Goal: Information Seeking & Learning: Check status

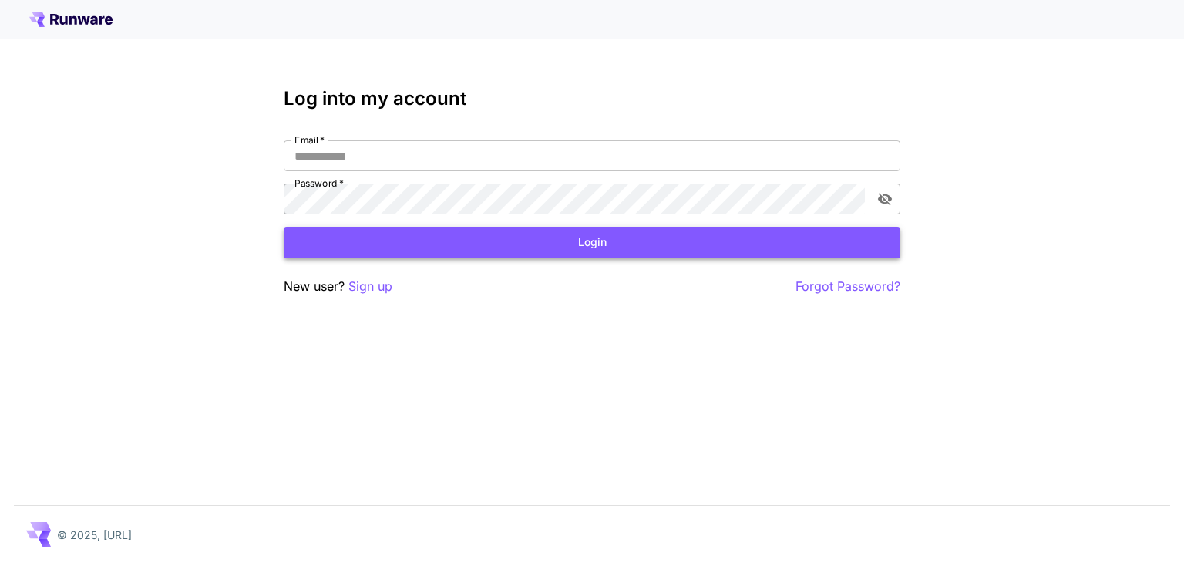
type input "**********"
click at [486, 238] on button "Login" at bounding box center [592, 243] width 617 height 32
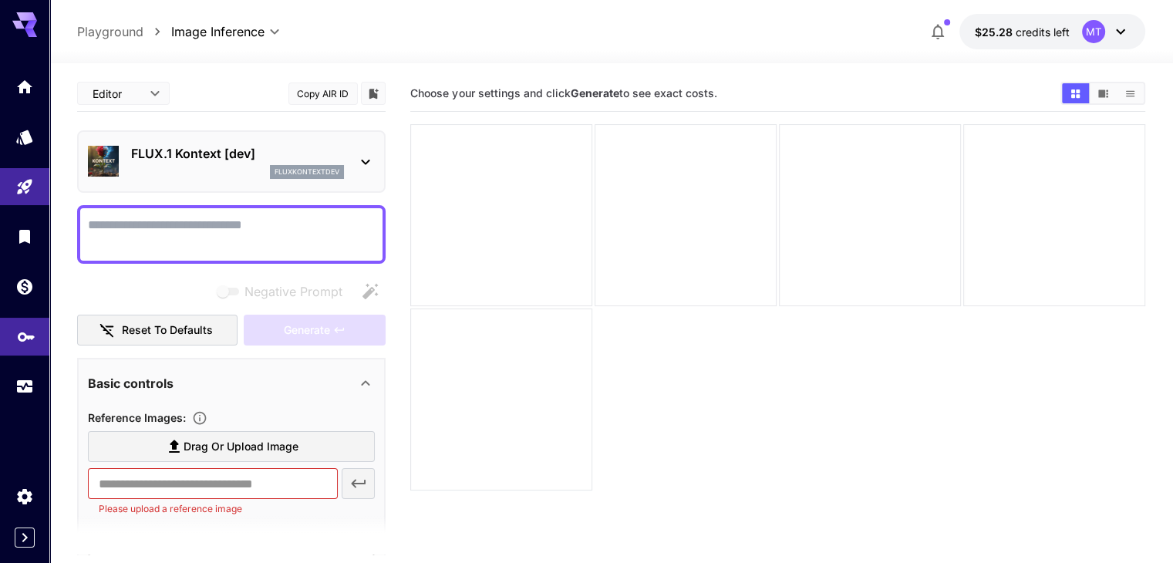
click at [22, 326] on icon "API Keys" at bounding box center [26, 333] width 19 height 19
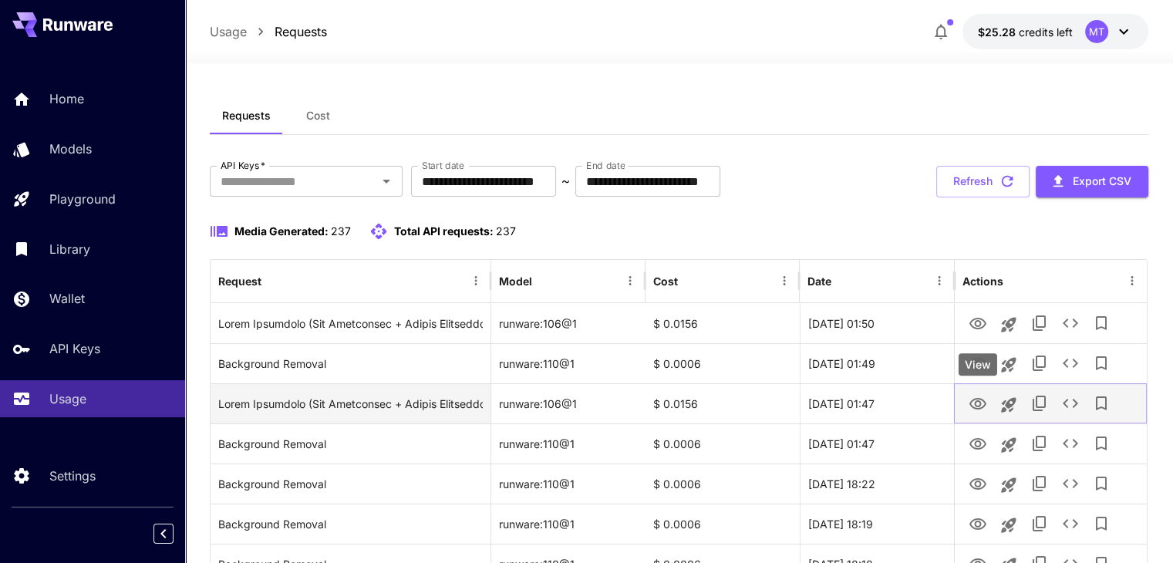
click at [982, 410] on icon "View" at bounding box center [977, 404] width 19 height 19
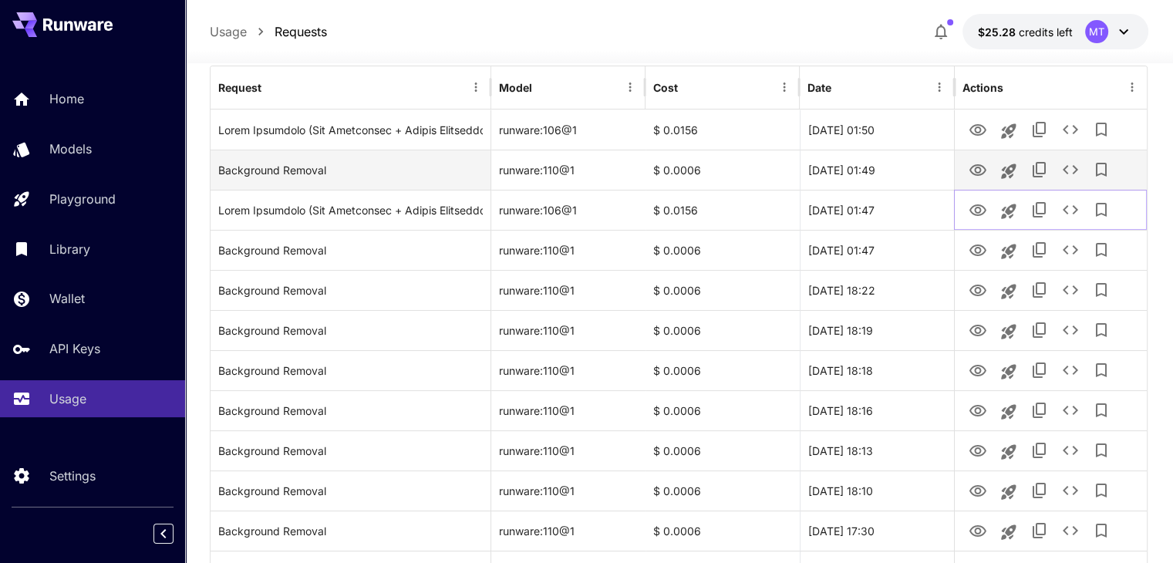
scroll to position [231, 0]
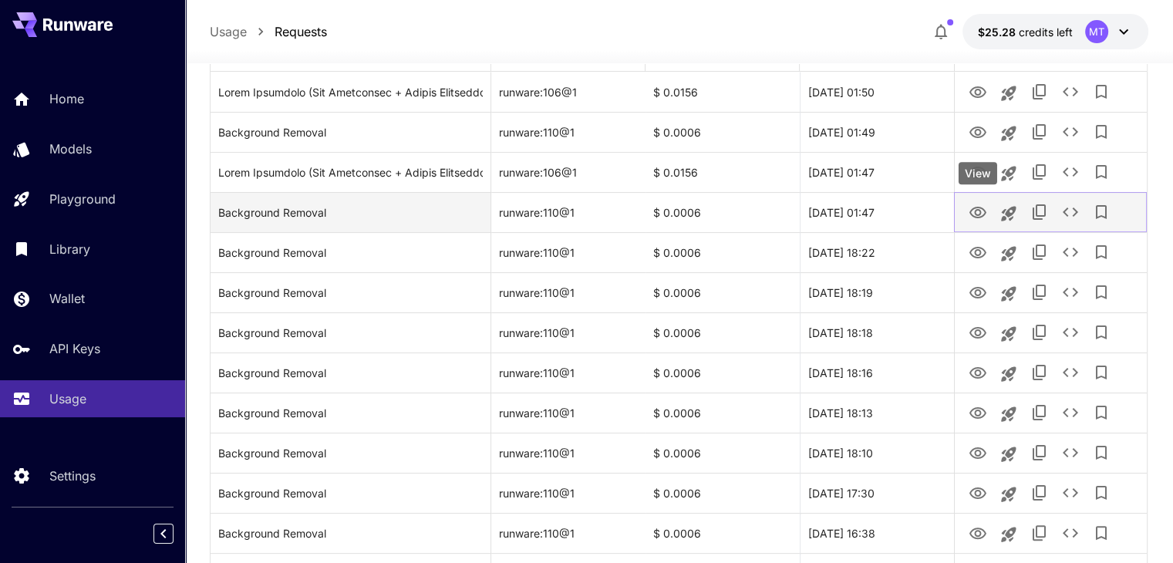
click at [976, 207] on icon "View" at bounding box center [977, 213] width 17 height 12
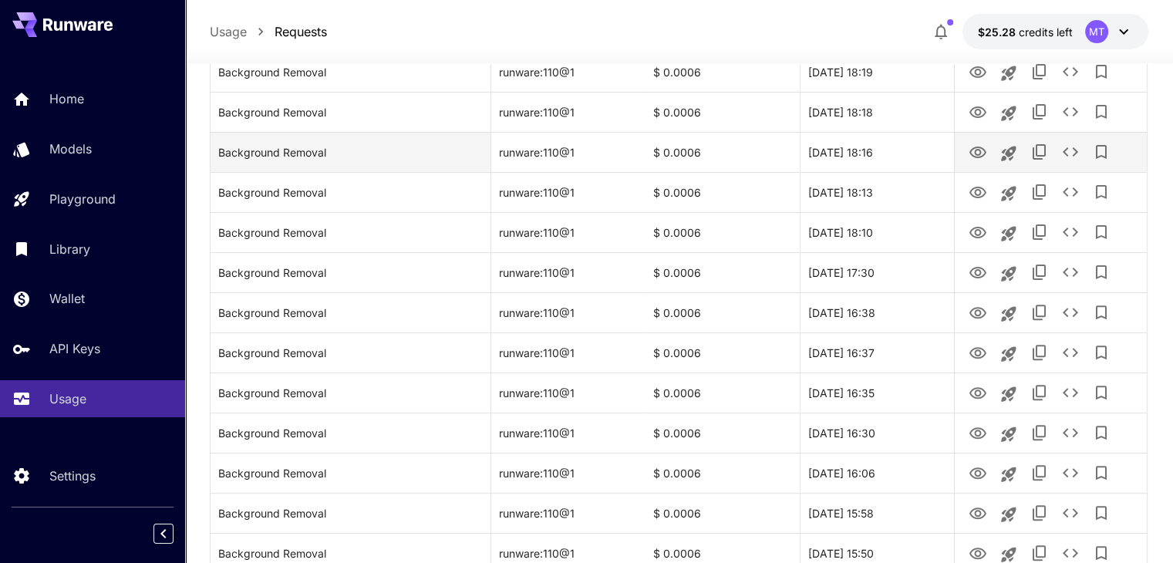
scroll to position [463, 0]
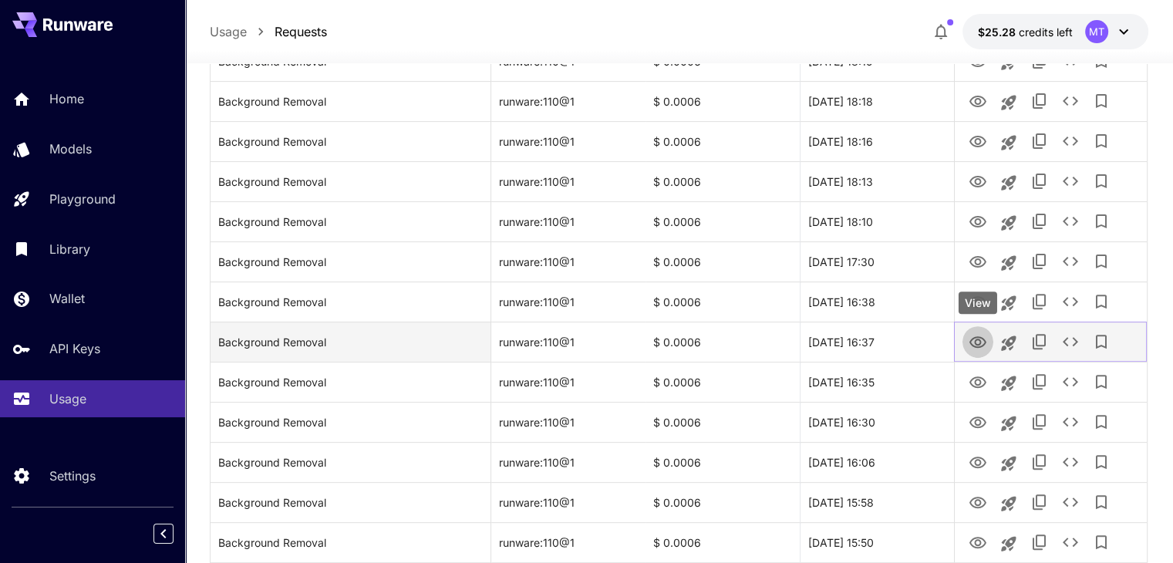
click at [985, 340] on icon "View" at bounding box center [977, 342] width 17 height 12
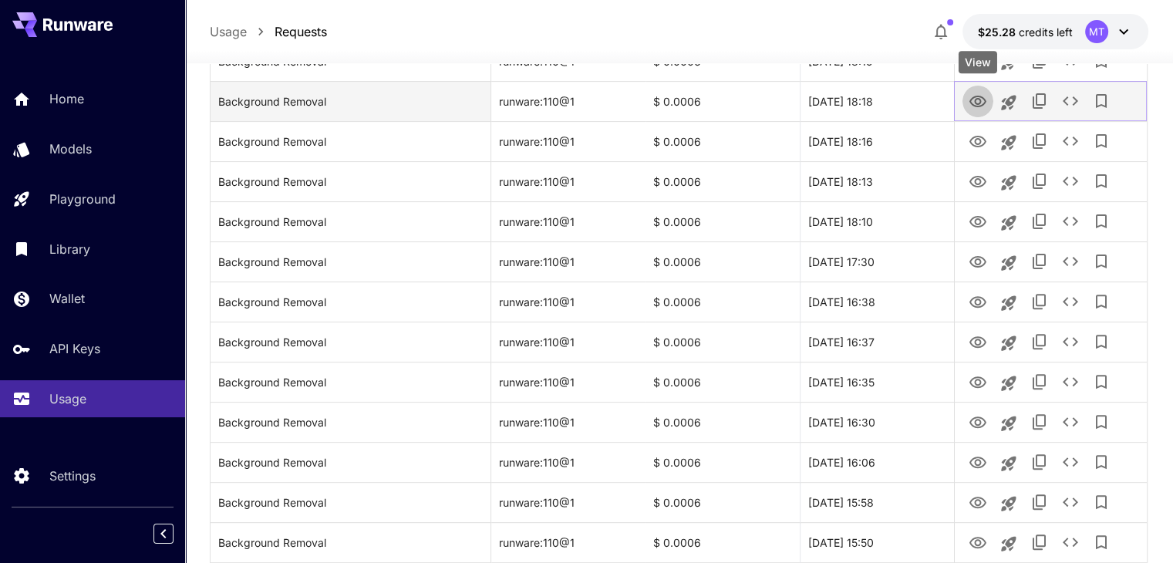
click at [984, 98] on icon "View" at bounding box center [977, 102] width 17 height 12
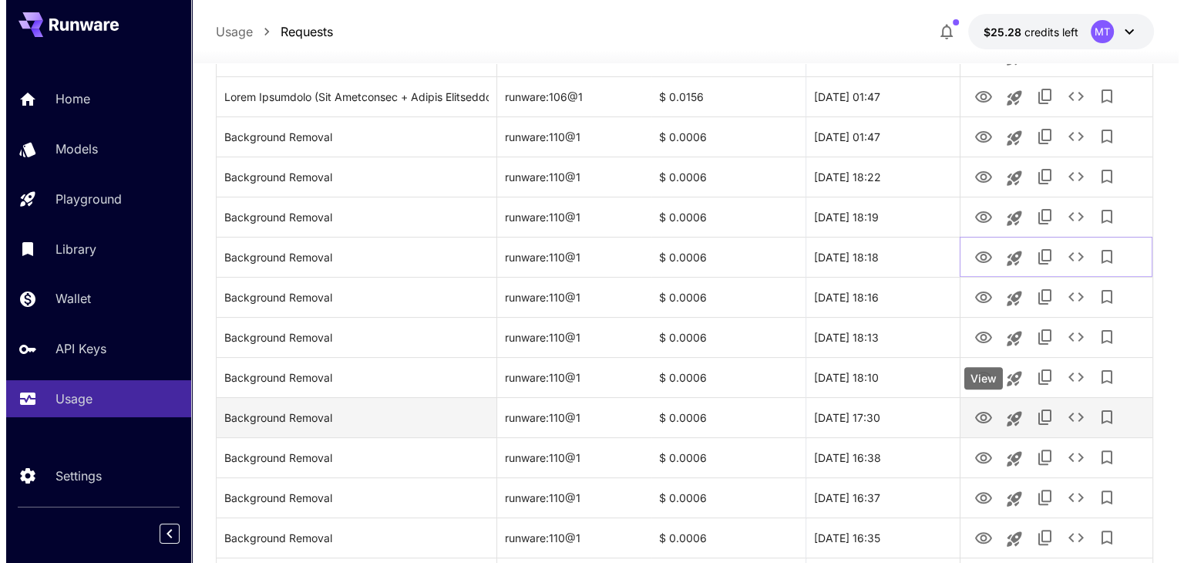
scroll to position [231, 0]
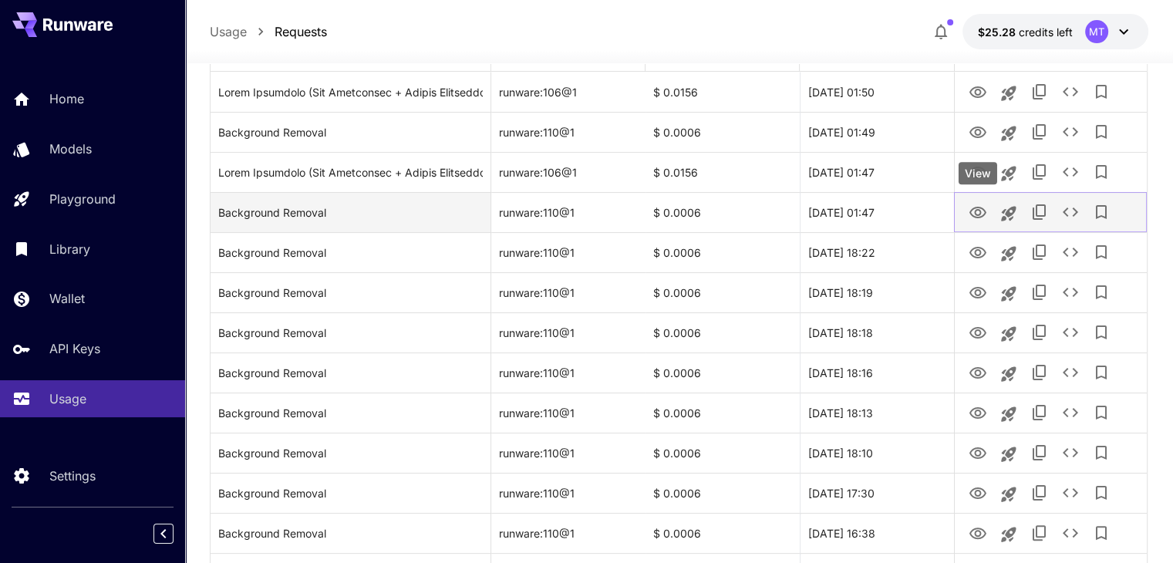
click at [972, 212] on icon "View" at bounding box center [977, 213] width 19 height 19
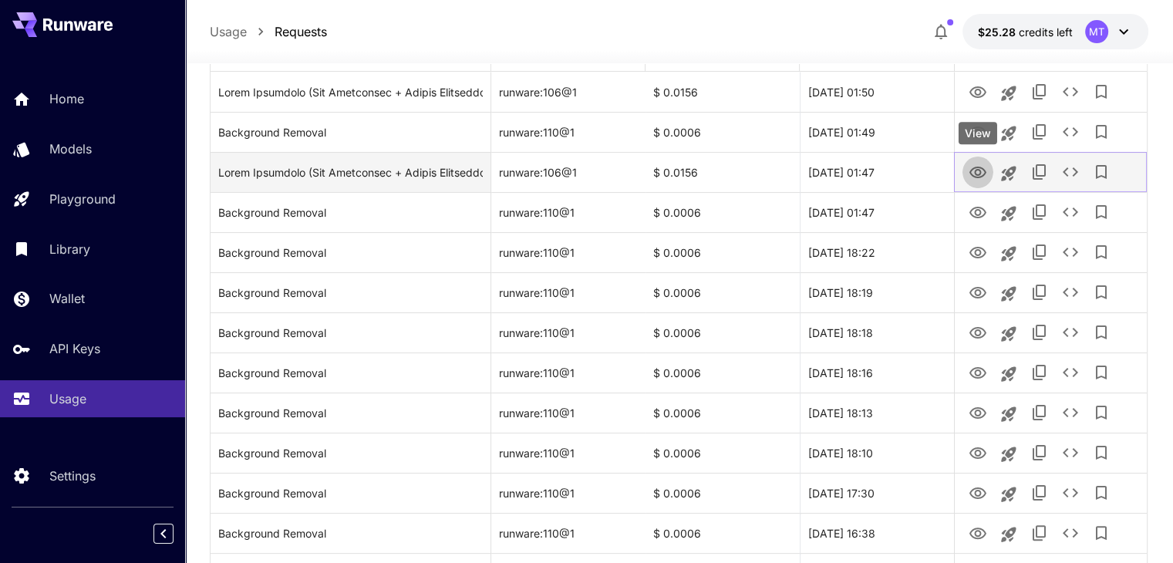
click at [972, 172] on icon "View" at bounding box center [977, 172] width 19 height 19
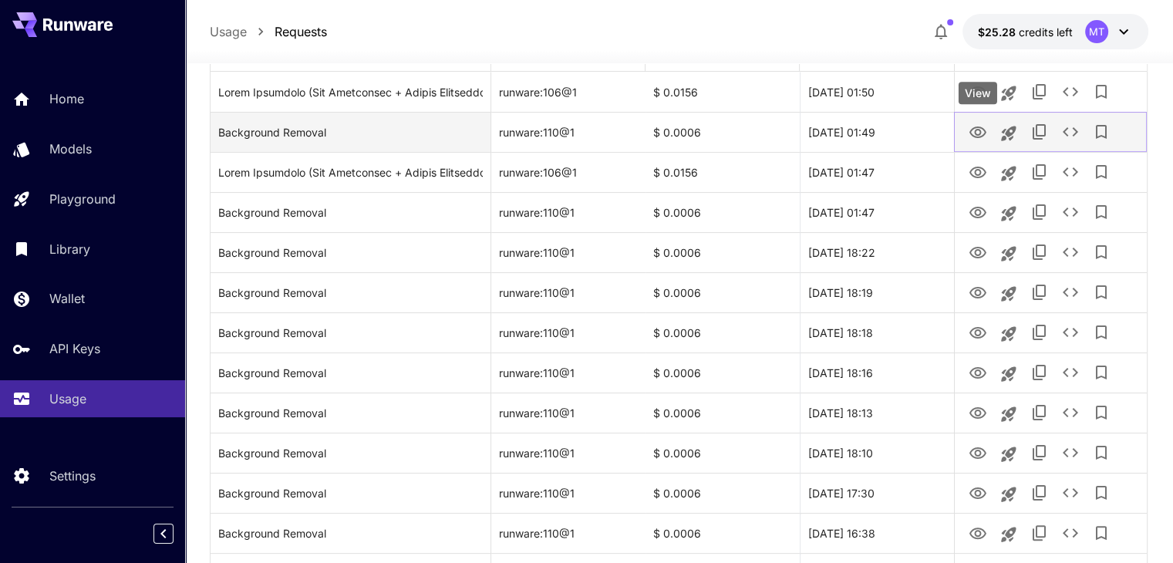
click at [968, 133] on icon "View" at bounding box center [977, 132] width 19 height 19
click at [1072, 128] on icon "See details" at bounding box center [1070, 132] width 19 height 19
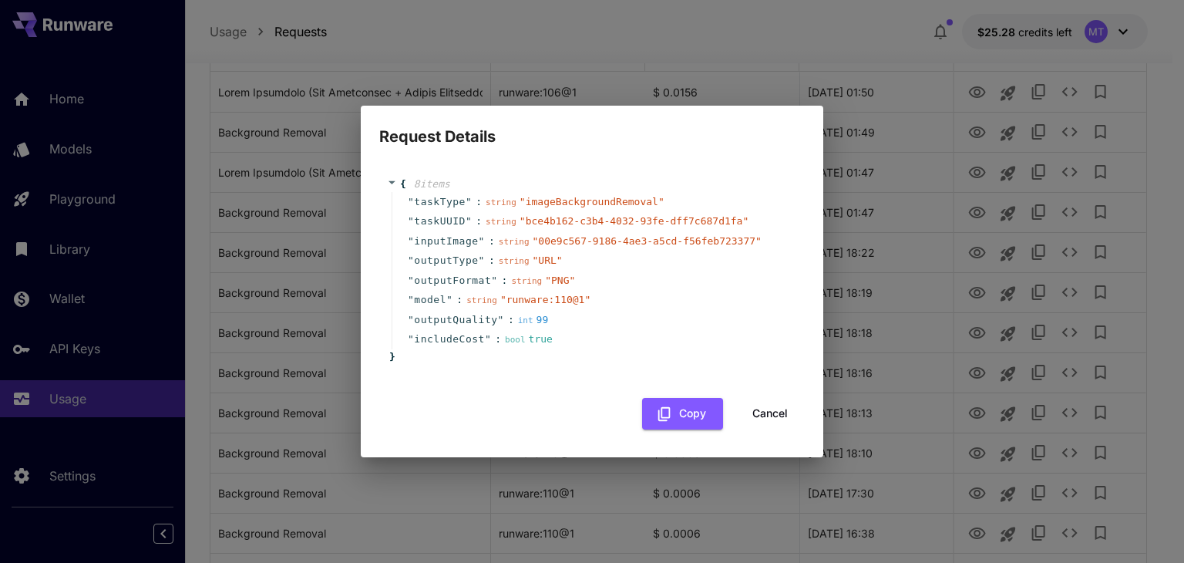
click at [771, 410] on button "Cancel" at bounding box center [770, 414] width 69 height 32
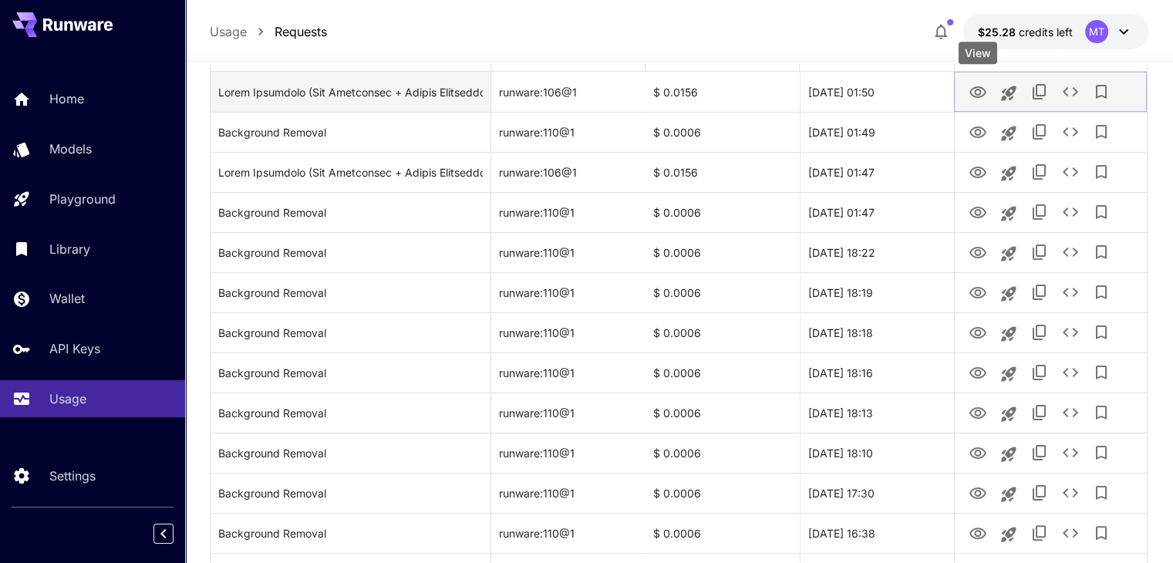
click at [982, 91] on icon "View" at bounding box center [977, 92] width 19 height 19
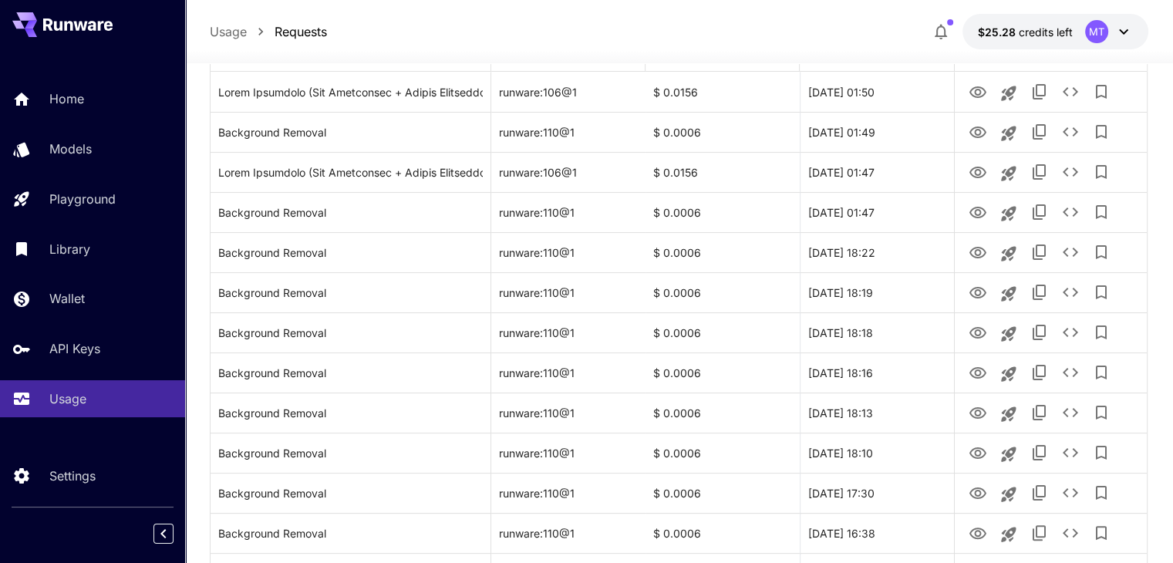
click at [1120, 32] on icon at bounding box center [1123, 31] width 19 height 19
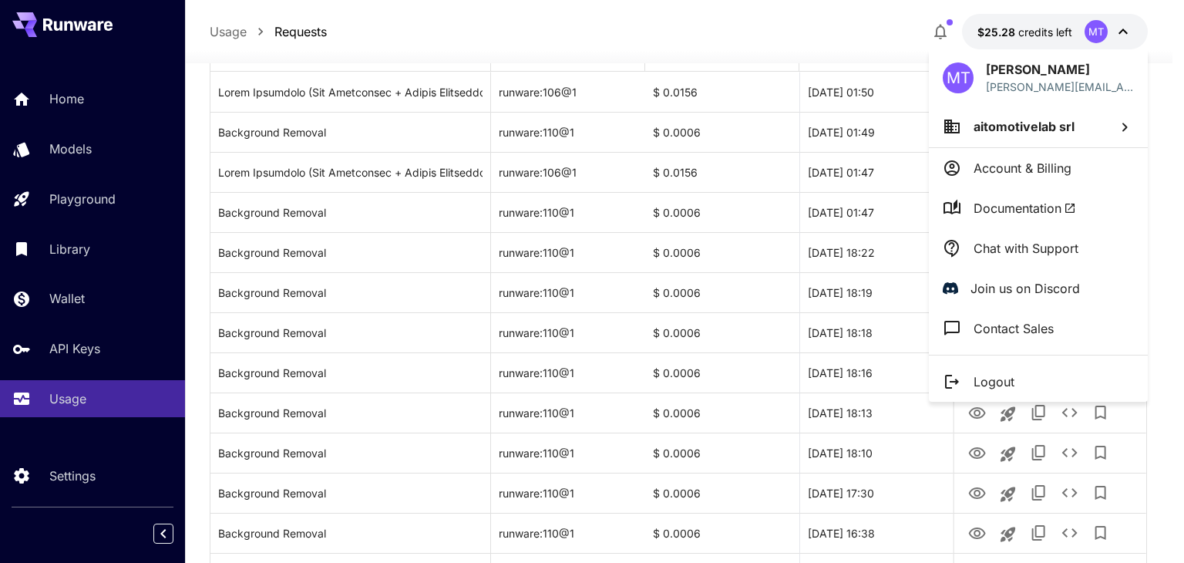
click at [1053, 160] on p "Account & Billing" at bounding box center [1023, 168] width 98 height 19
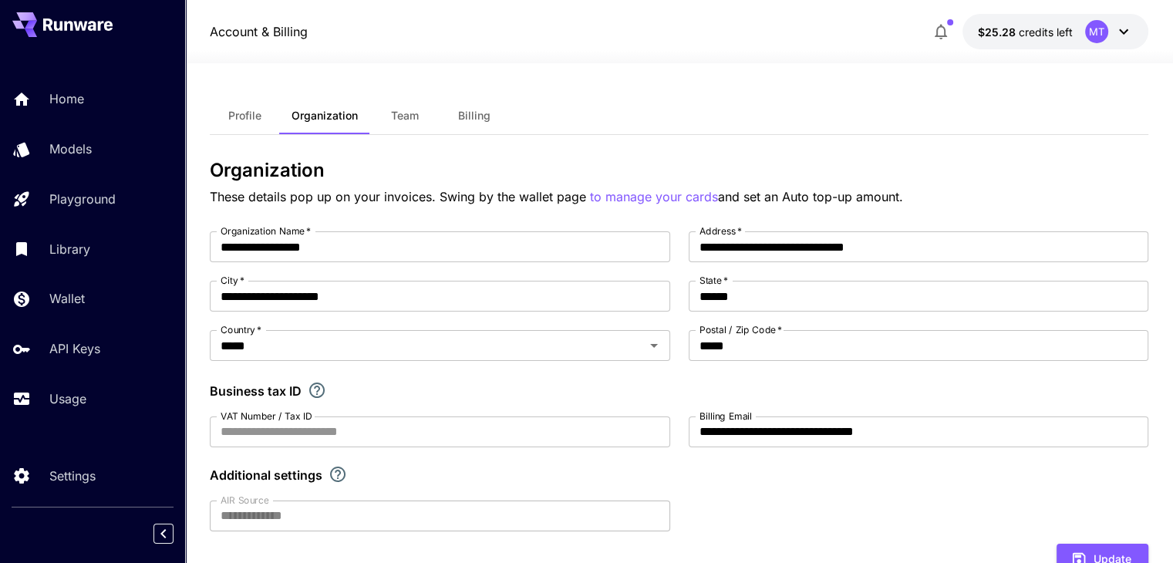
click at [474, 122] on span "Billing" at bounding box center [474, 116] width 32 height 14
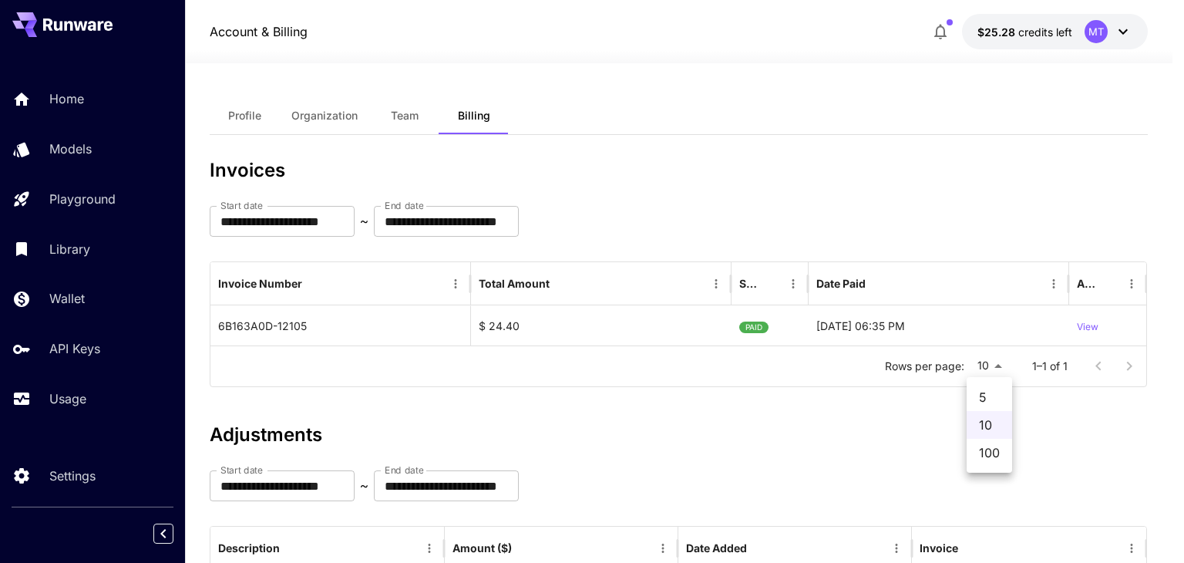
click at [996, 368] on body "**********" at bounding box center [592, 369] width 1184 height 738
click at [1001, 446] on li "100" at bounding box center [989, 453] width 45 height 28
type input "***"
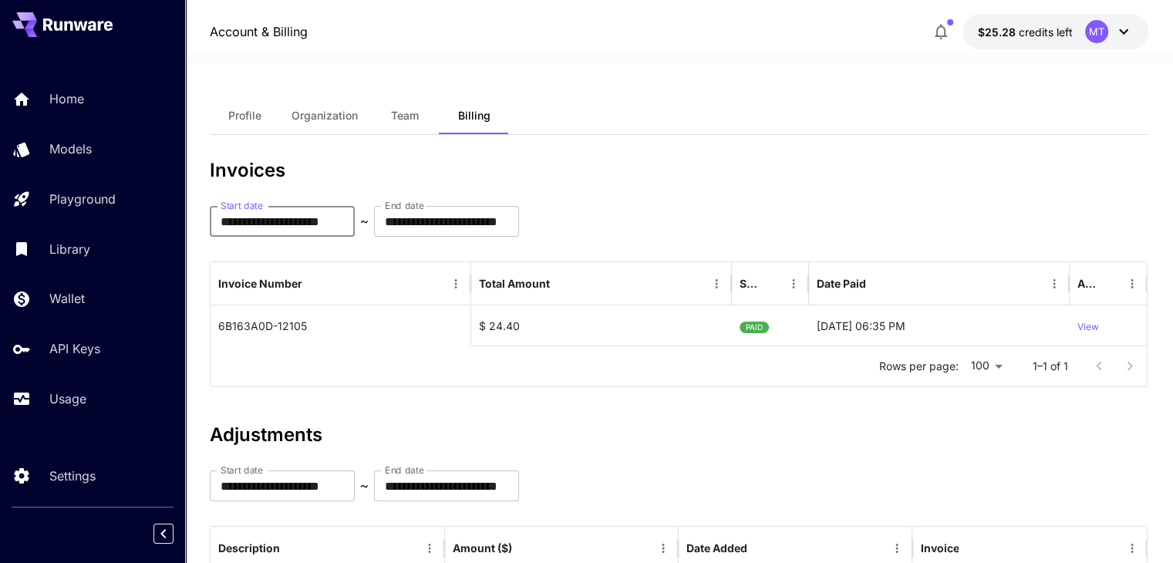
click at [355, 220] on input "**********" at bounding box center [282, 221] width 145 height 31
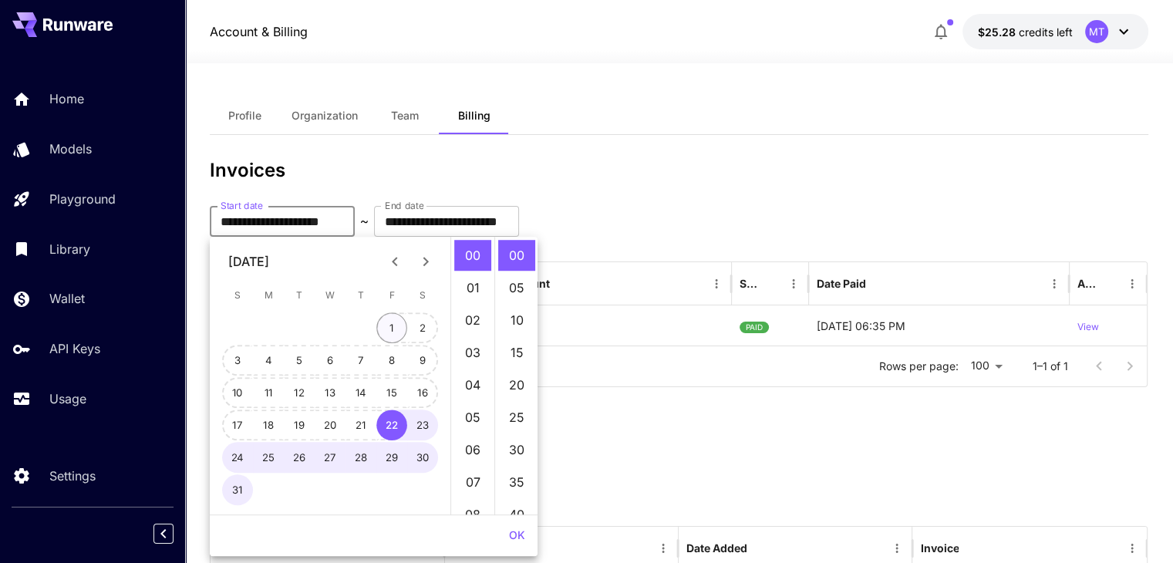
click at [393, 331] on button "1" at bounding box center [391, 327] width 31 height 31
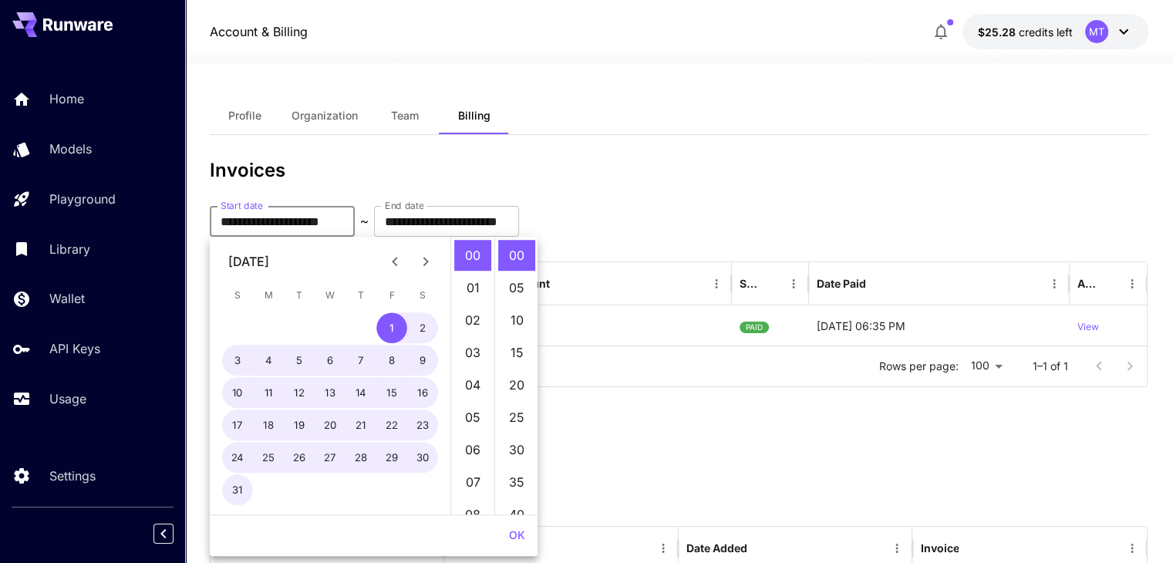
click at [713, 216] on div "**********" at bounding box center [679, 221] width 938 height 31
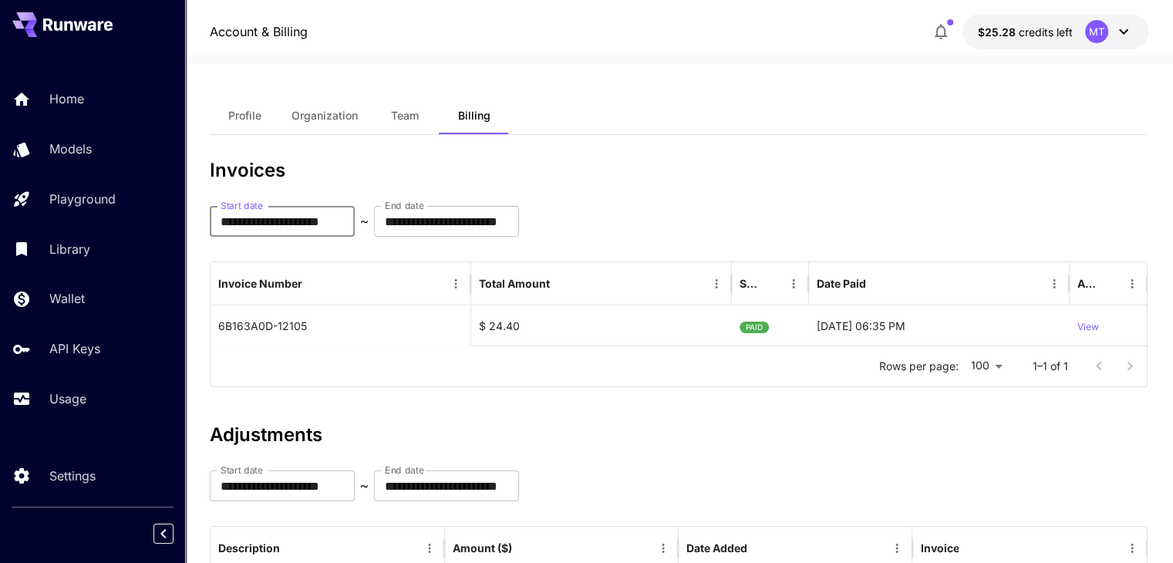
click at [320, 232] on input "**********" at bounding box center [282, 221] width 145 height 31
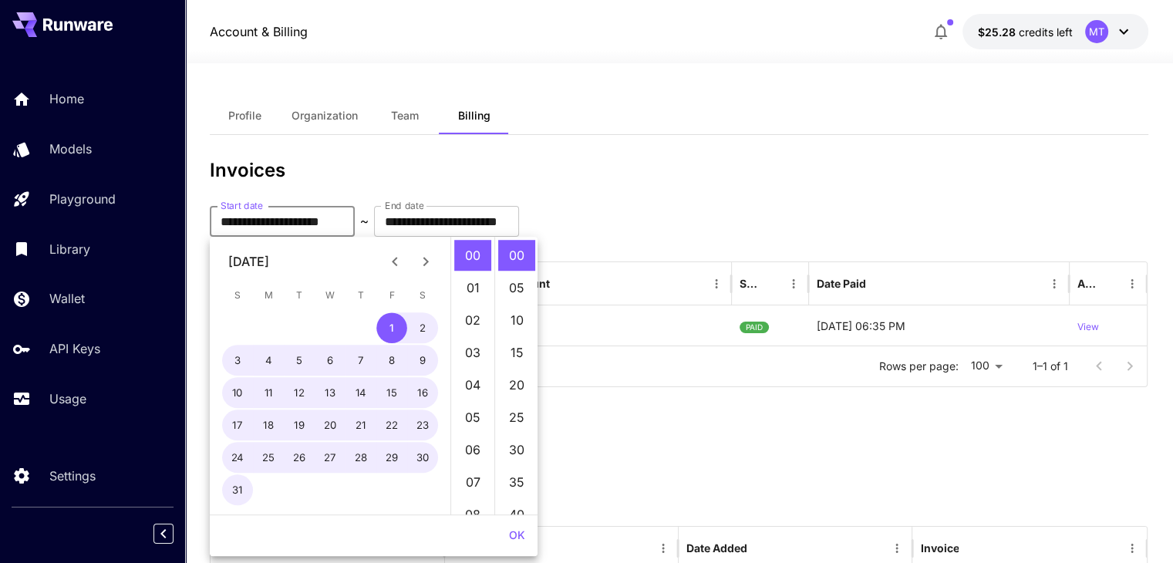
click at [399, 266] on icon "Previous month" at bounding box center [395, 261] width 19 height 19
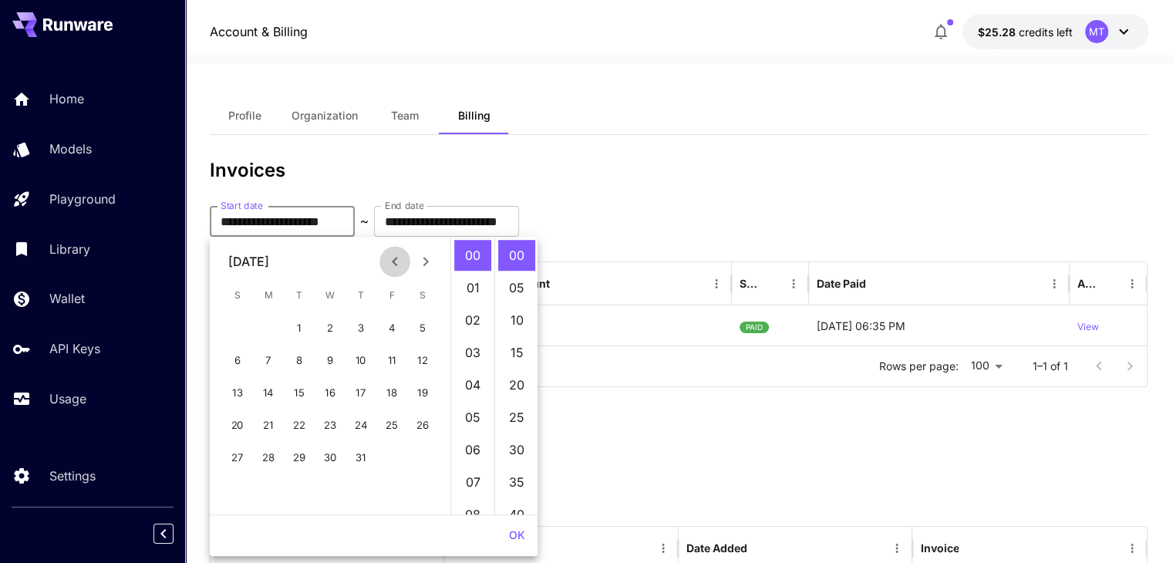
click at [399, 266] on icon "Previous month" at bounding box center [395, 261] width 19 height 19
click at [248, 328] on button "1" at bounding box center [237, 327] width 31 height 31
type input "**********"
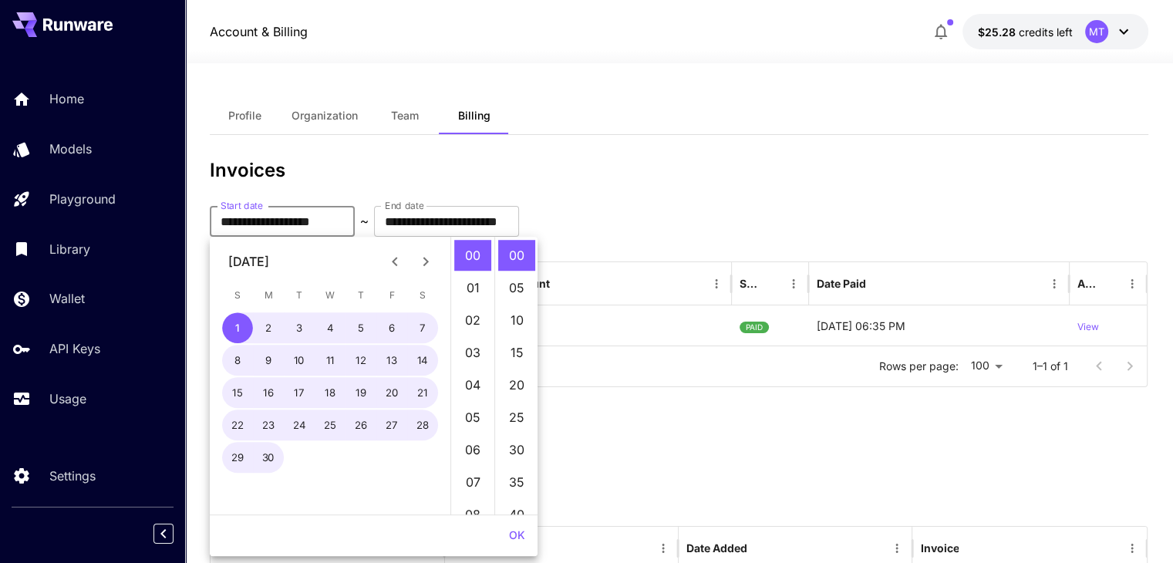
click at [566, 173] on h3 "Invoices" at bounding box center [679, 171] width 938 height 22
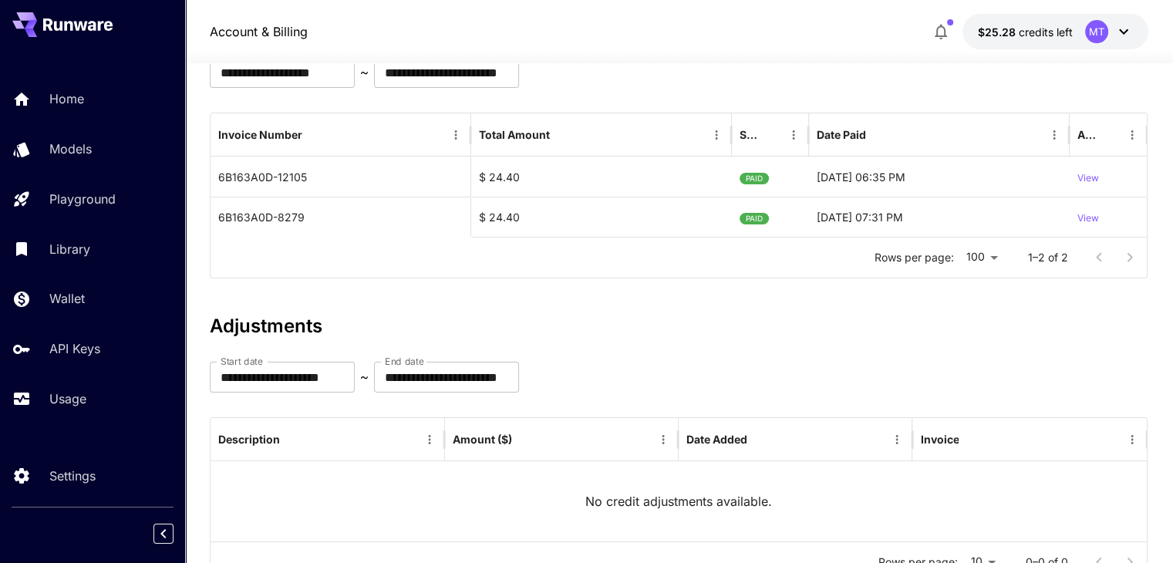
scroll to position [214, 0]
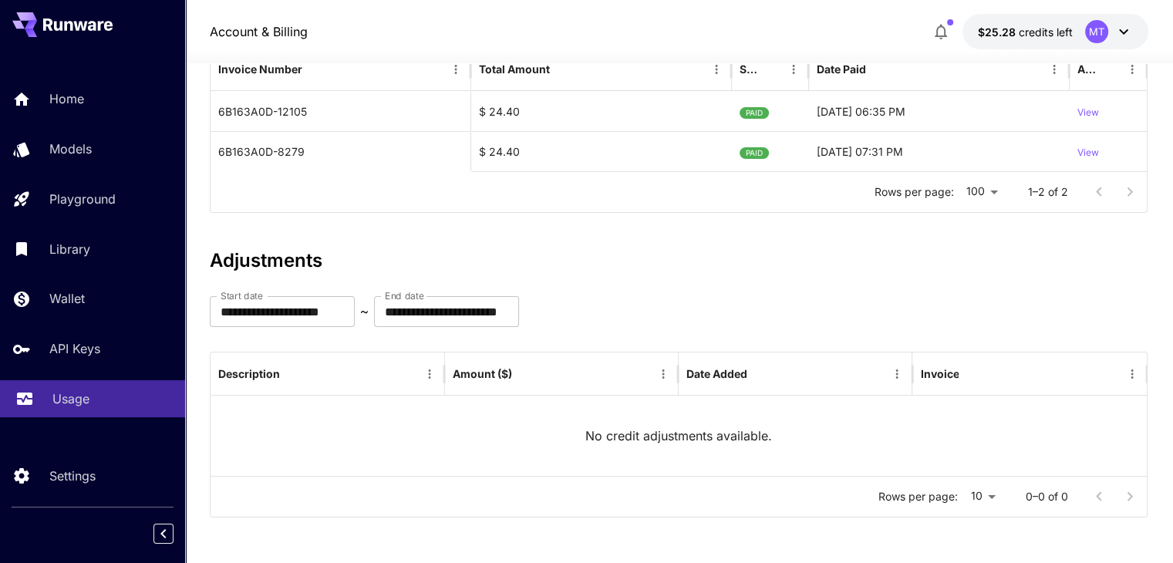
click at [59, 408] on p "Usage" at bounding box center [70, 398] width 37 height 19
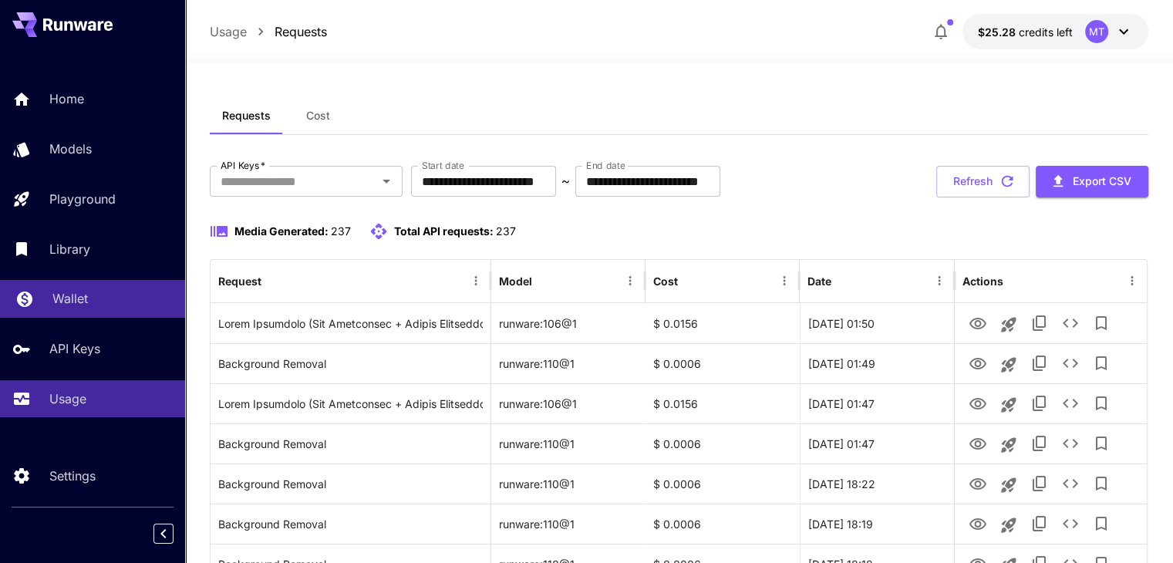
click at [83, 298] on p "Wallet" at bounding box center [69, 298] width 35 height 19
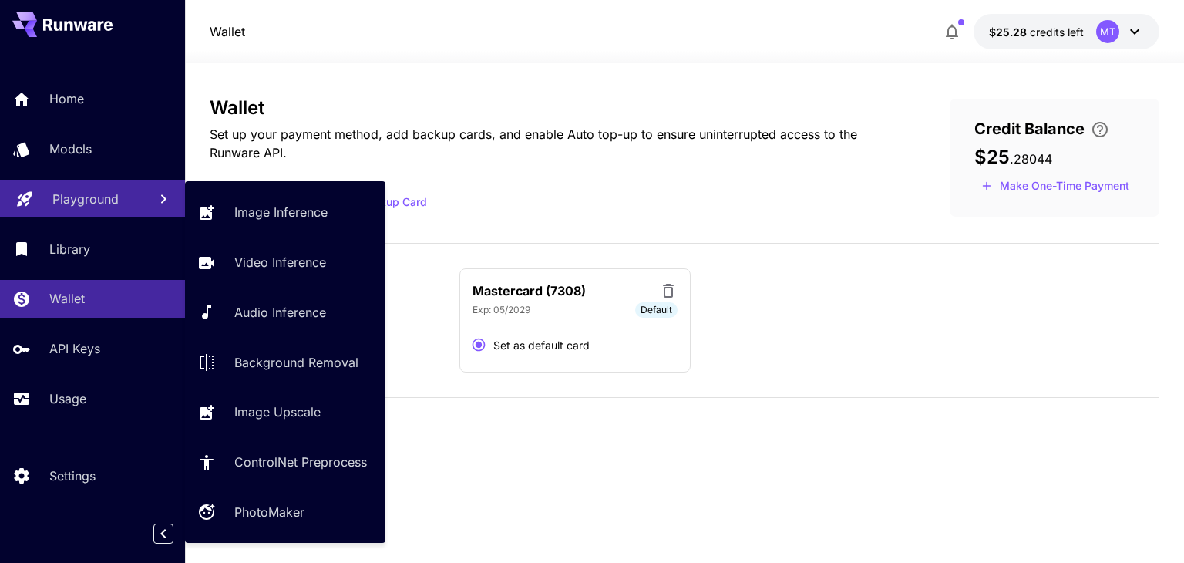
click at [76, 195] on p "Playground" at bounding box center [85, 199] width 66 height 19
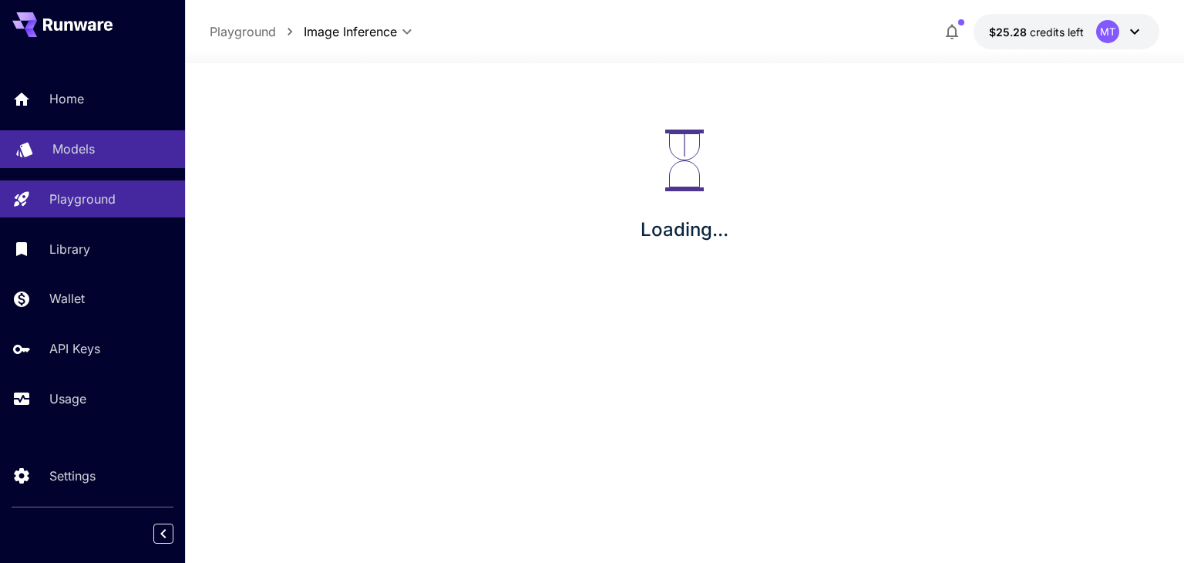
click at [59, 145] on p "Models" at bounding box center [73, 149] width 42 height 19
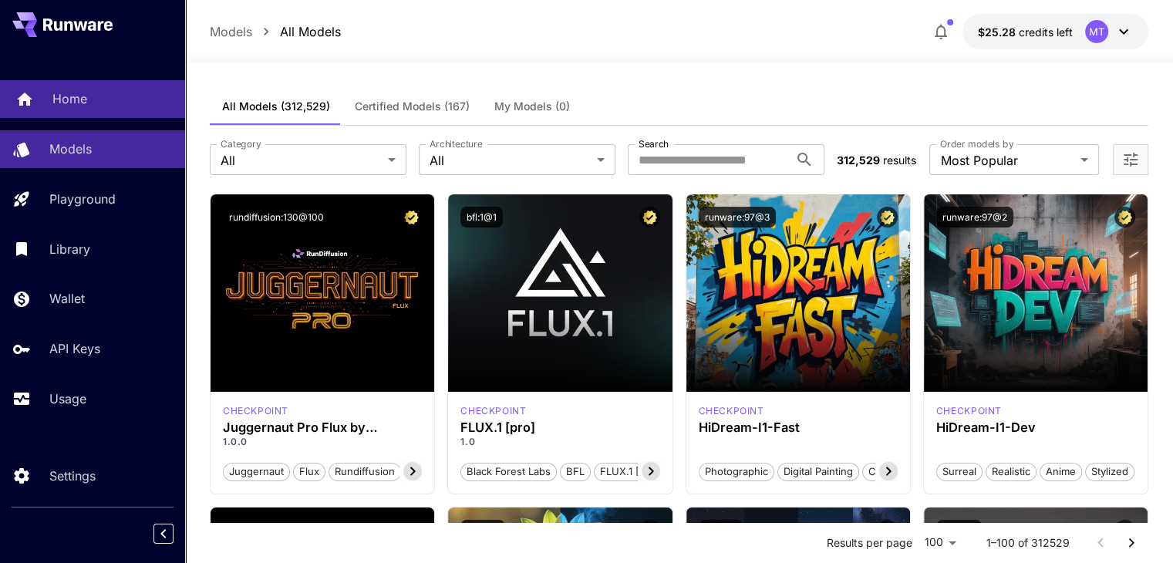
click at [65, 110] on link "Home" at bounding box center [92, 99] width 185 height 38
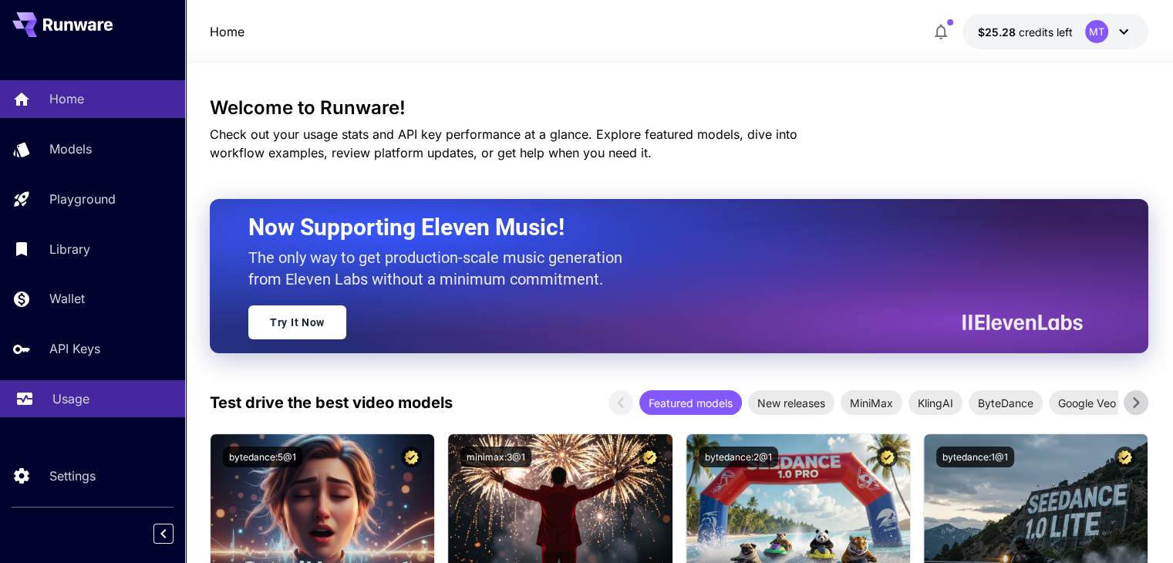
click at [91, 402] on div "Usage" at bounding box center [112, 398] width 120 height 19
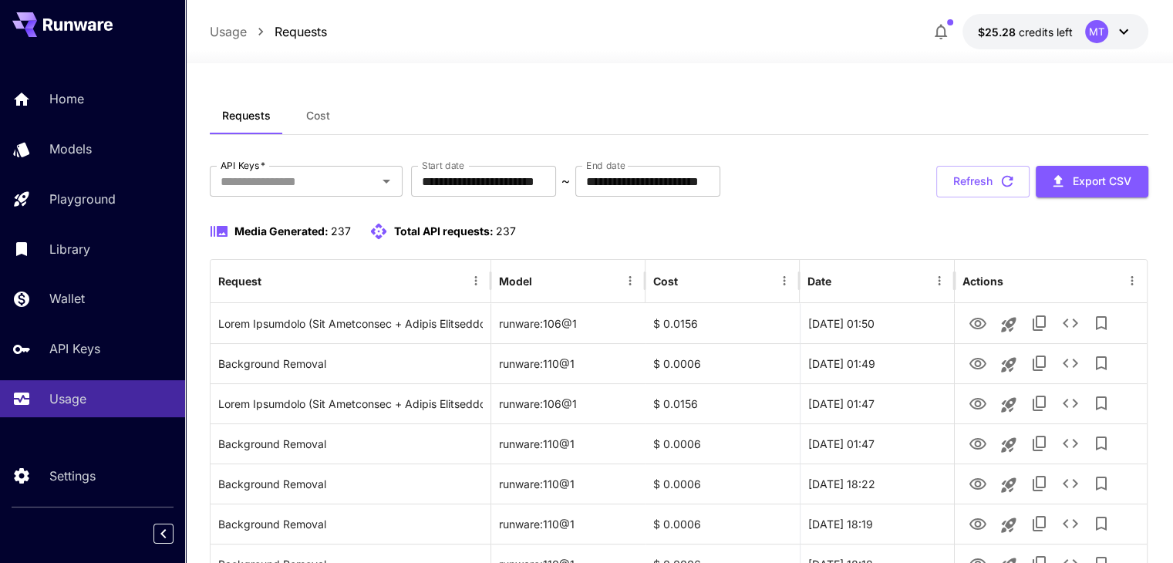
scroll to position [77, 0]
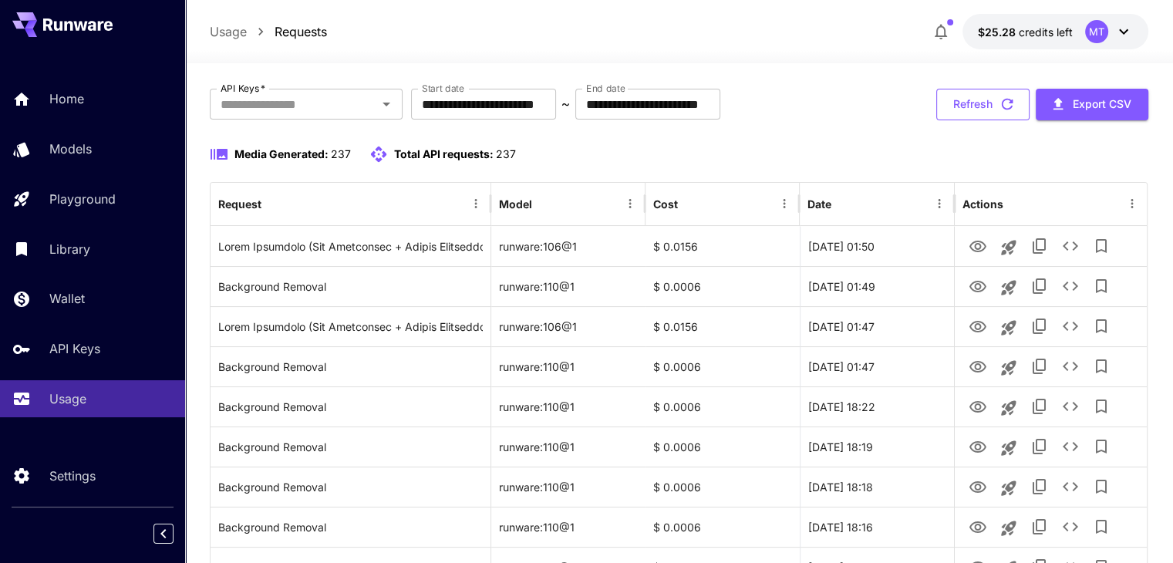
click at [1005, 99] on icon "button" at bounding box center [1008, 105] width 12 height 12
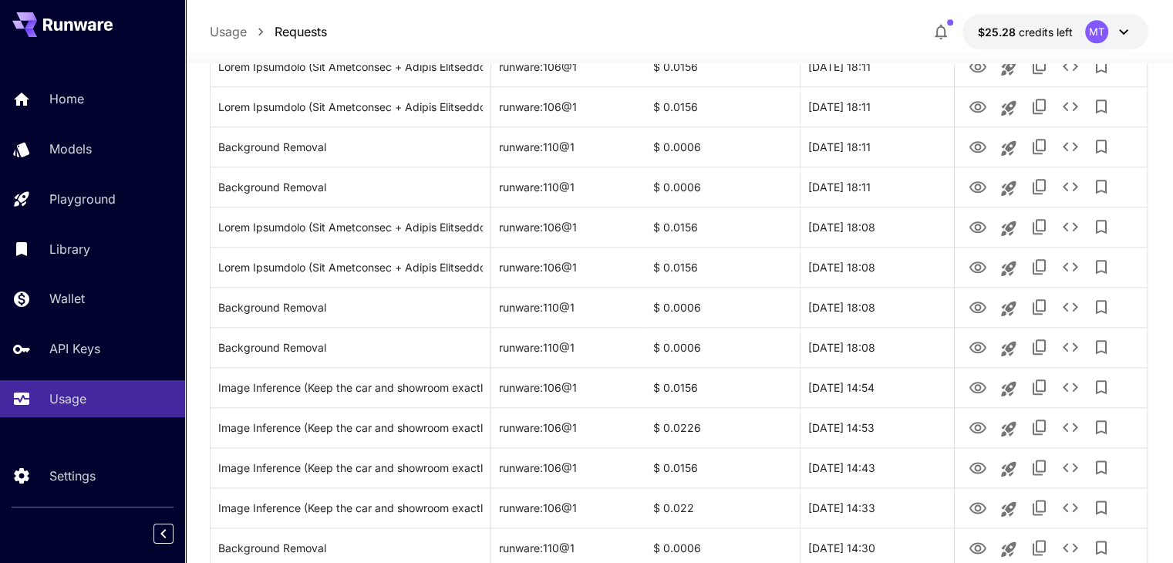
scroll to position [1832, 0]
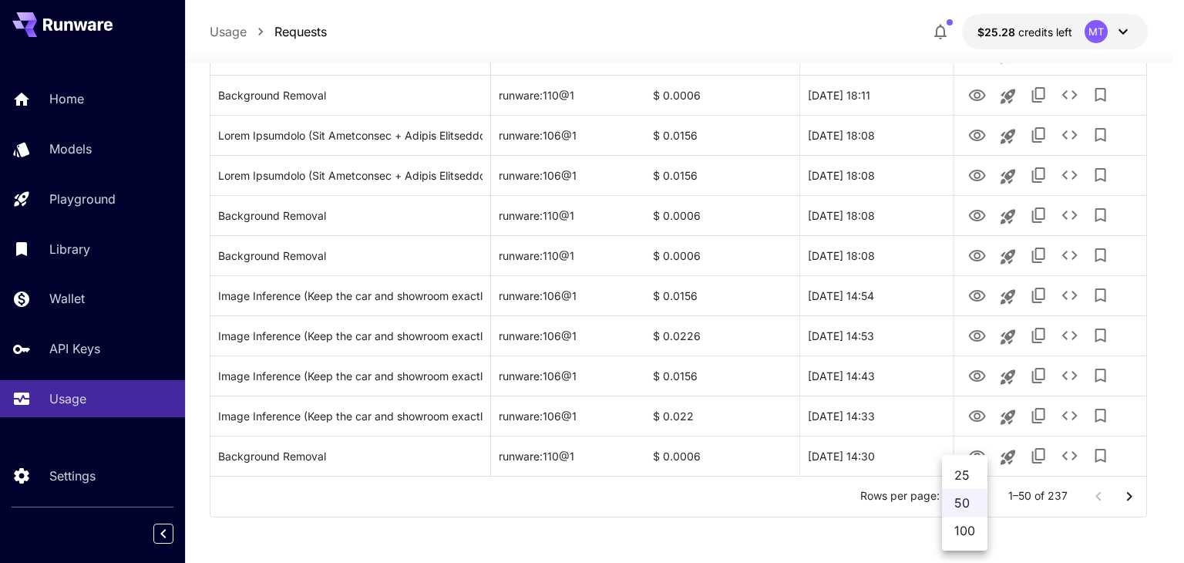
click at [962, 521] on li "100" at bounding box center [964, 531] width 45 height 28
type input "***"
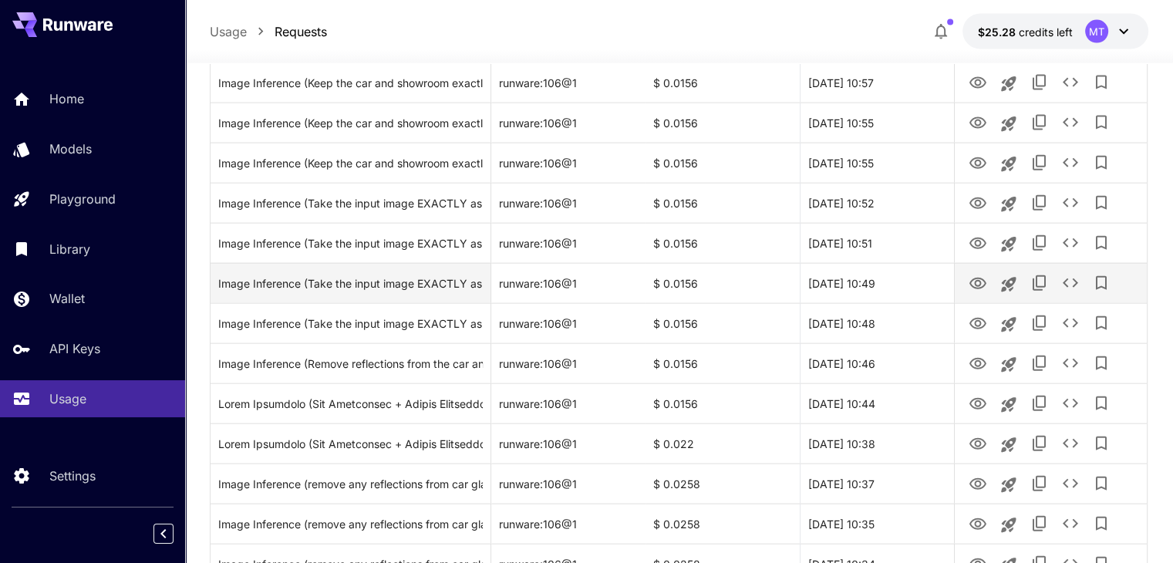
scroll to position [3837, 0]
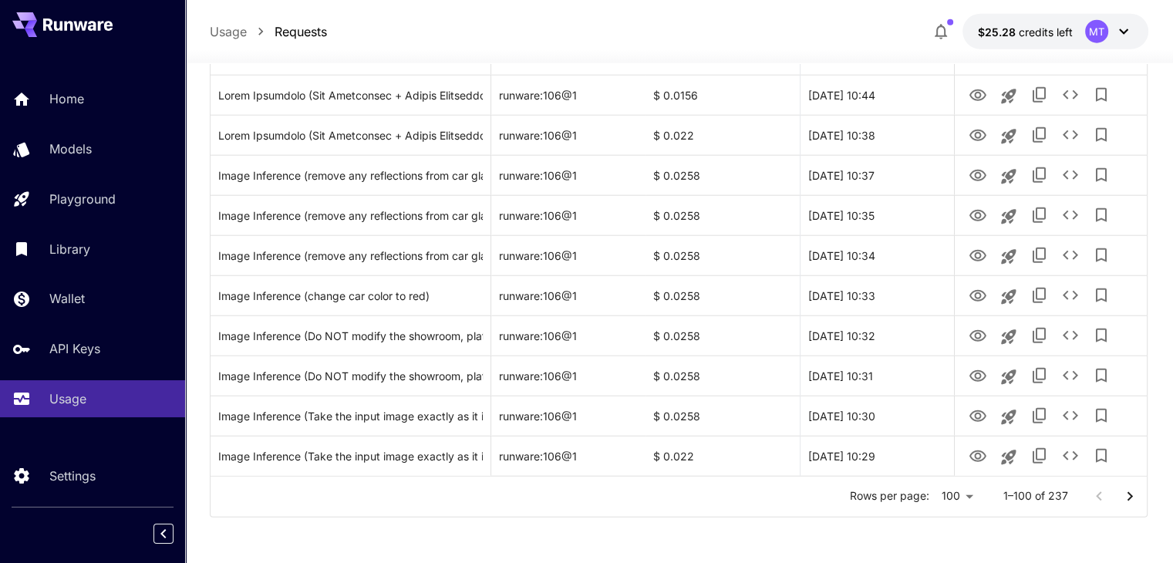
click at [1130, 487] on icon "Go to next page" at bounding box center [1129, 496] width 19 height 19
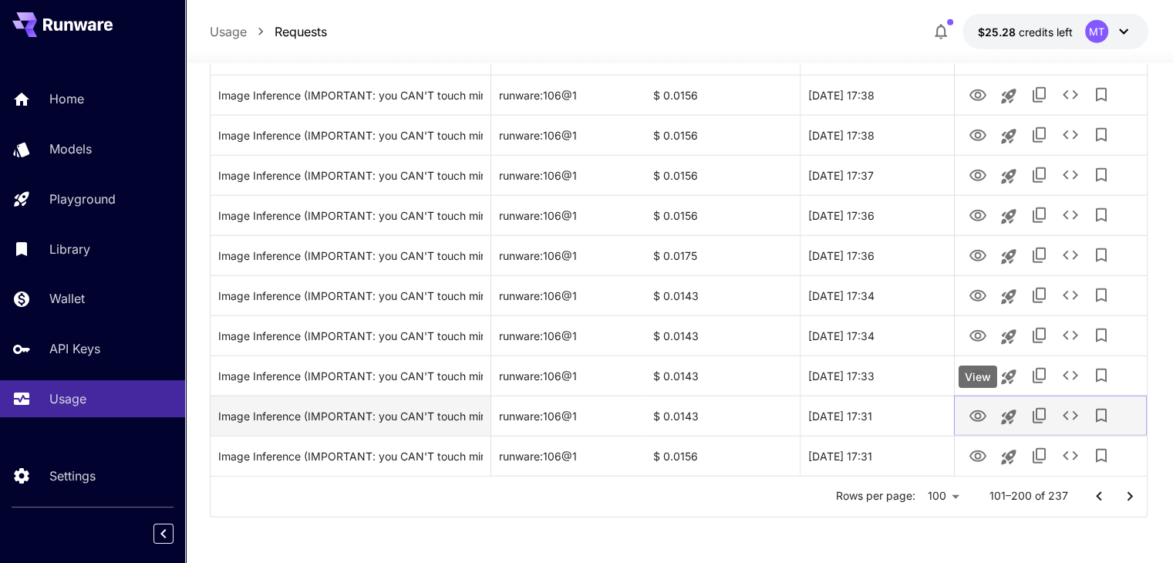
click at [967, 410] on button "View" at bounding box center [977, 415] width 31 height 32
click at [982, 414] on icon "View" at bounding box center [977, 416] width 19 height 19
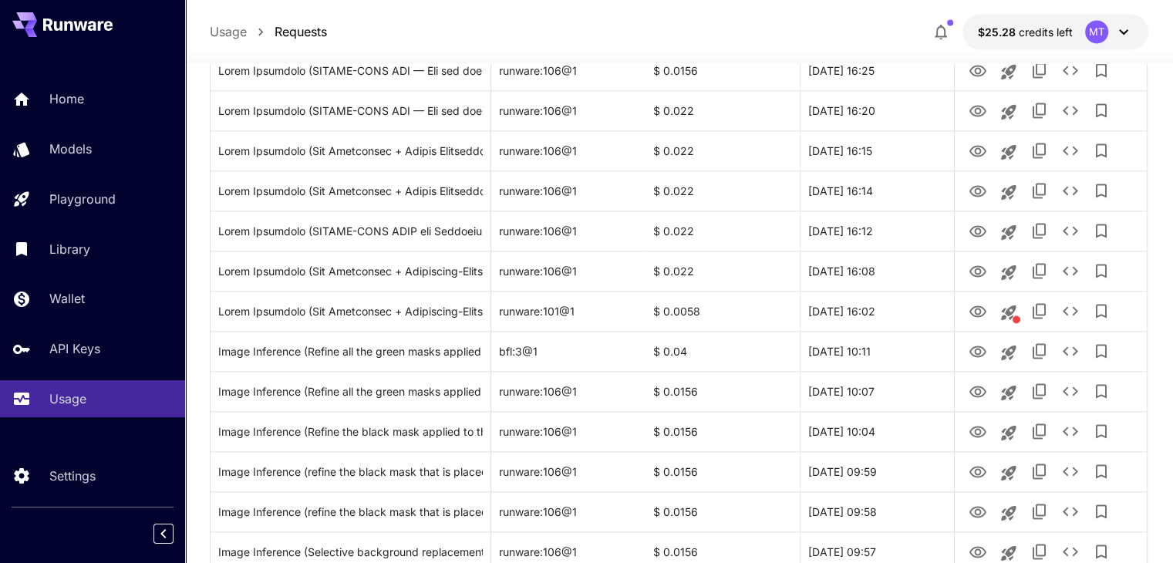
scroll to position [2449, 0]
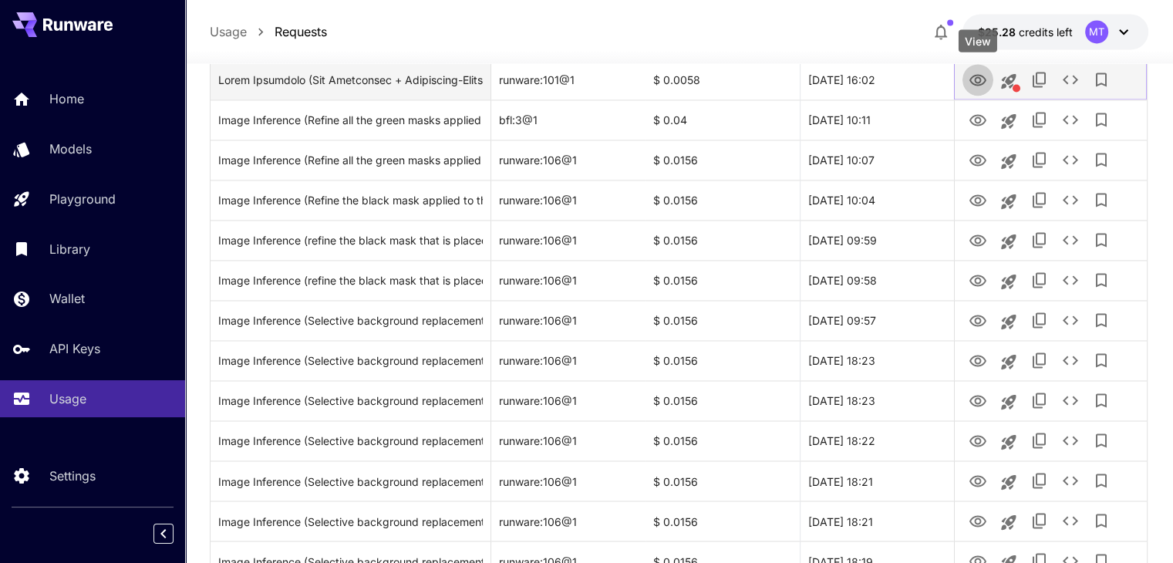
click at [978, 80] on icon "View" at bounding box center [977, 80] width 19 height 19
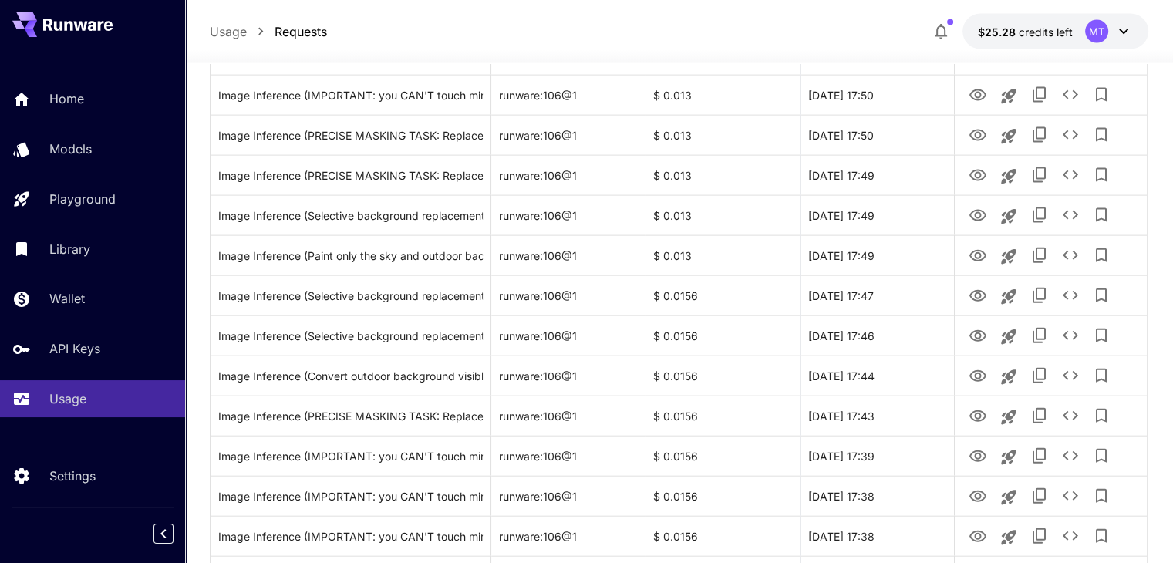
scroll to position [3606, 0]
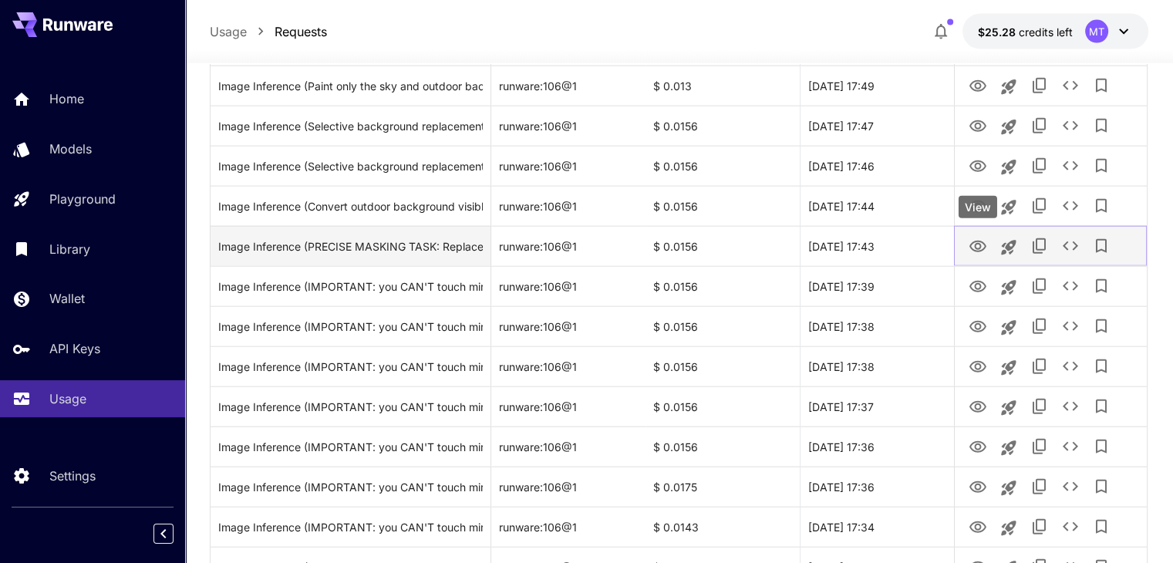
click at [984, 251] on icon "View" at bounding box center [977, 246] width 19 height 19
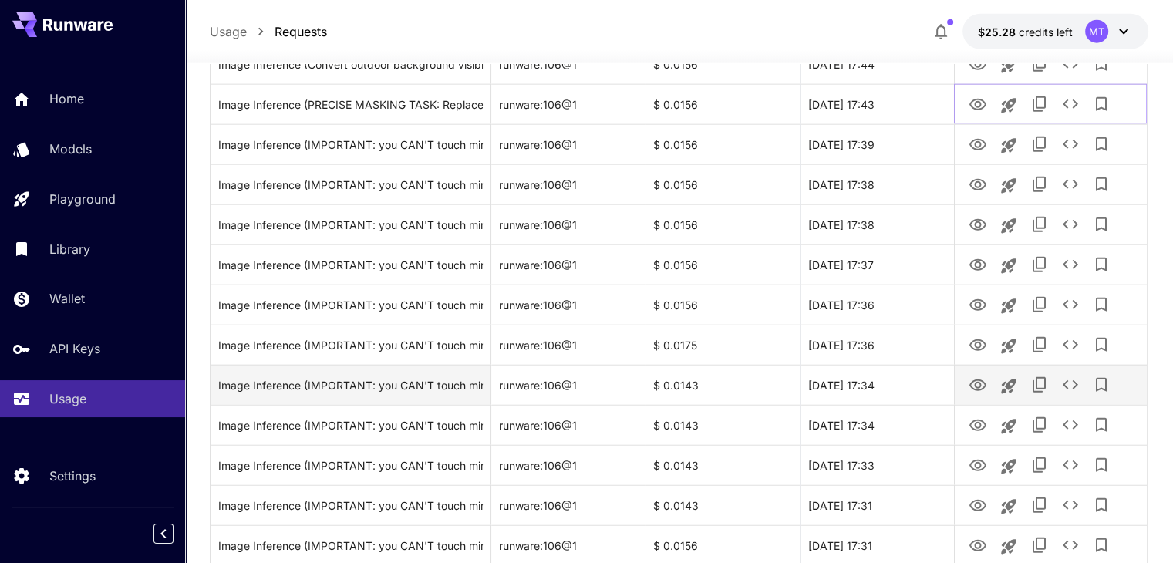
scroll to position [3837, 0]
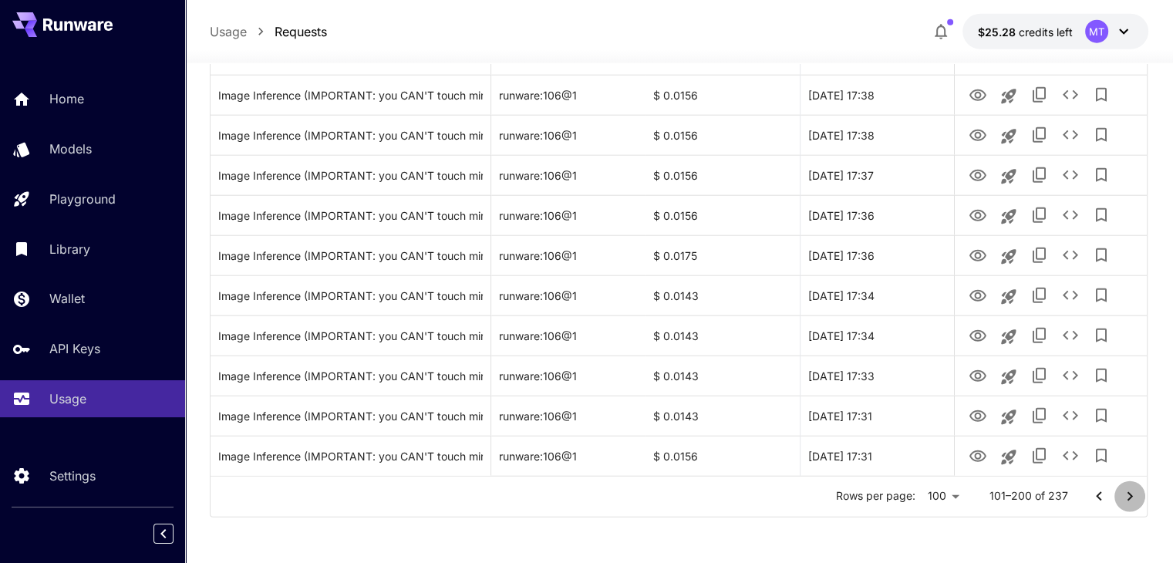
click at [1131, 482] on button "Go to next page" at bounding box center [1129, 496] width 31 height 31
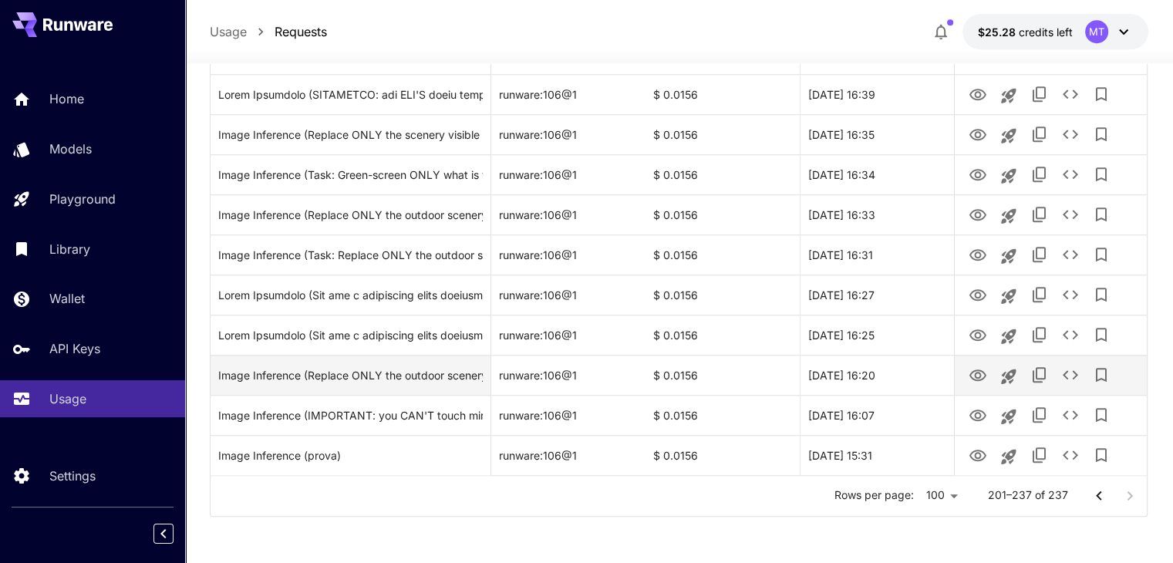
scroll to position [1311, 0]
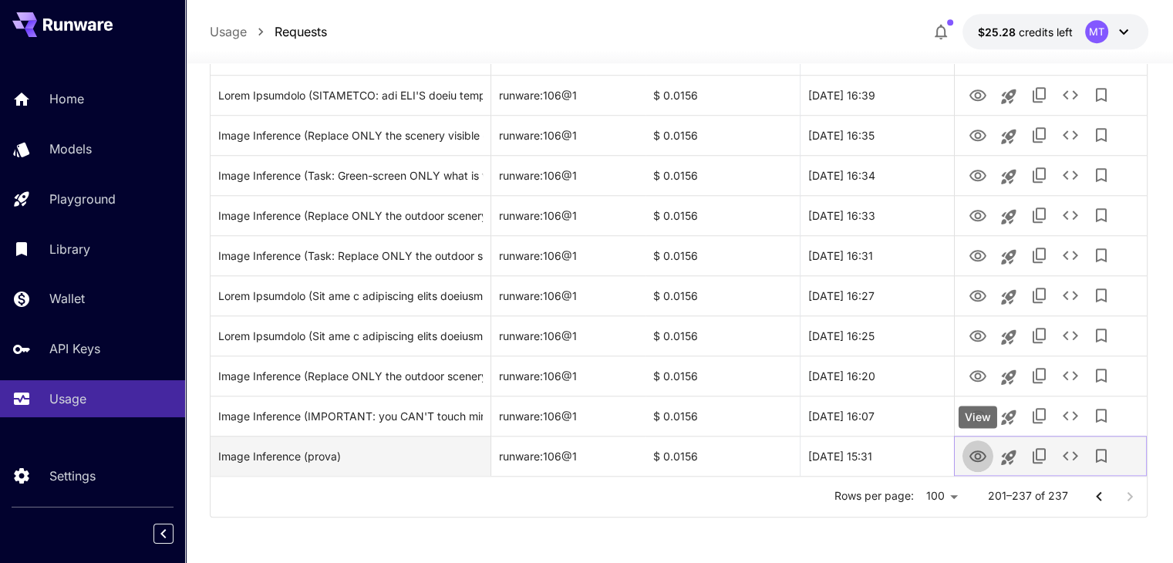
click at [974, 460] on icon "View" at bounding box center [977, 456] width 17 height 12
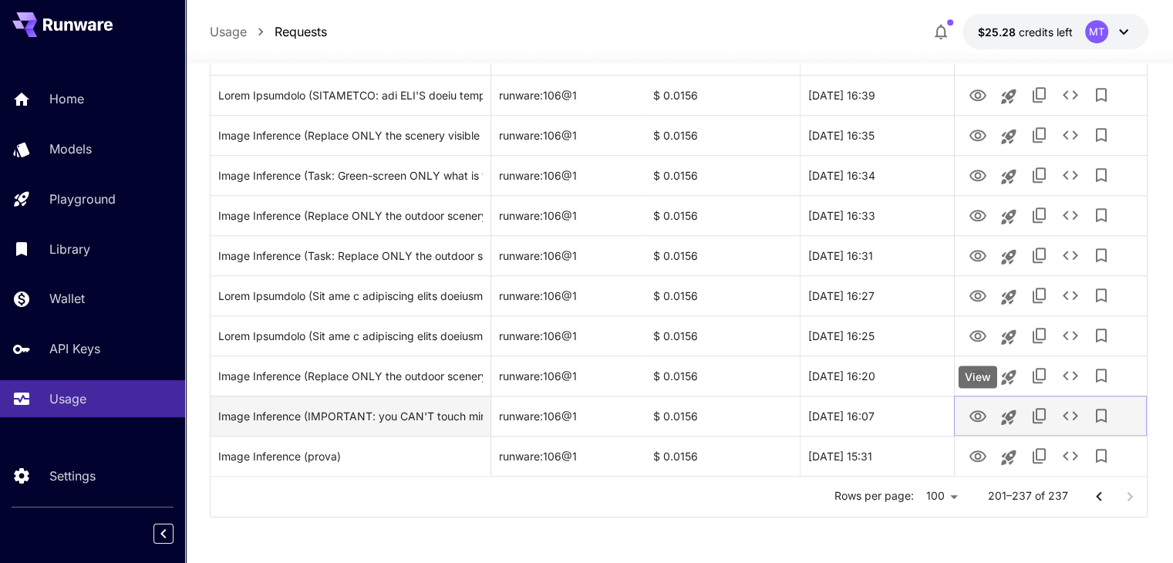
click at [970, 415] on icon "View" at bounding box center [977, 416] width 17 height 12
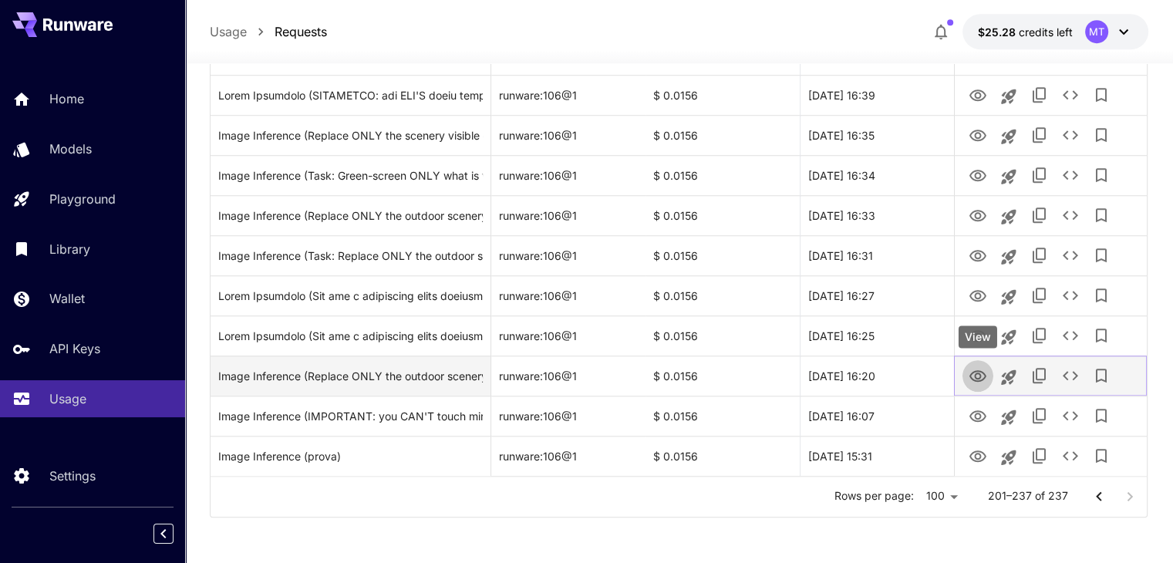
click at [976, 371] on icon "View" at bounding box center [977, 376] width 17 height 12
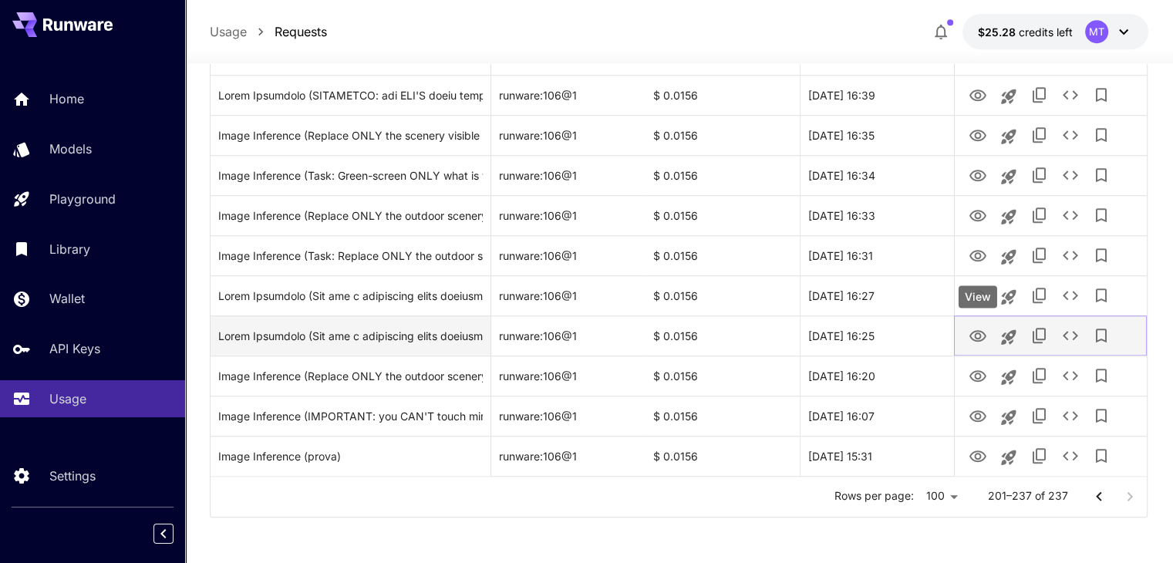
click at [971, 336] on icon "View" at bounding box center [977, 336] width 17 height 12
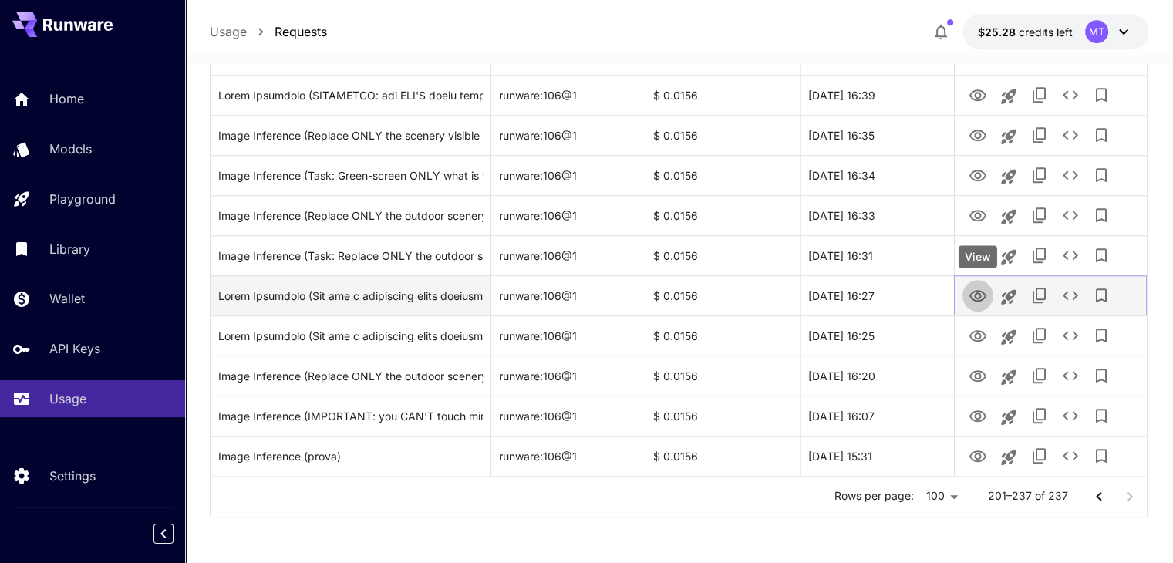
click at [972, 295] on icon "View" at bounding box center [977, 296] width 19 height 19
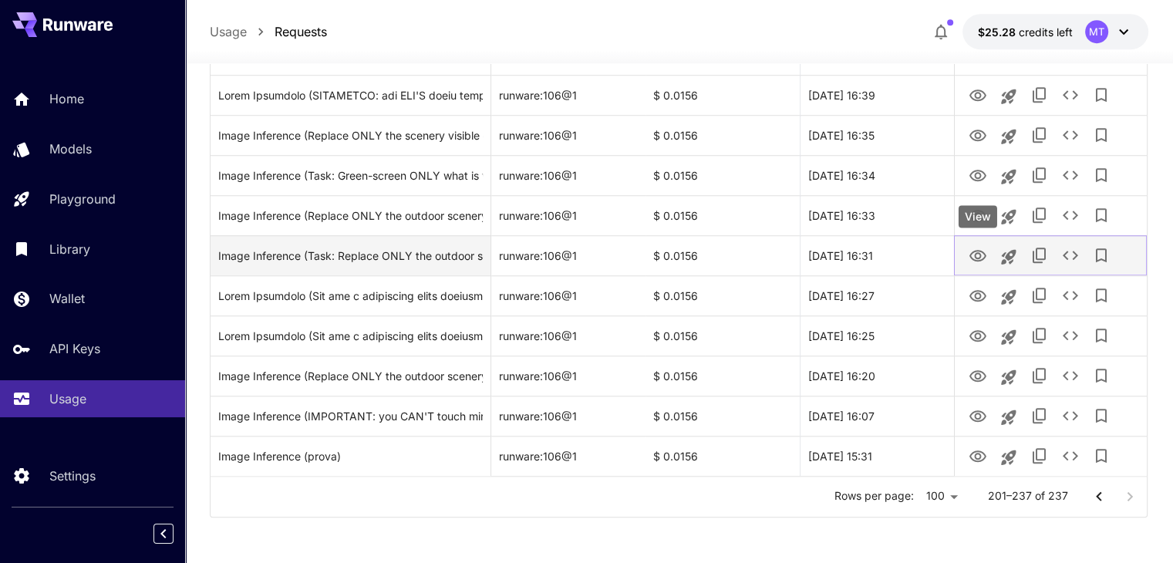
click at [977, 260] on icon "View" at bounding box center [977, 256] width 17 height 12
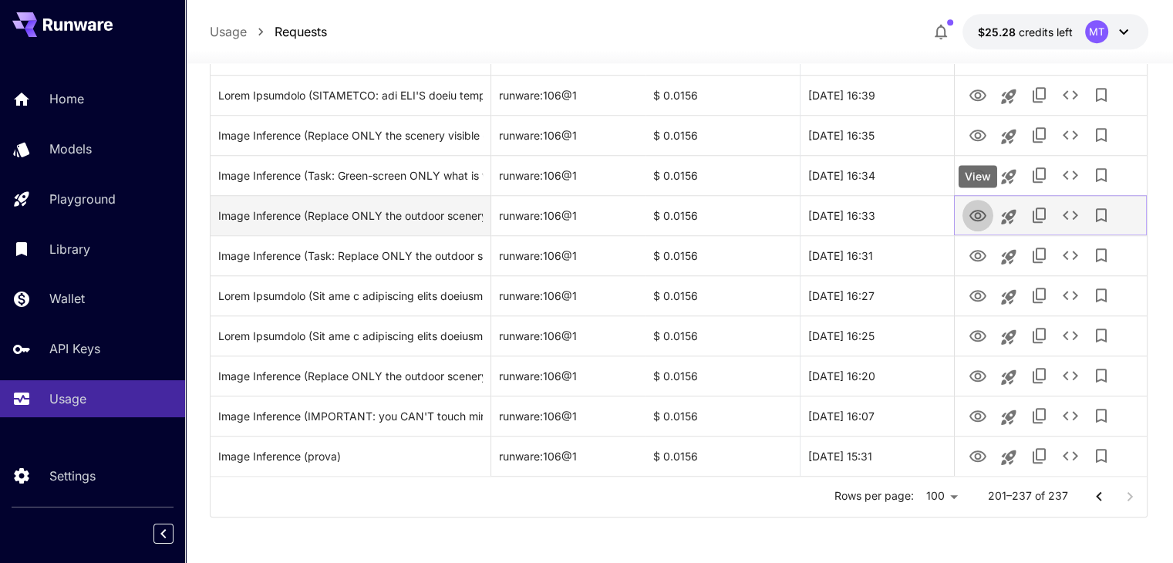
click at [983, 221] on icon "View" at bounding box center [977, 216] width 19 height 19
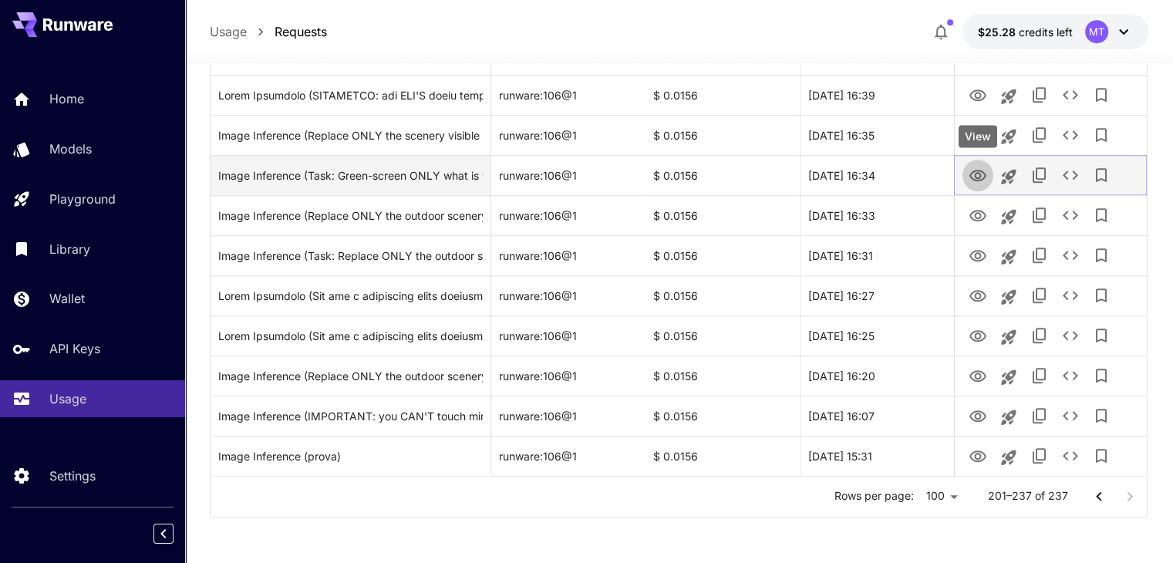
click at [974, 170] on icon "View" at bounding box center [977, 176] width 17 height 12
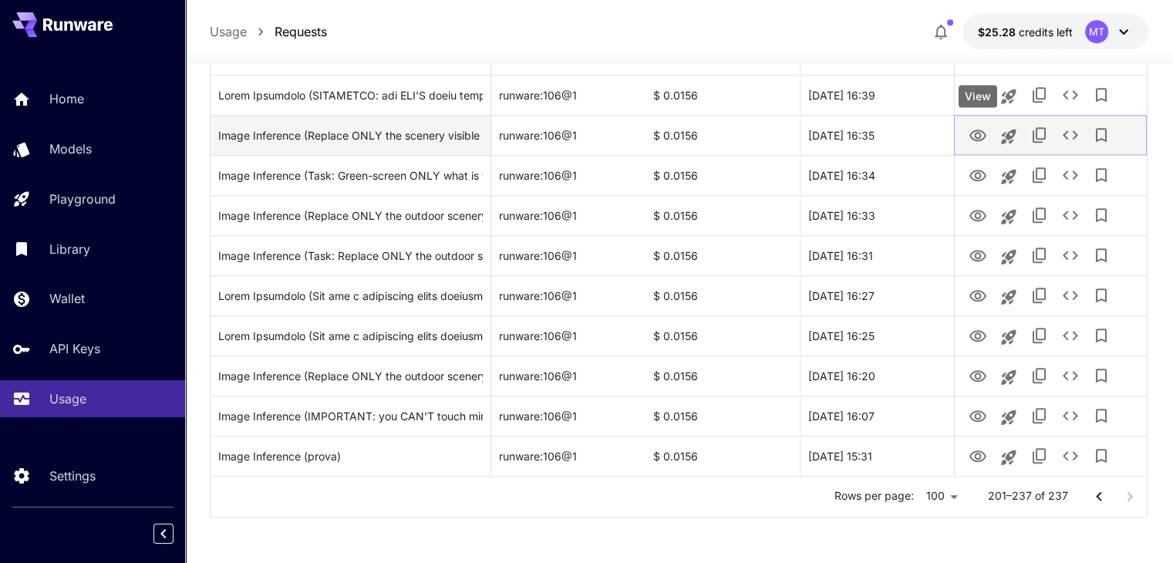
click at [978, 134] on icon "View" at bounding box center [977, 135] width 19 height 19
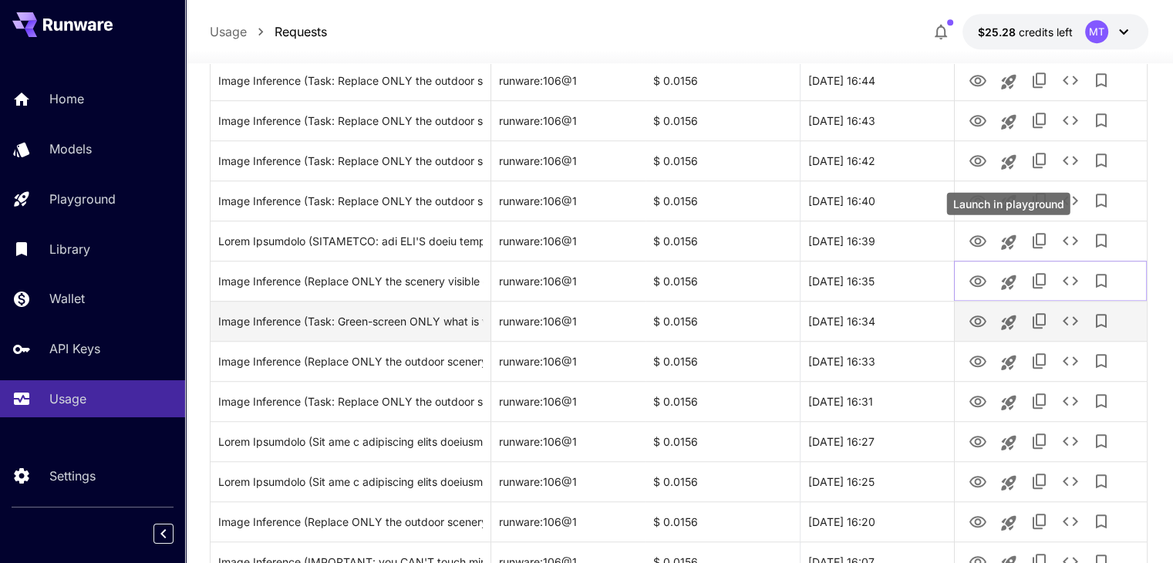
scroll to position [1157, 0]
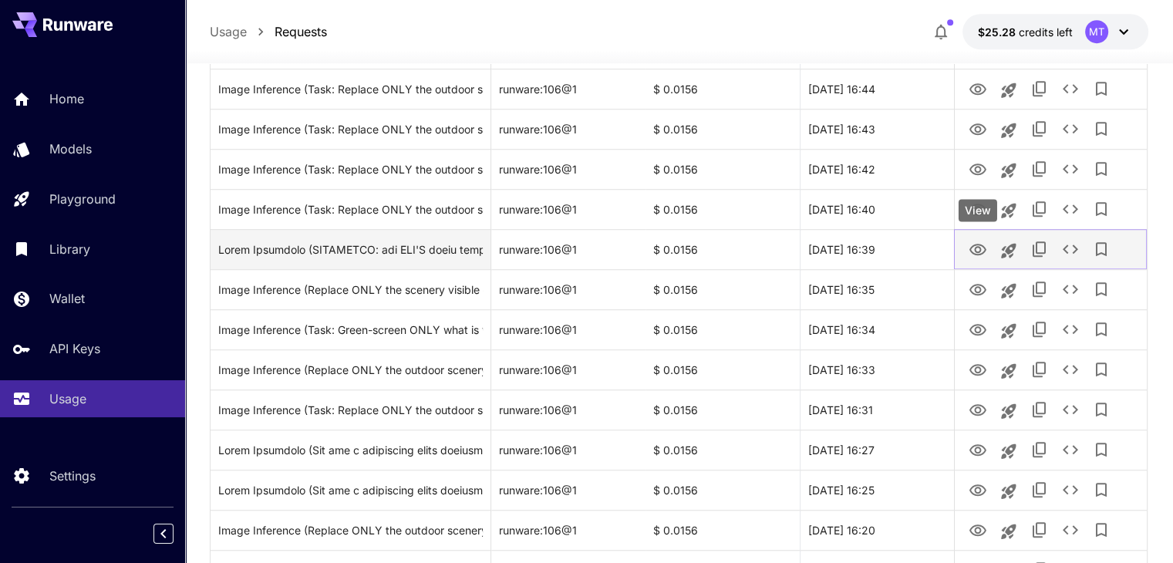
click at [975, 245] on icon "View" at bounding box center [977, 250] width 19 height 19
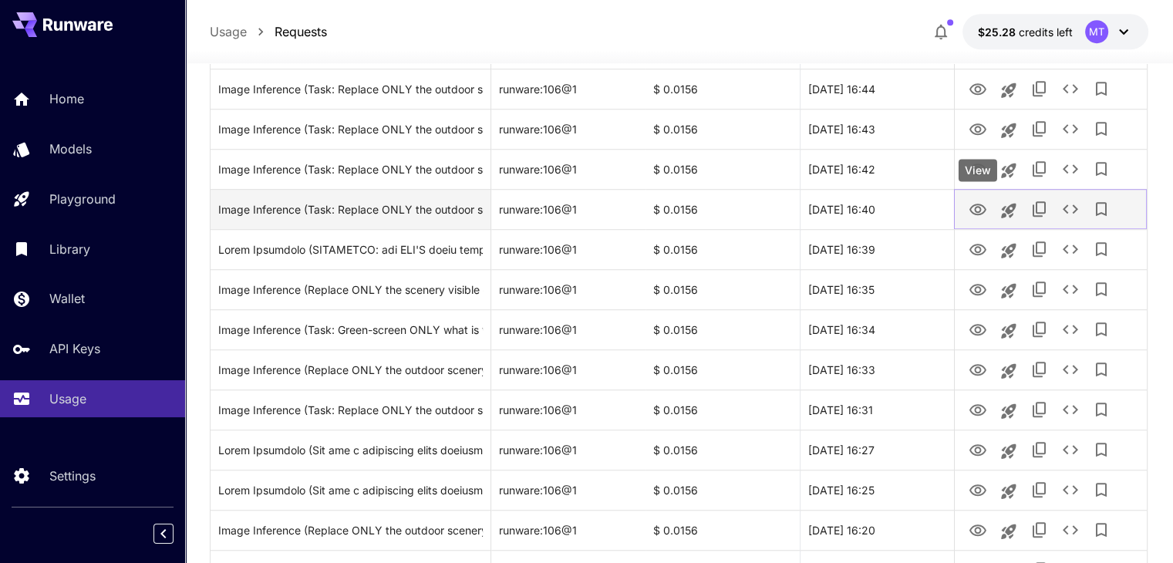
click at [981, 202] on icon "View" at bounding box center [977, 209] width 19 height 19
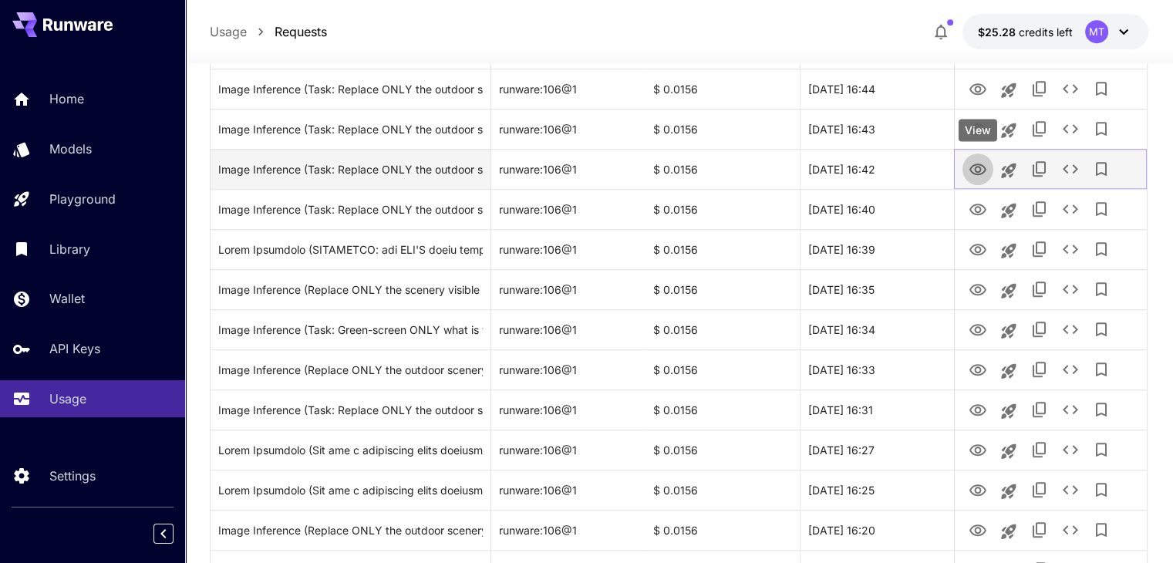
click at [975, 169] on icon "View" at bounding box center [977, 169] width 17 height 12
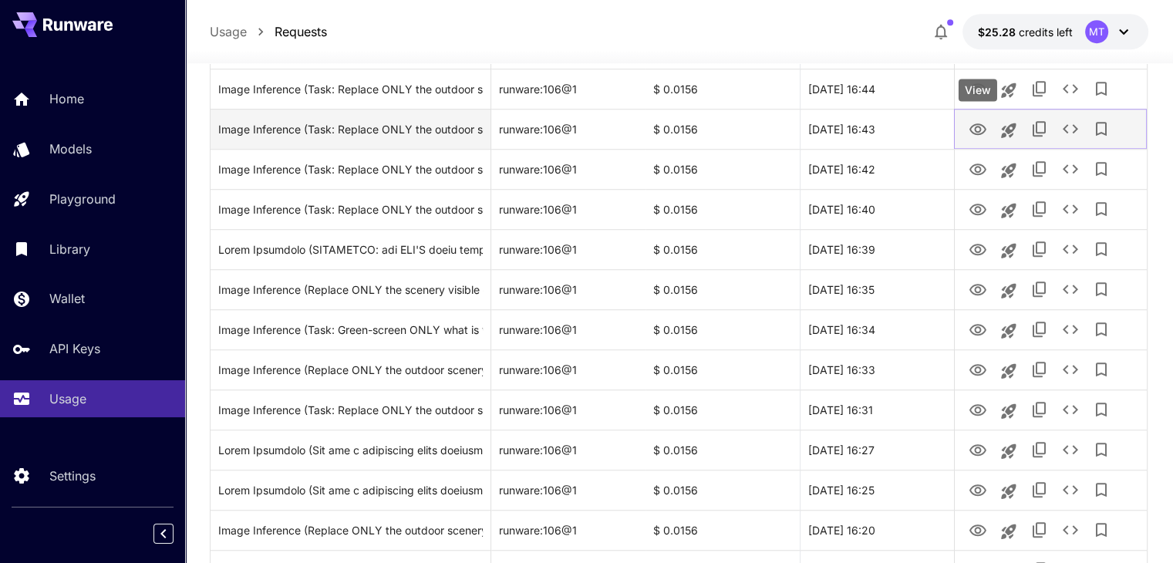
click at [982, 125] on icon "View" at bounding box center [977, 129] width 17 height 12
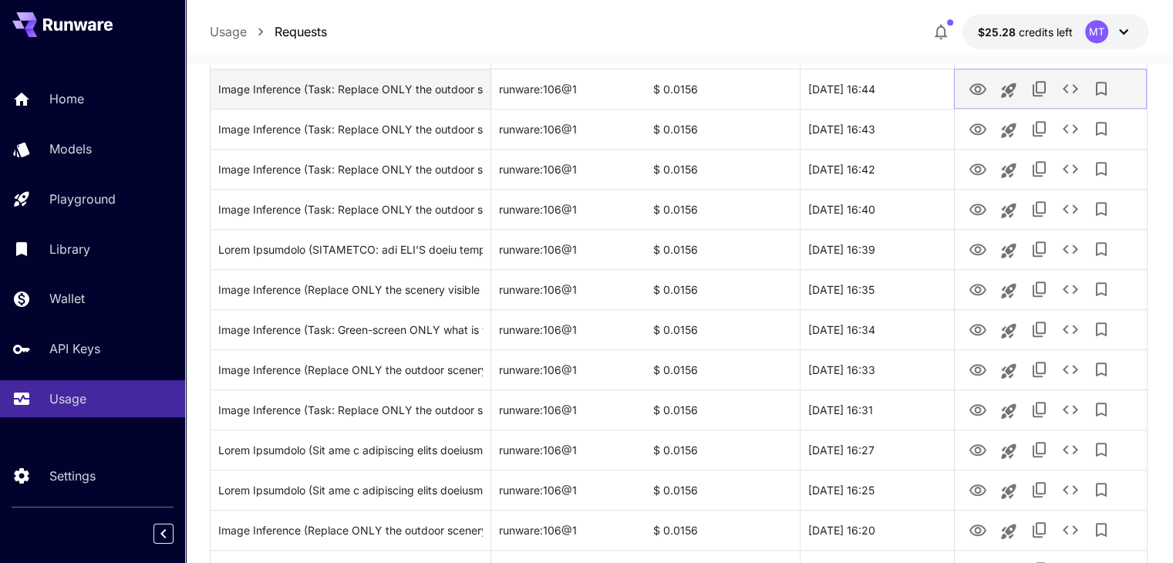
click at [982, 92] on icon "View" at bounding box center [977, 89] width 17 height 12
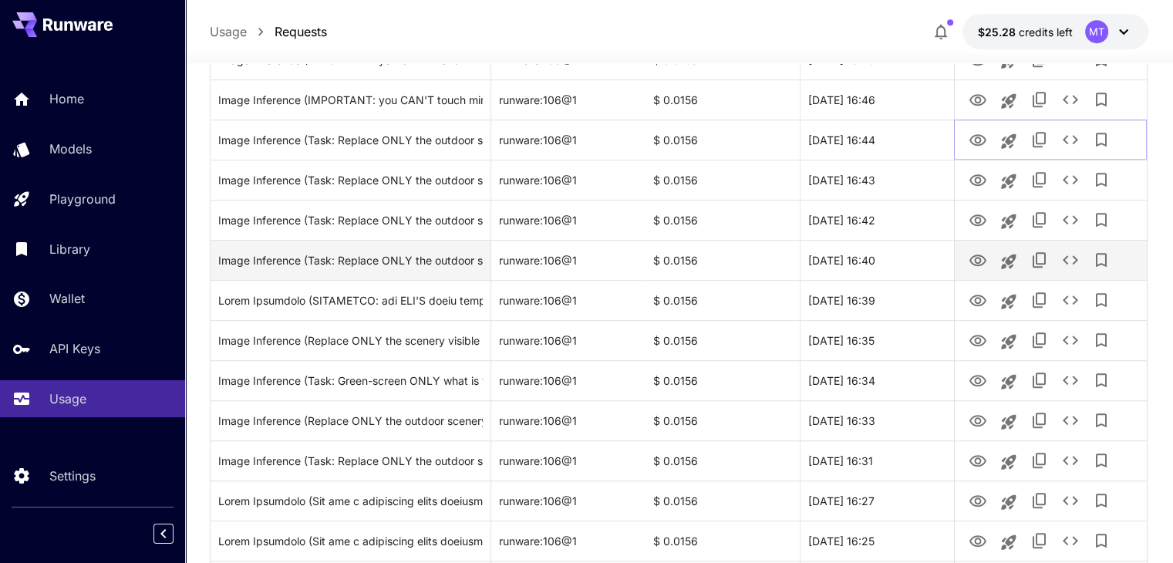
scroll to position [1079, 0]
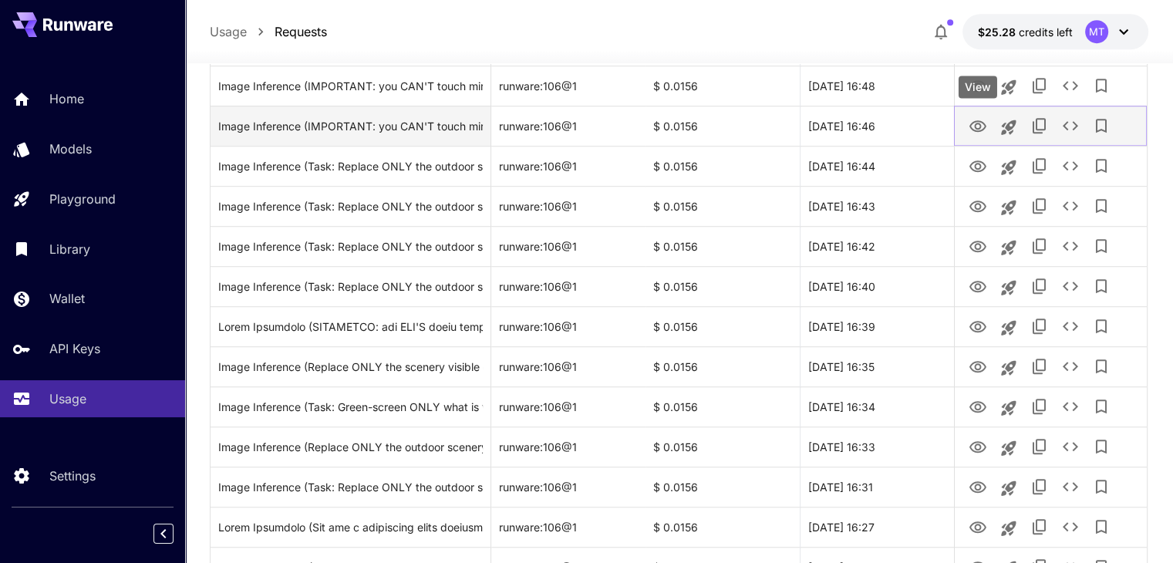
click at [982, 121] on icon "View" at bounding box center [977, 126] width 19 height 19
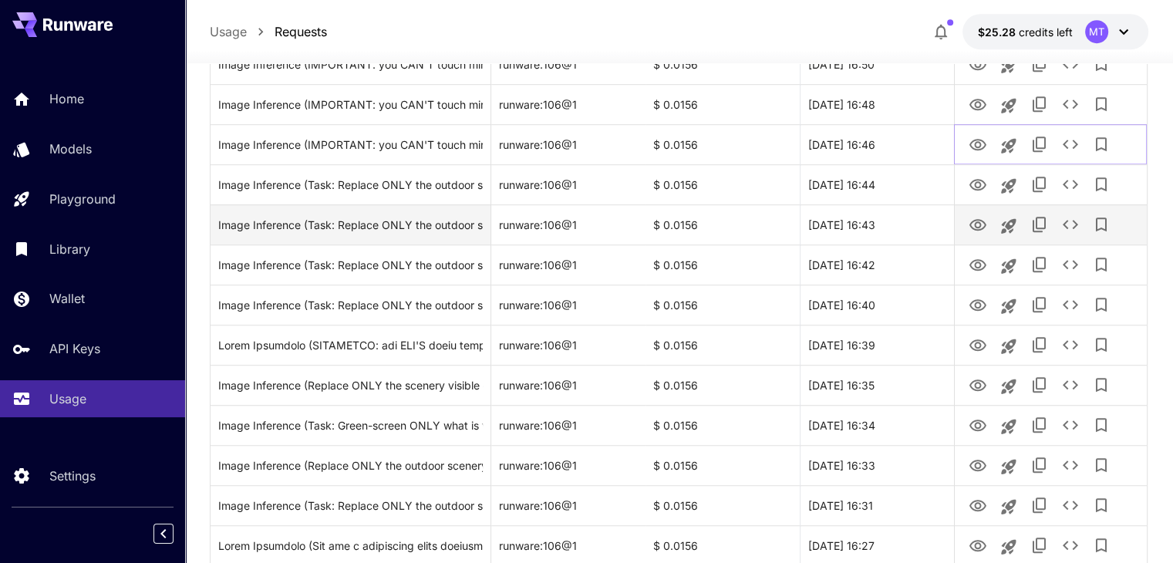
scroll to position [1002, 0]
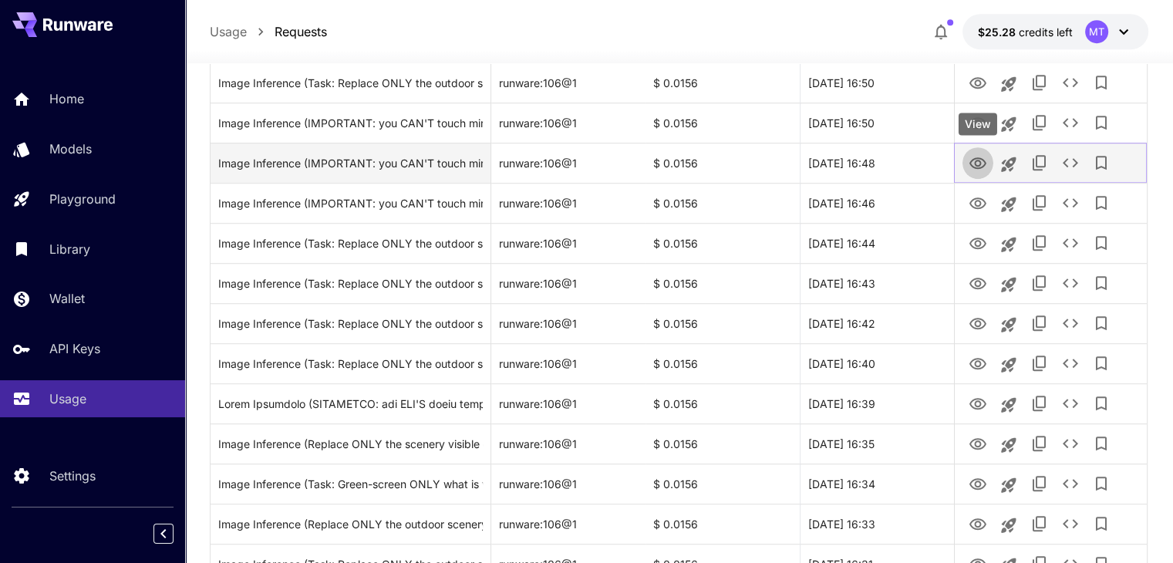
click at [972, 164] on icon "View" at bounding box center [977, 163] width 17 height 12
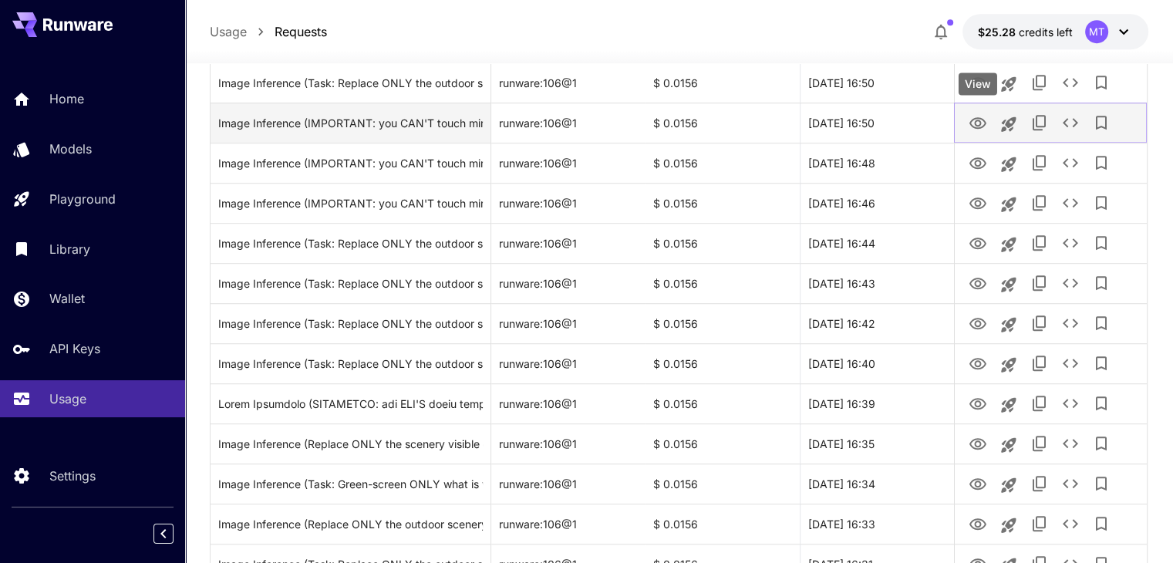
click at [972, 115] on icon "View" at bounding box center [977, 123] width 19 height 19
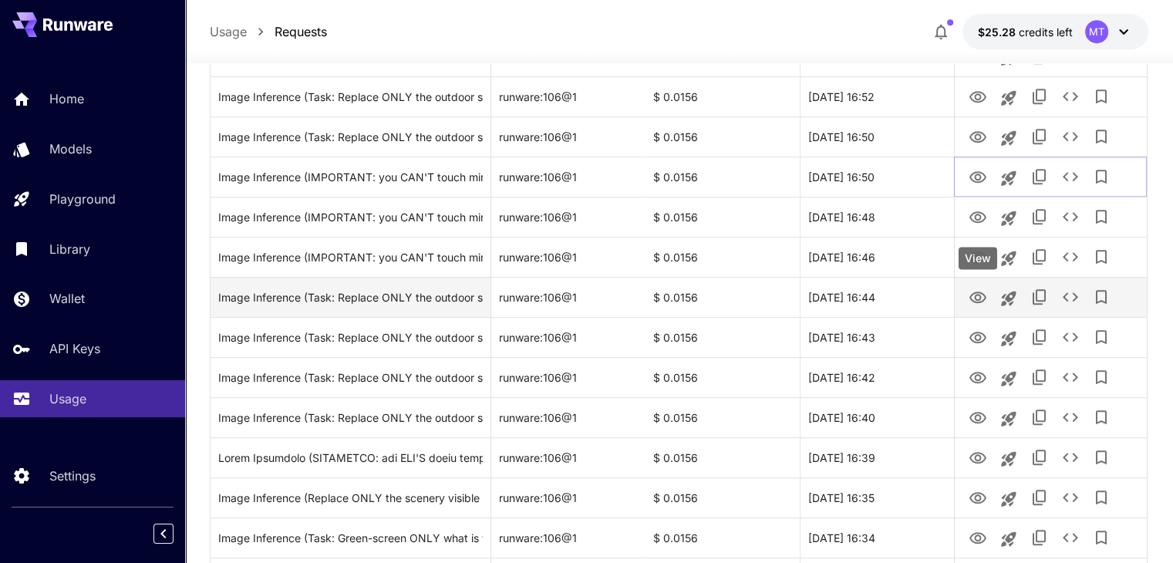
scroll to position [925, 0]
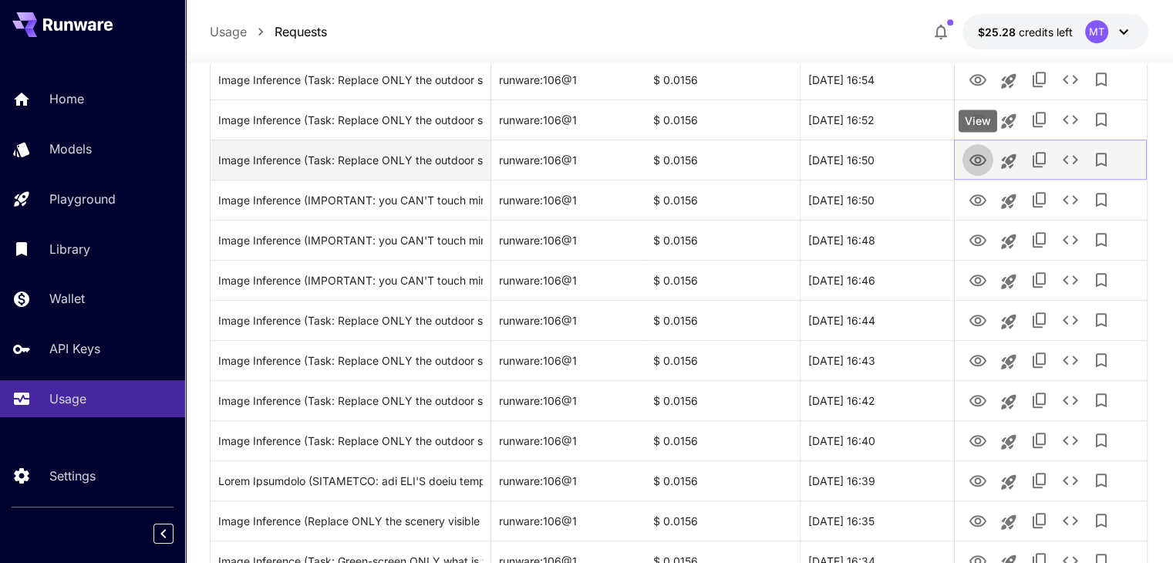
click at [975, 157] on icon "View" at bounding box center [977, 160] width 17 height 12
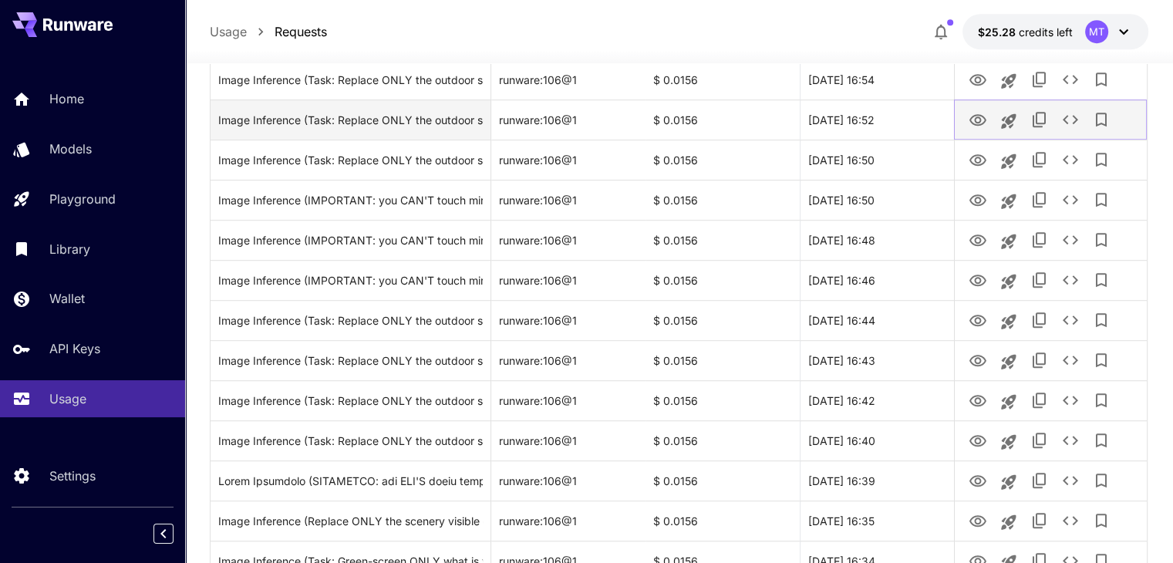
click at [981, 120] on icon "View" at bounding box center [977, 120] width 17 height 12
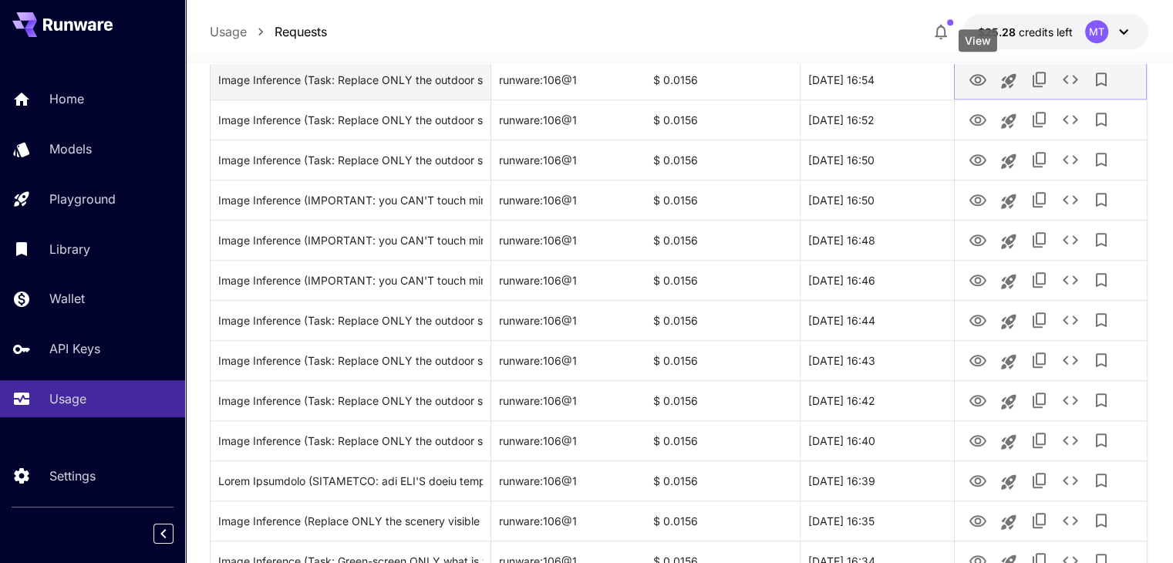
click at [971, 81] on icon "View" at bounding box center [977, 80] width 17 height 12
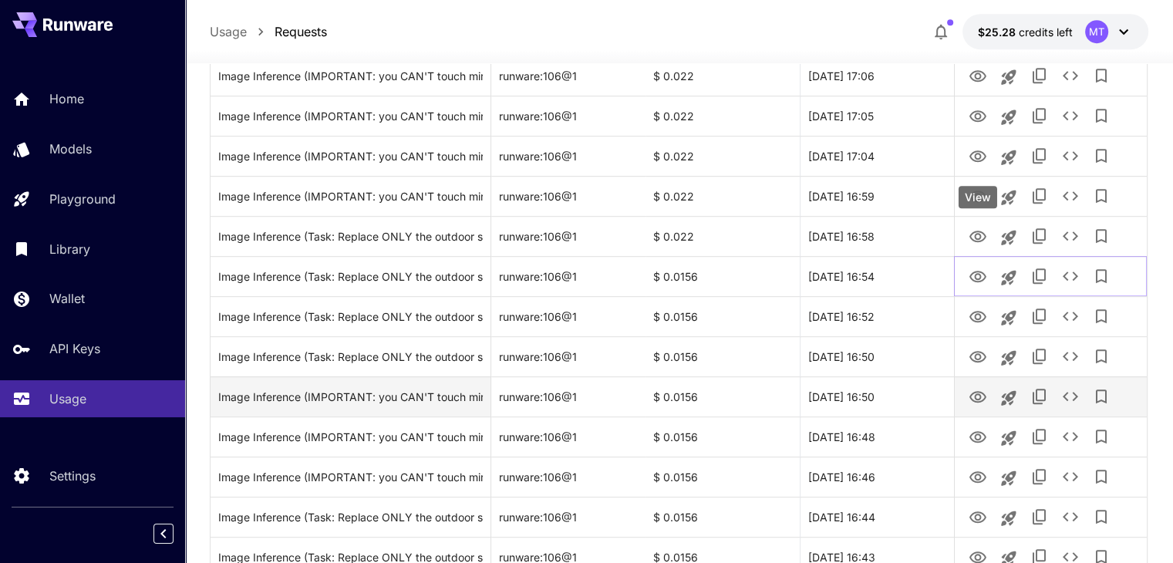
scroll to position [694, 0]
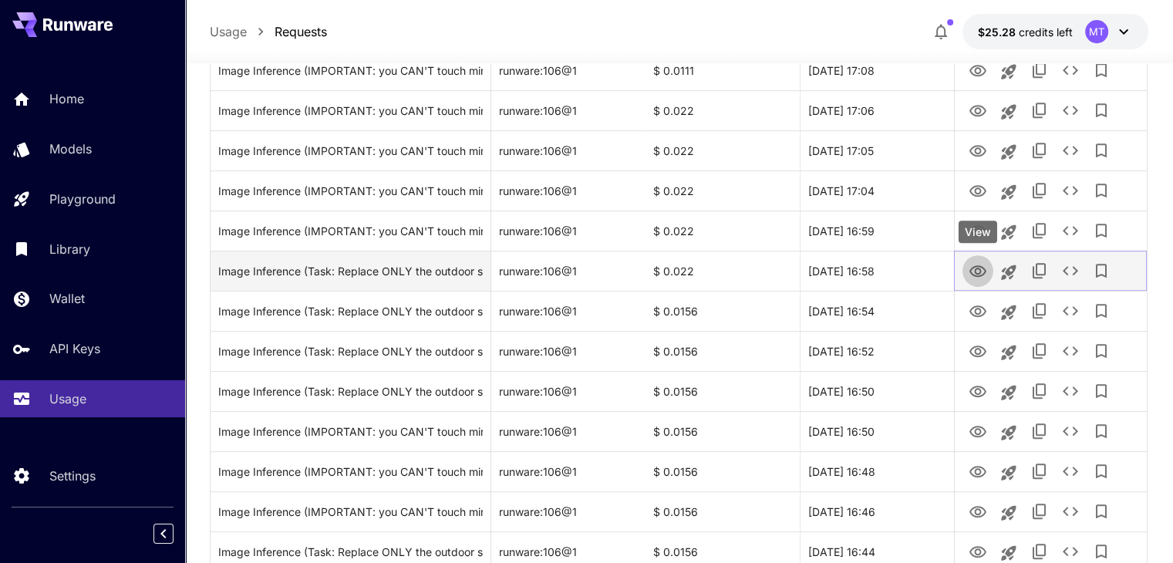
click at [974, 269] on icon "View" at bounding box center [977, 271] width 19 height 19
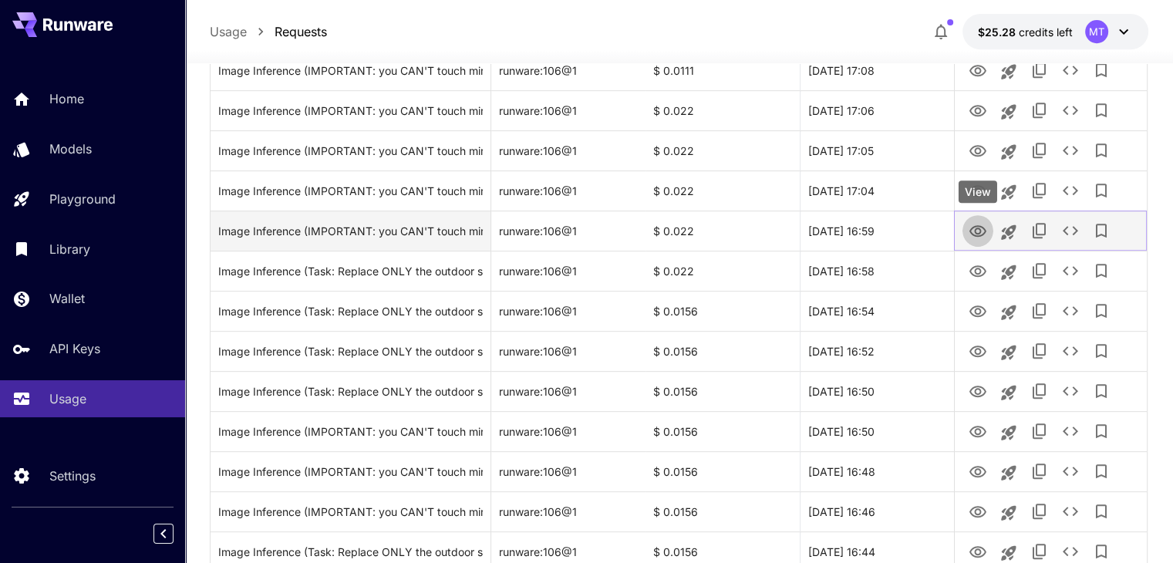
click at [977, 235] on icon "View" at bounding box center [977, 231] width 17 height 12
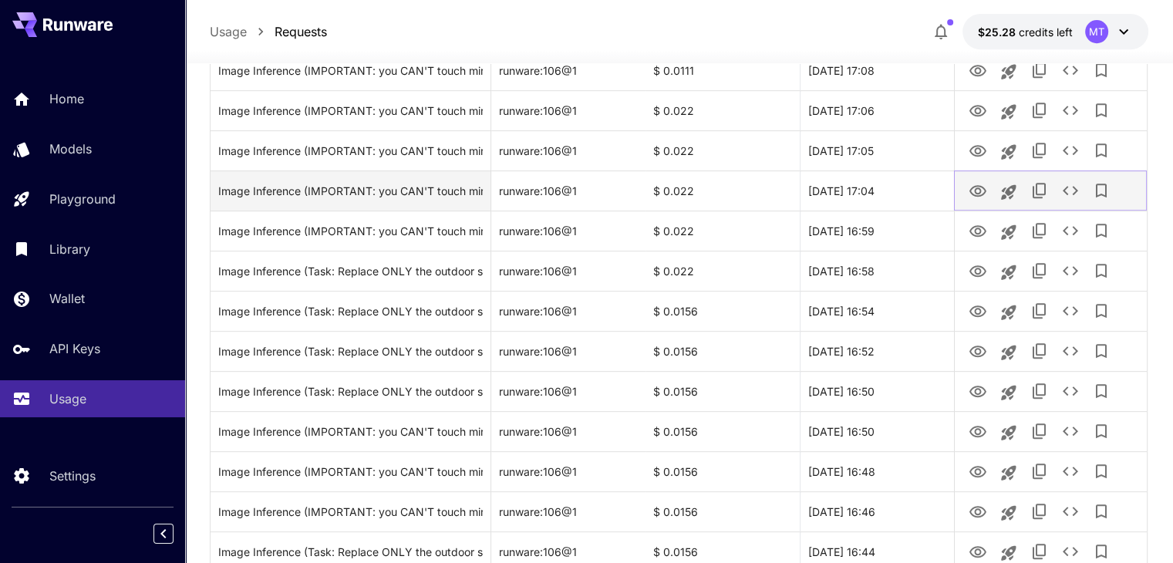
click at [976, 186] on icon "View" at bounding box center [977, 191] width 19 height 19
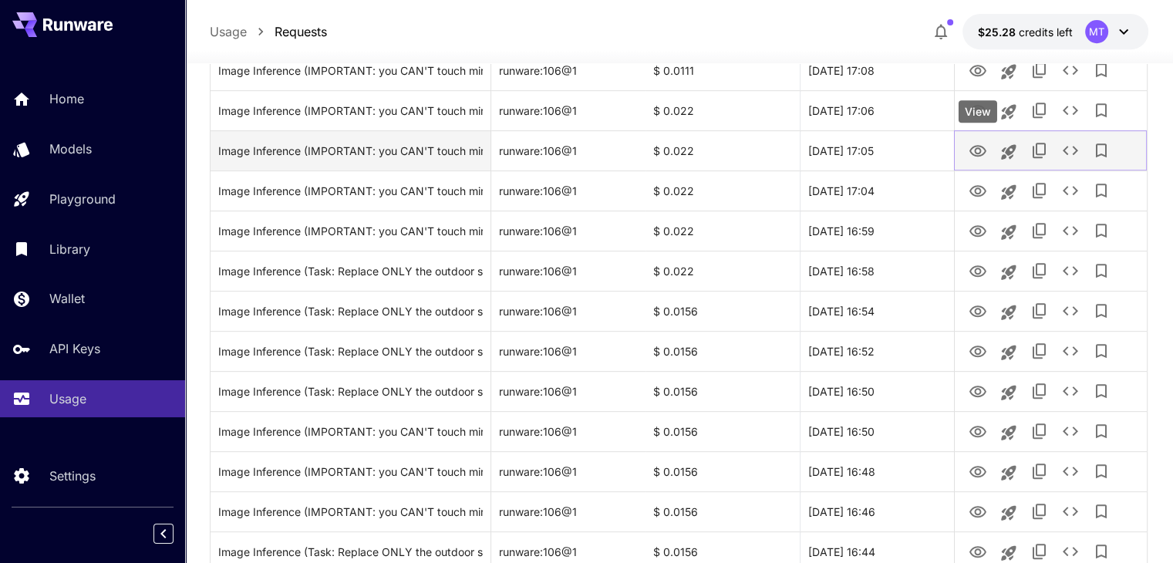
click at [979, 143] on icon "View" at bounding box center [977, 151] width 19 height 19
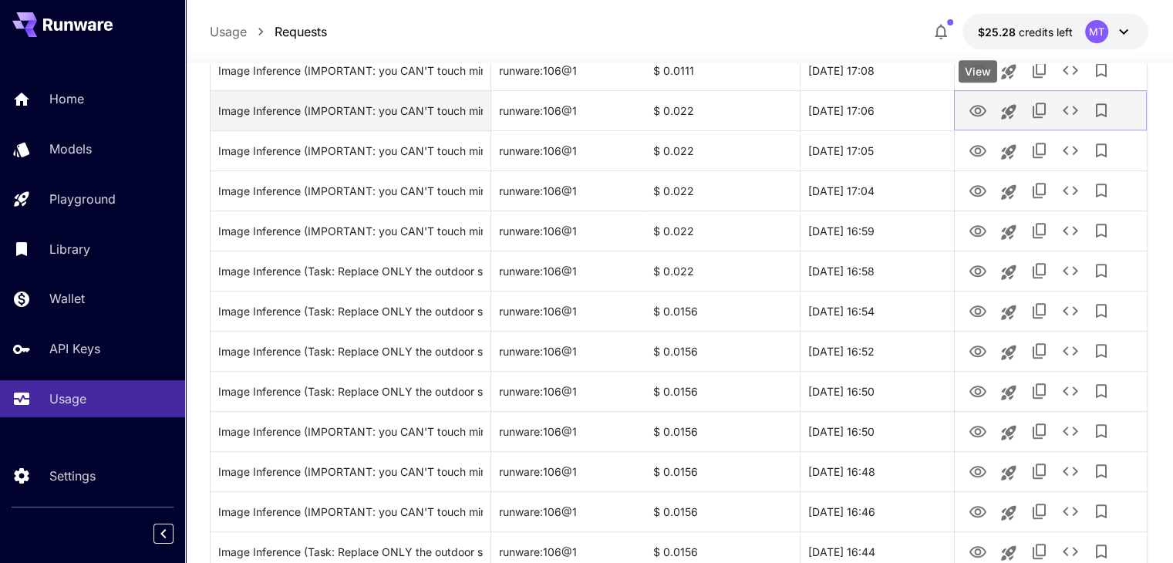
click at [974, 114] on icon "View" at bounding box center [977, 111] width 17 height 12
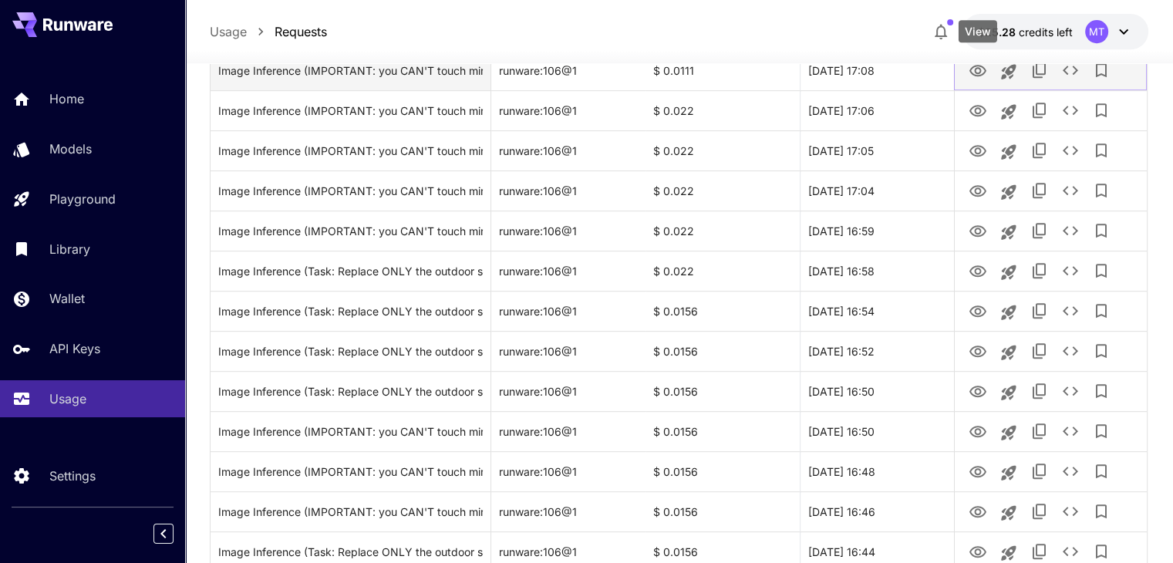
click at [972, 77] on icon "View" at bounding box center [977, 71] width 19 height 19
click at [969, 75] on icon "View" at bounding box center [977, 71] width 19 height 19
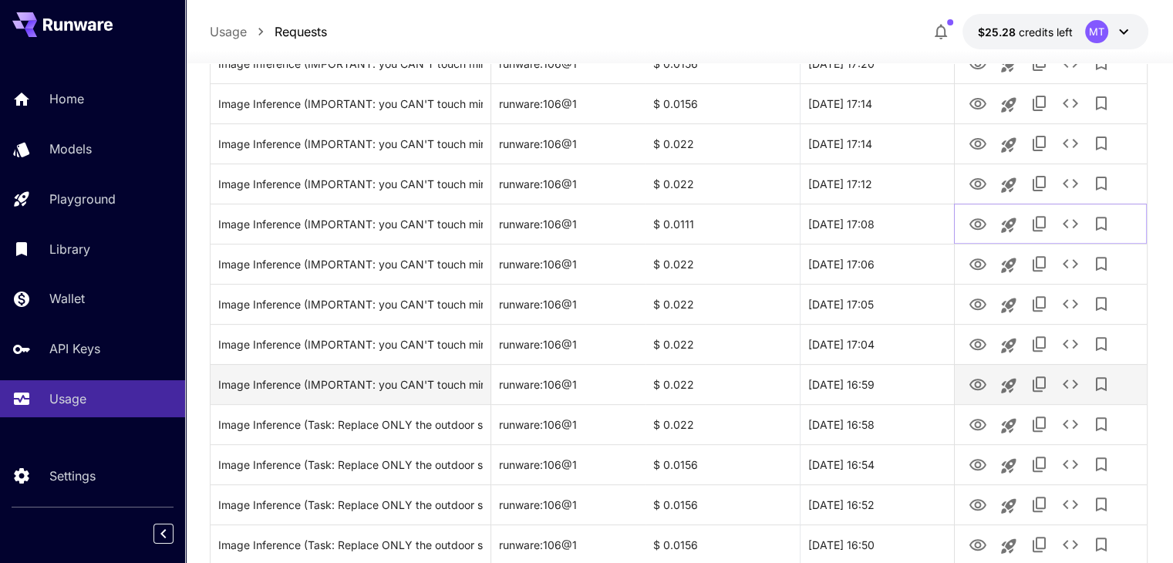
scroll to position [540, 0]
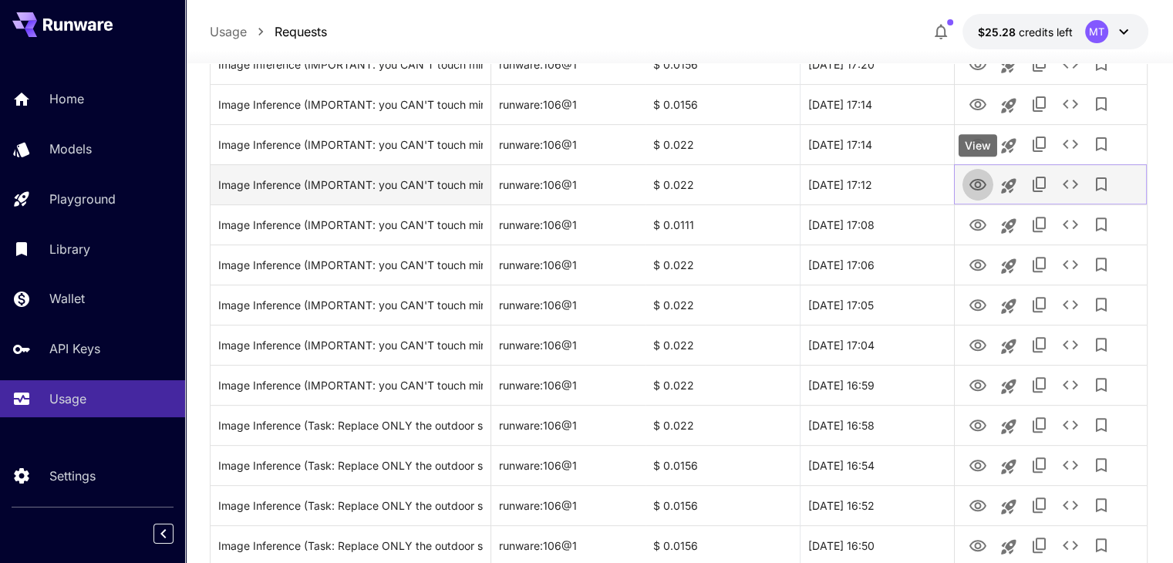
click at [975, 187] on icon "View" at bounding box center [977, 185] width 19 height 19
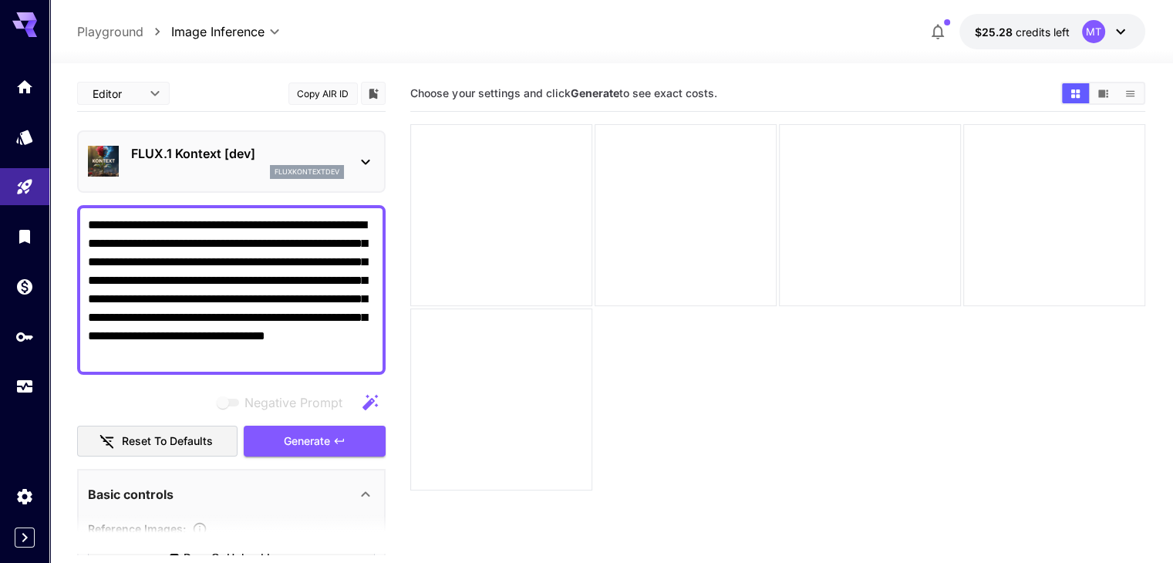
click at [333, 247] on textarea "**********" at bounding box center [231, 290] width 287 height 148
click at [337, 260] on textarea "**********" at bounding box center [231, 290] width 287 height 148
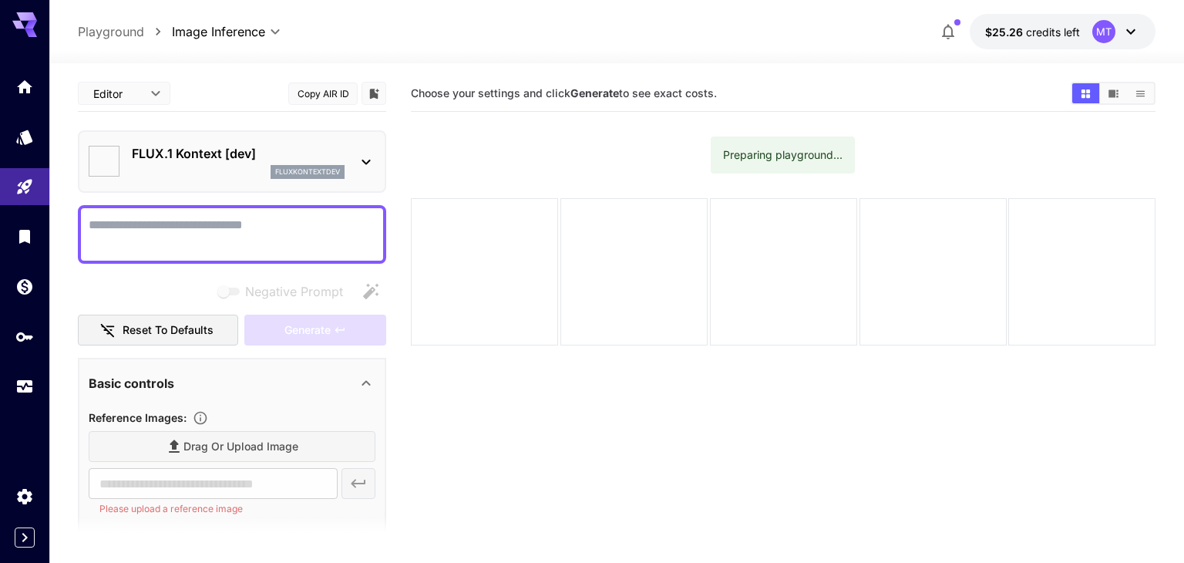
type input "*******"
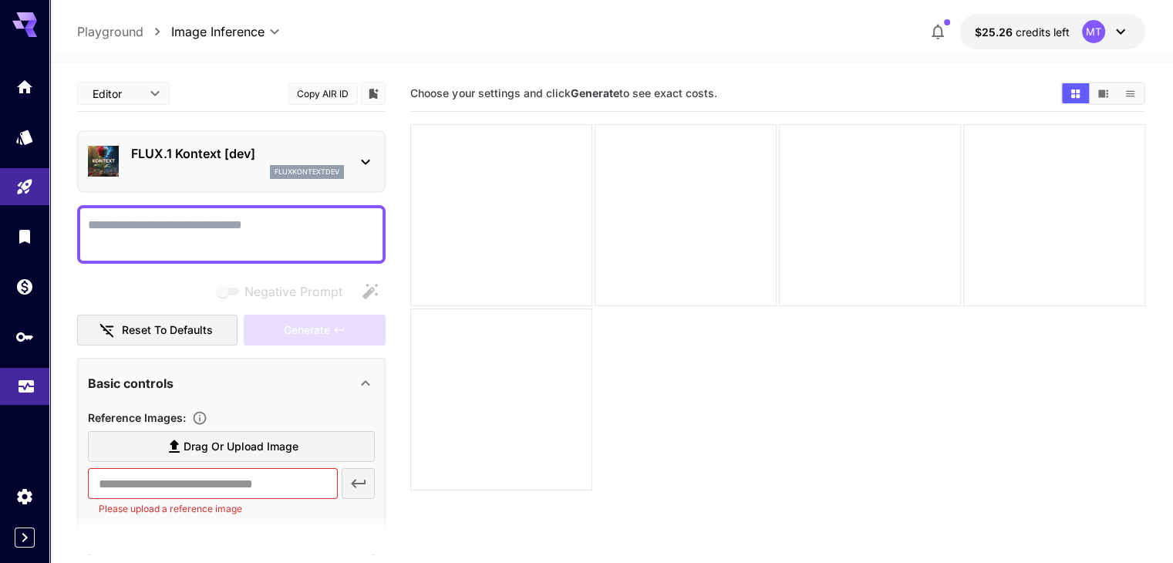
click at [26, 388] on icon "Usage" at bounding box center [26, 385] width 15 height 8
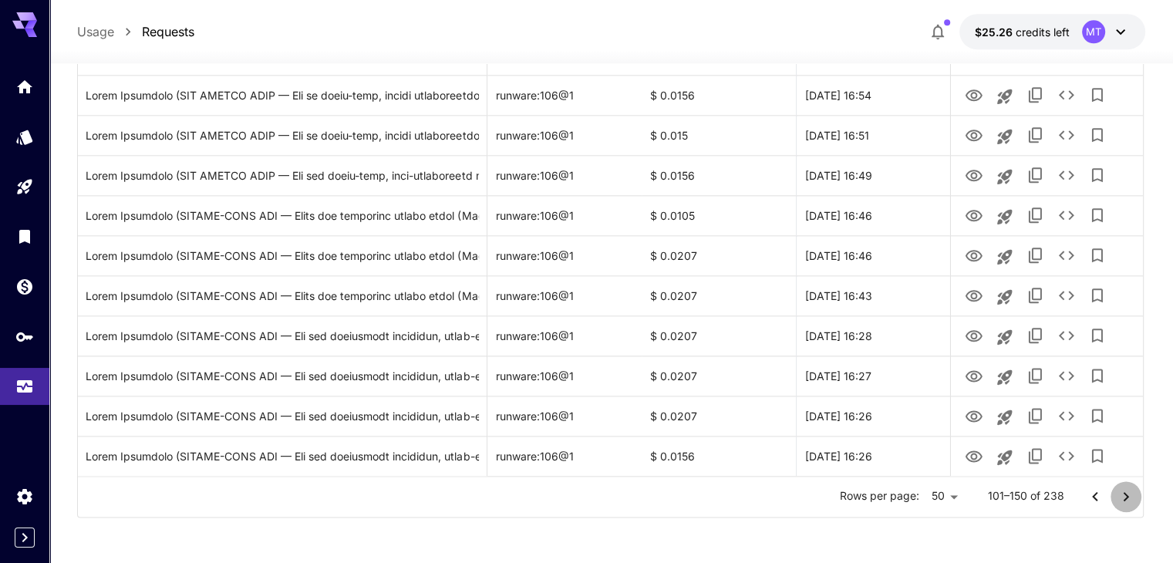
click at [1126, 504] on icon "Go to next page" at bounding box center [1126, 496] width 19 height 19
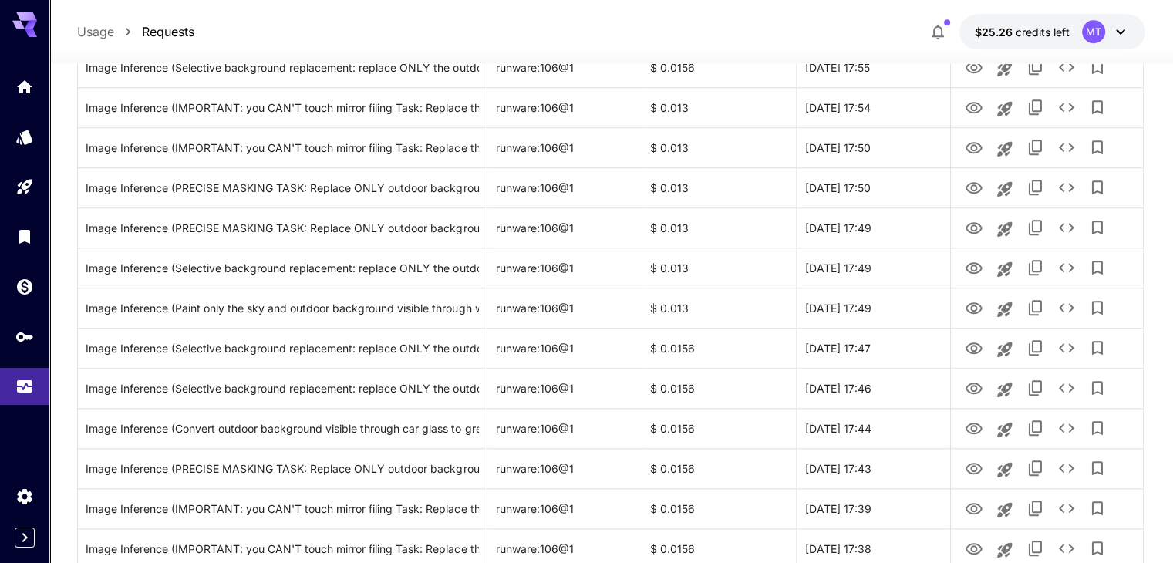
scroll to position [1369, 0]
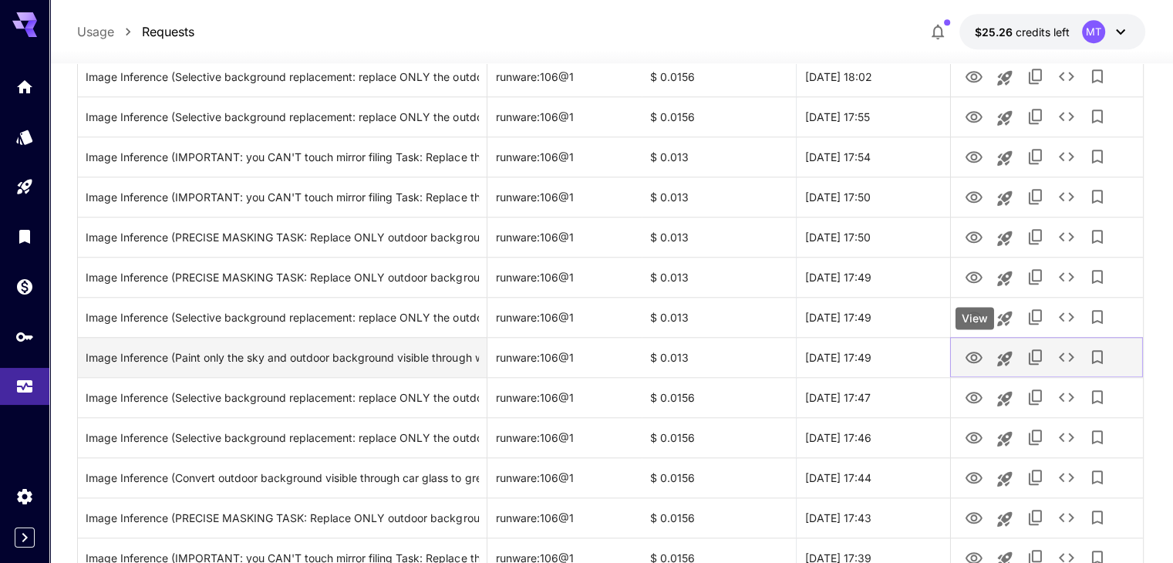
click at [966, 361] on icon "View" at bounding box center [974, 358] width 19 height 19
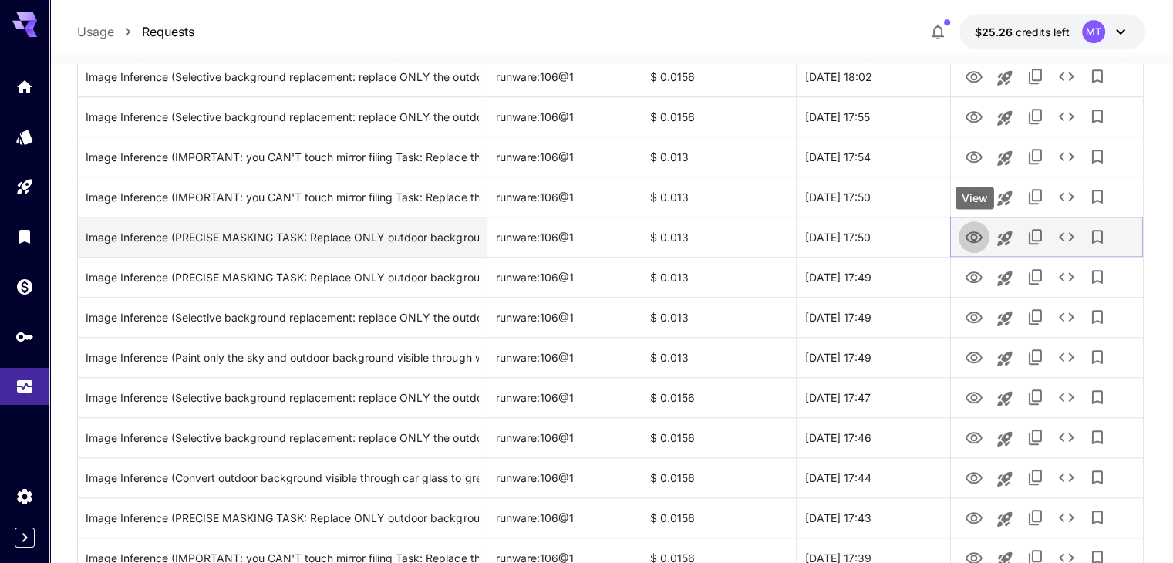
click at [972, 238] on icon "View" at bounding box center [973, 237] width 17 height 12
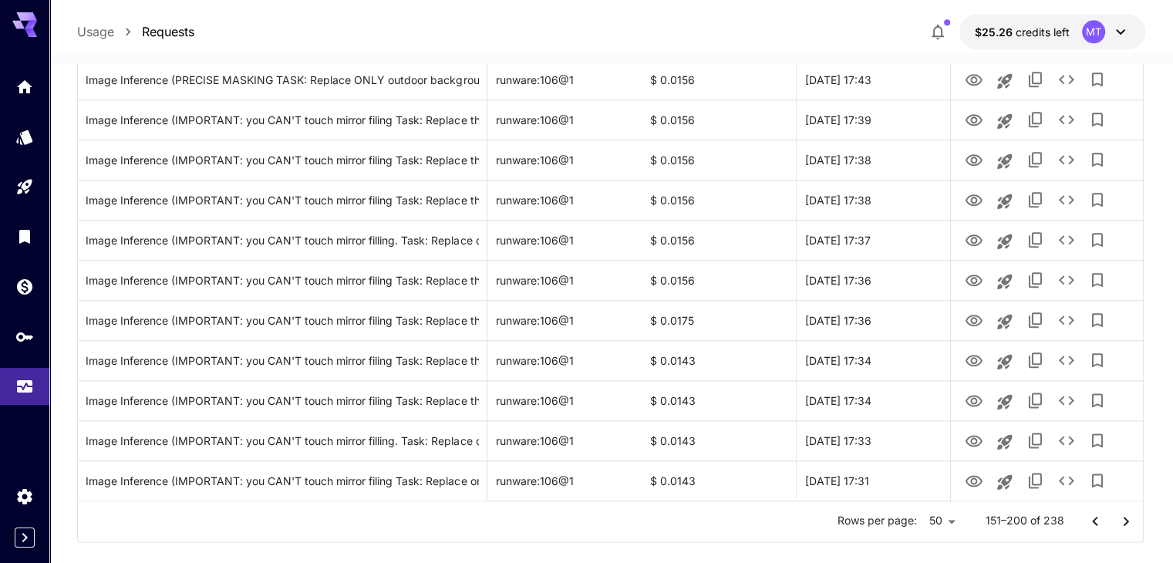
scroll to position [1832, 0]
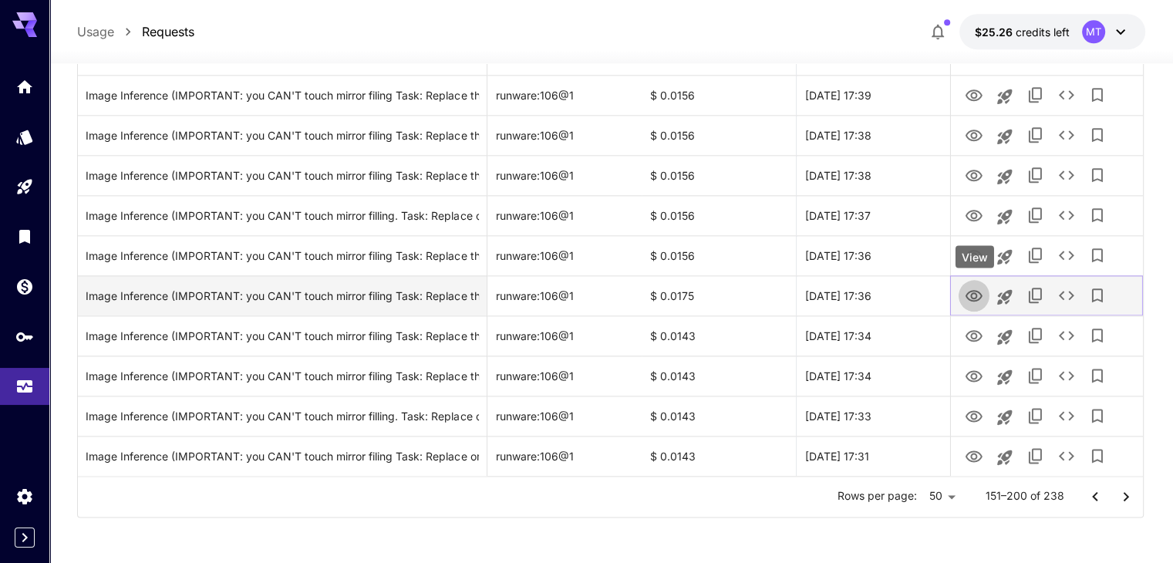
click at [974, 302] on icon "View" at bounding box center [974, 296] width 19 height 19
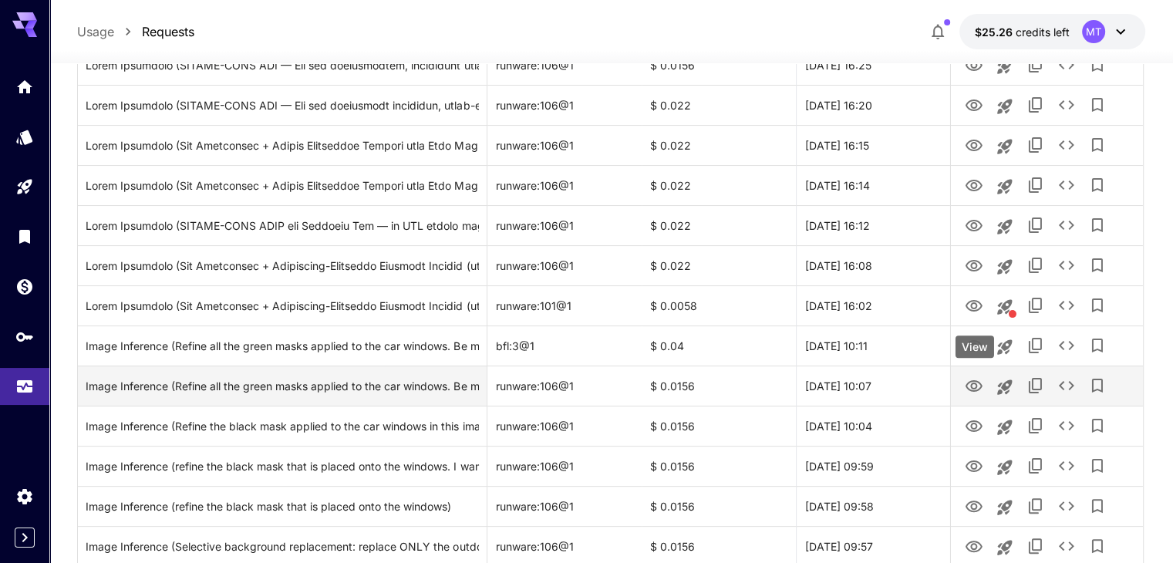
scroll to position [213, 0]
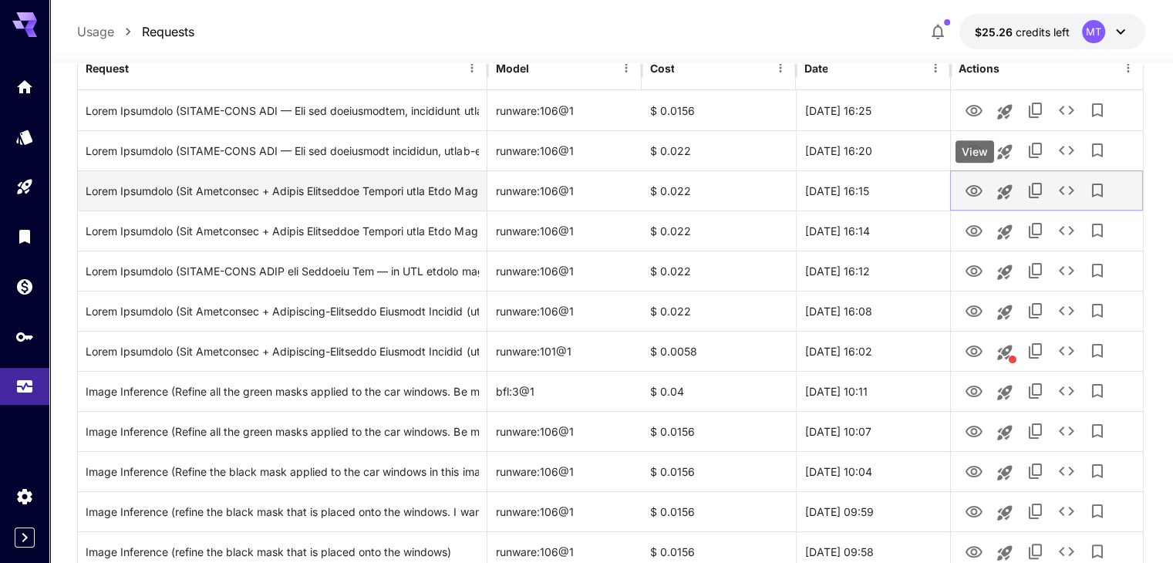
click at [978, 188] on icon "View" at bounding box center [974, 191] width 19 height 19
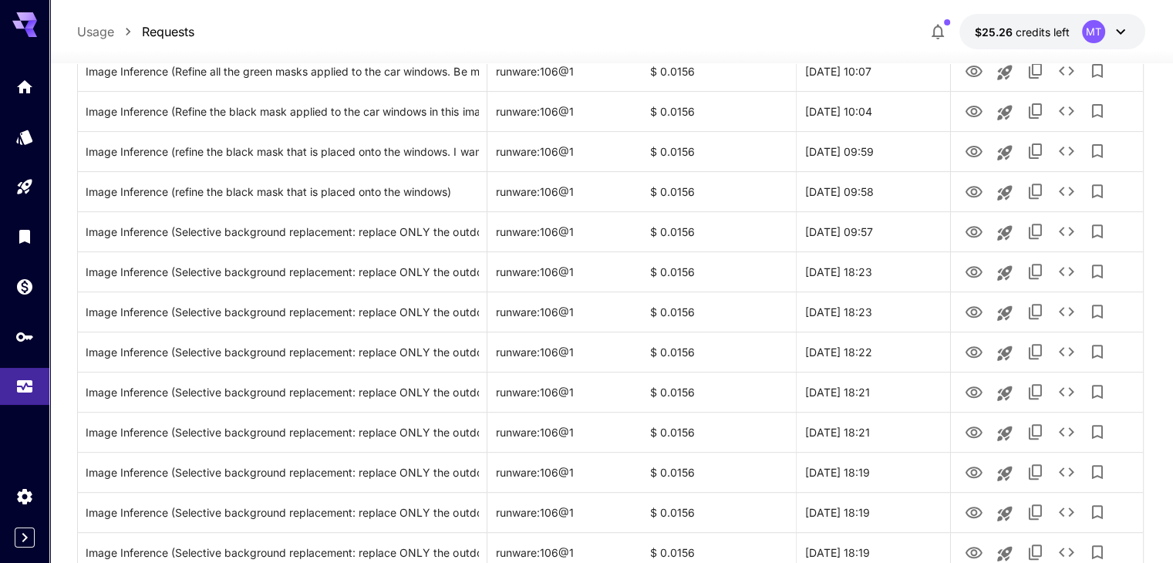
scroll to position [598, 0]
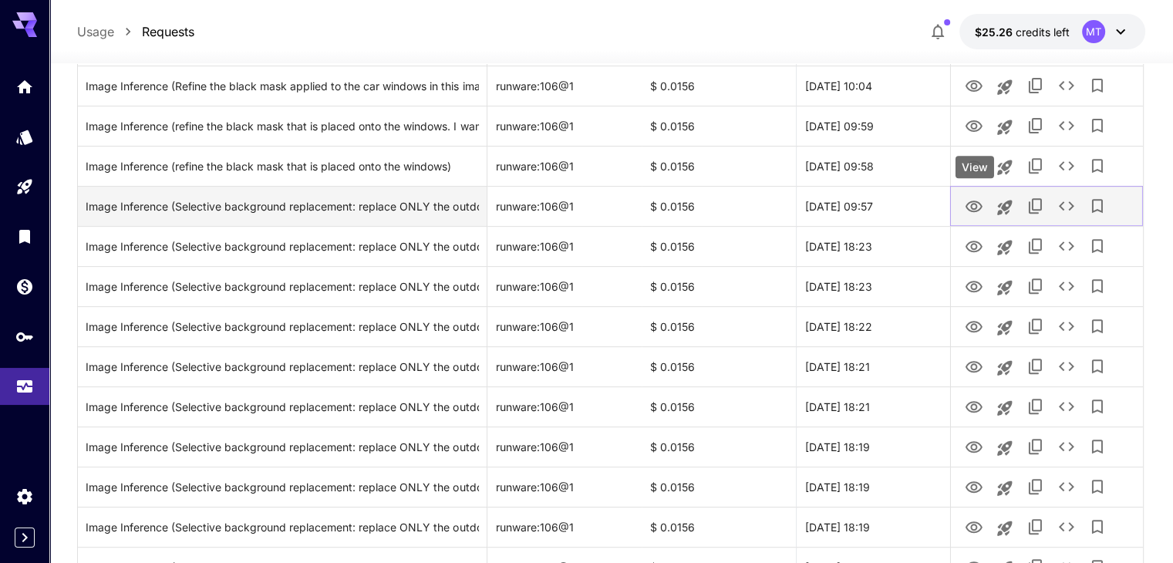
click at [972, 210] on icon "View" at bounding box center [974, 206] width 19 height 19
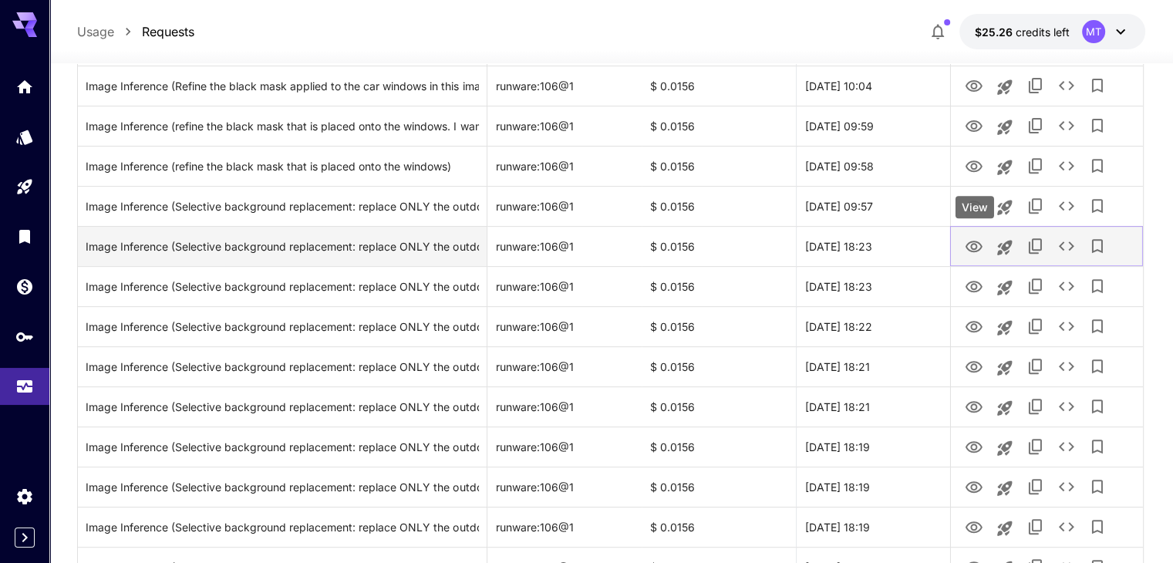
click at [979, 246] on icon "View" at bounding box center [974, 246] width 19 height 19
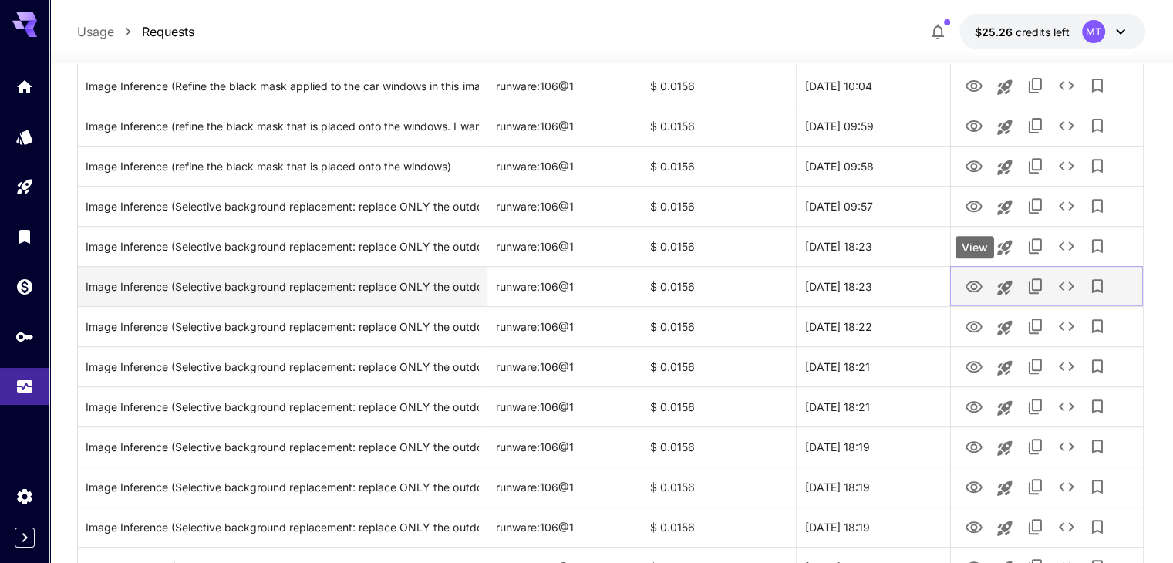
click at [967, 288] on icon "View" at bounding box center [973, 287] width 17 height 12
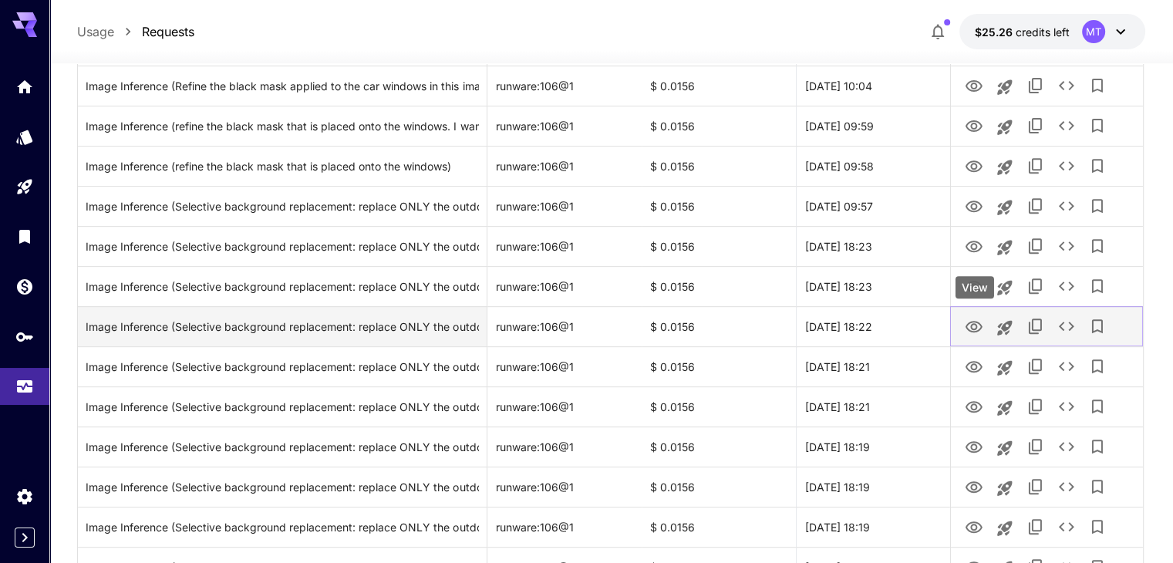
click at [971, 332] on icon "View" at bounding box center [974, 327] width 19 height 19
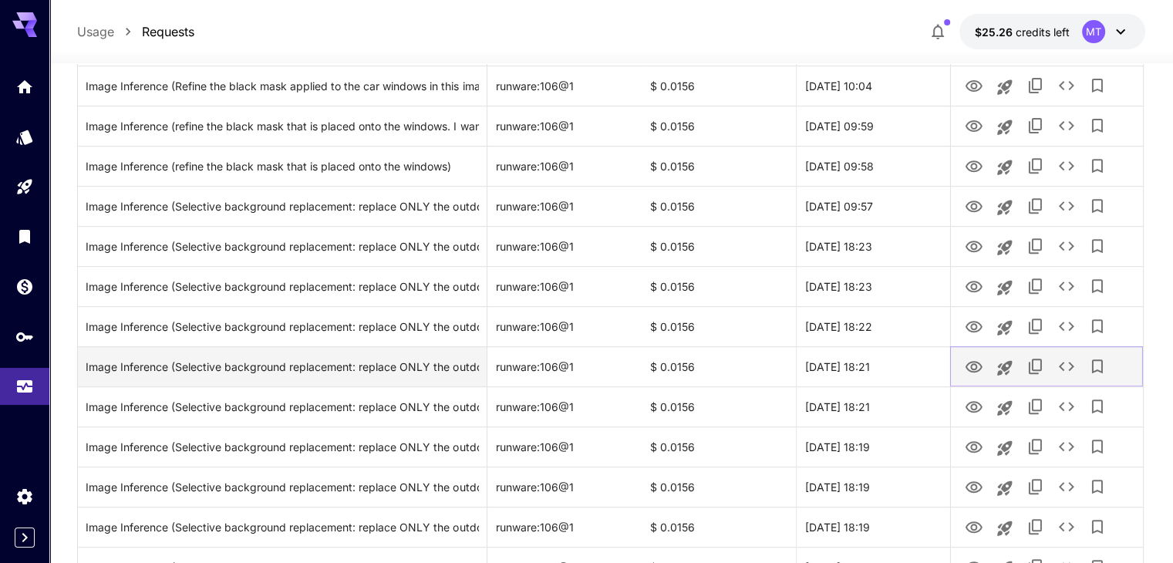
click at [981, 365] on icon "View" at bounding box center [973, 367] width 17 height 12
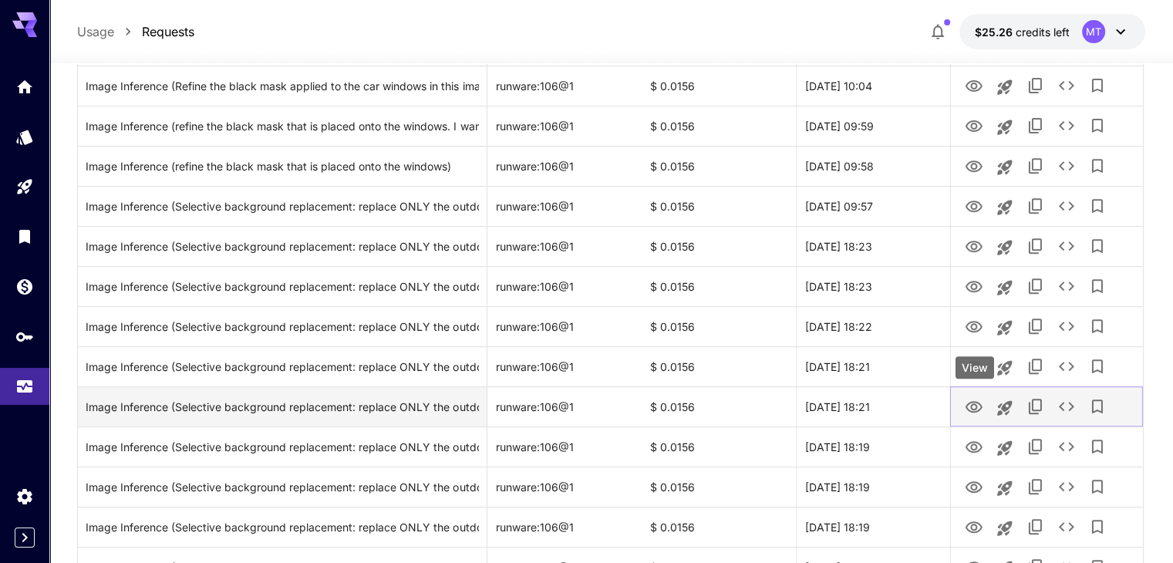
click at [962, 410] on button "View" at bounding box center [973, 406] width 31 height 32
click at [968, 408] on icon "View" at bounding box center [974, 407] width 19 height 19
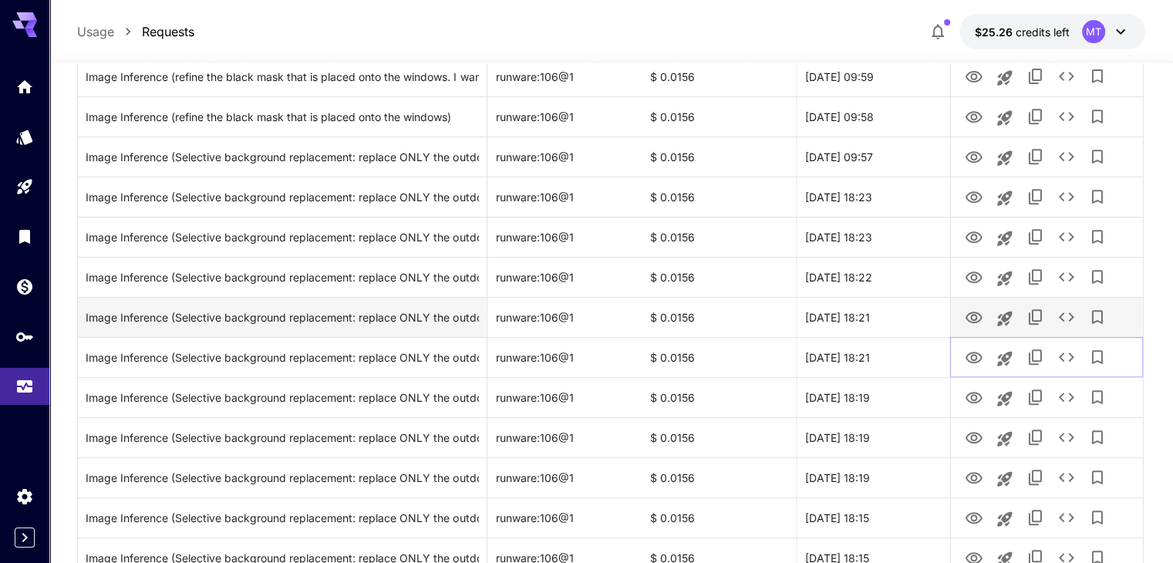
scroll to position [675, 0]
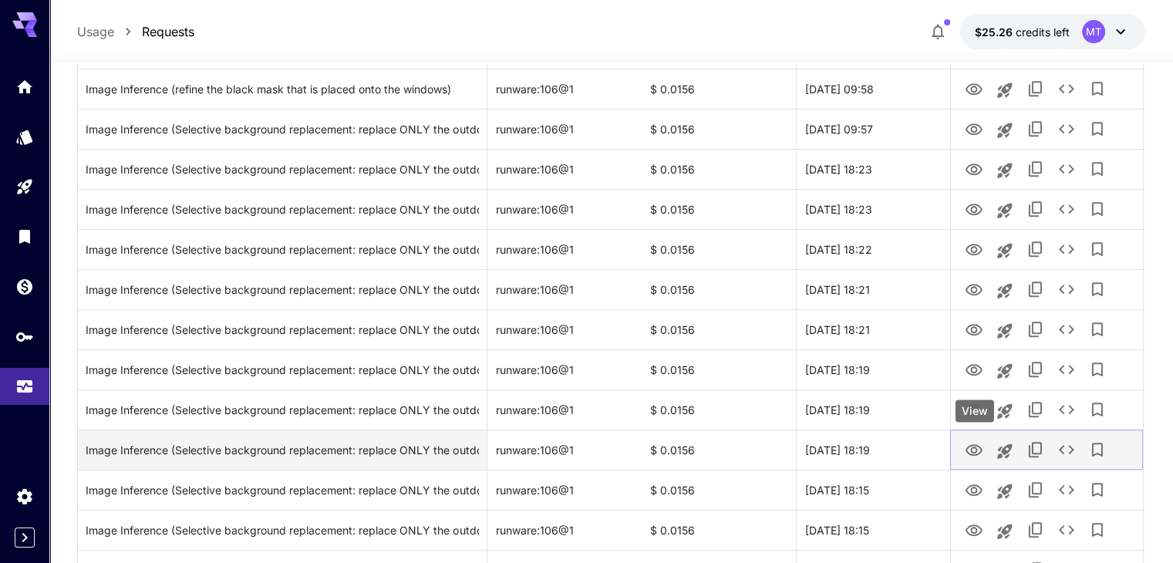
click at [980, 453] on icon "View" at bounding box center [974, 450] width 19 height 19
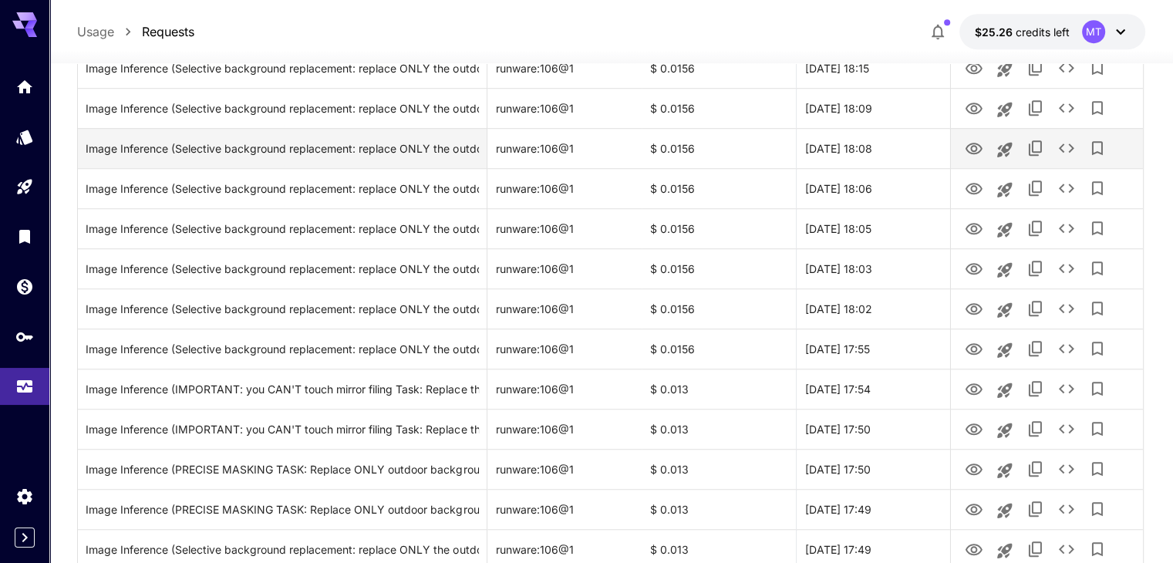
scroll to position [1138, 0]
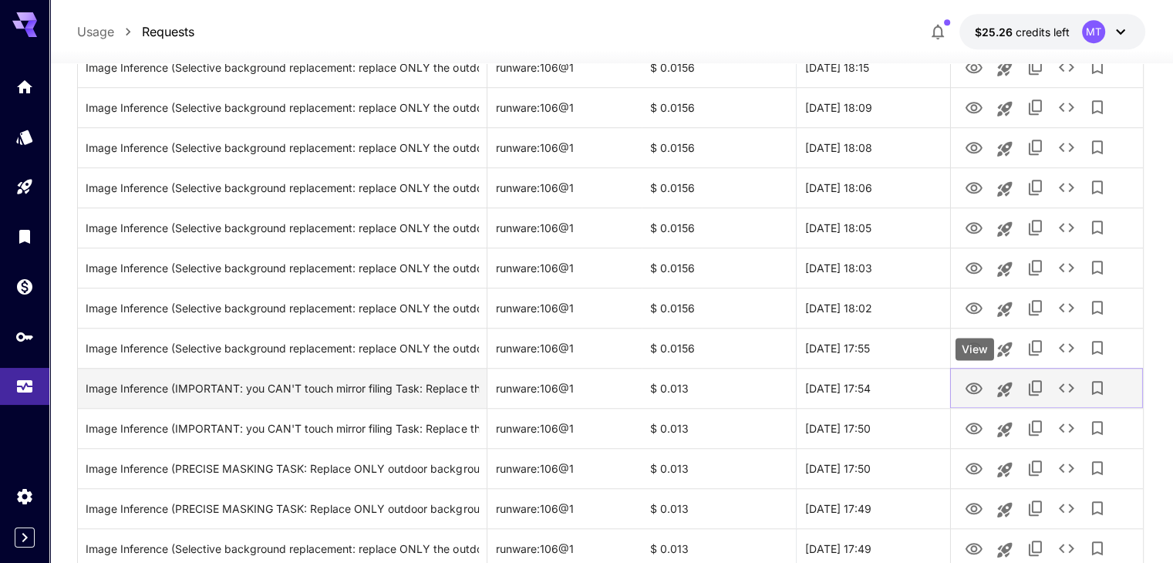
click at [980, 396] on icon "View" at bounding box center [974, 388] width 19 height 19
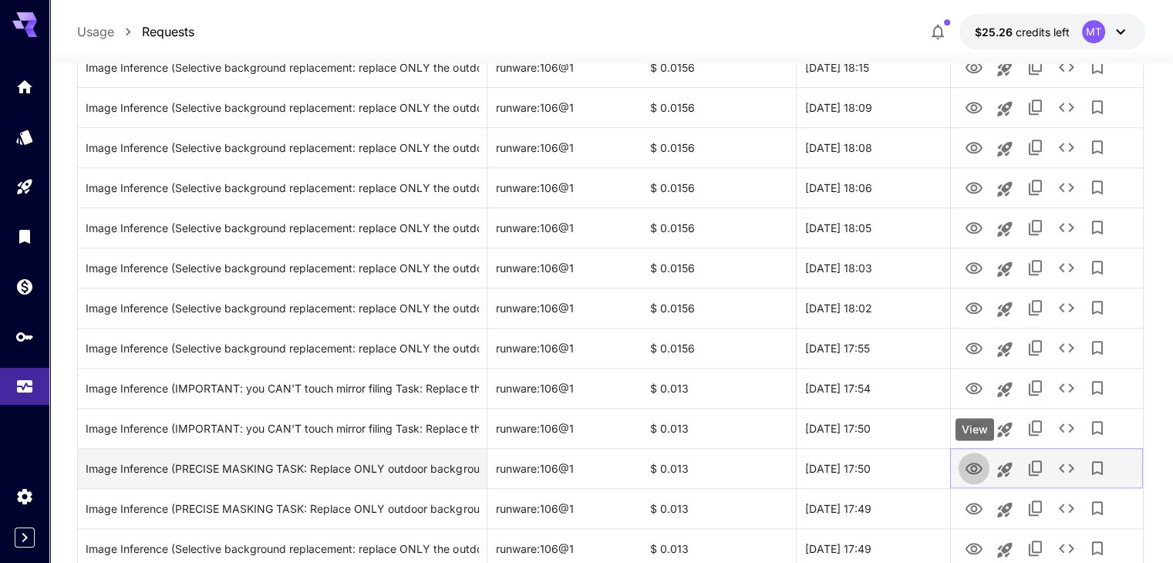
click at [978, 460] on icon "View" at bounding box center [974, 469] width 19 height 19
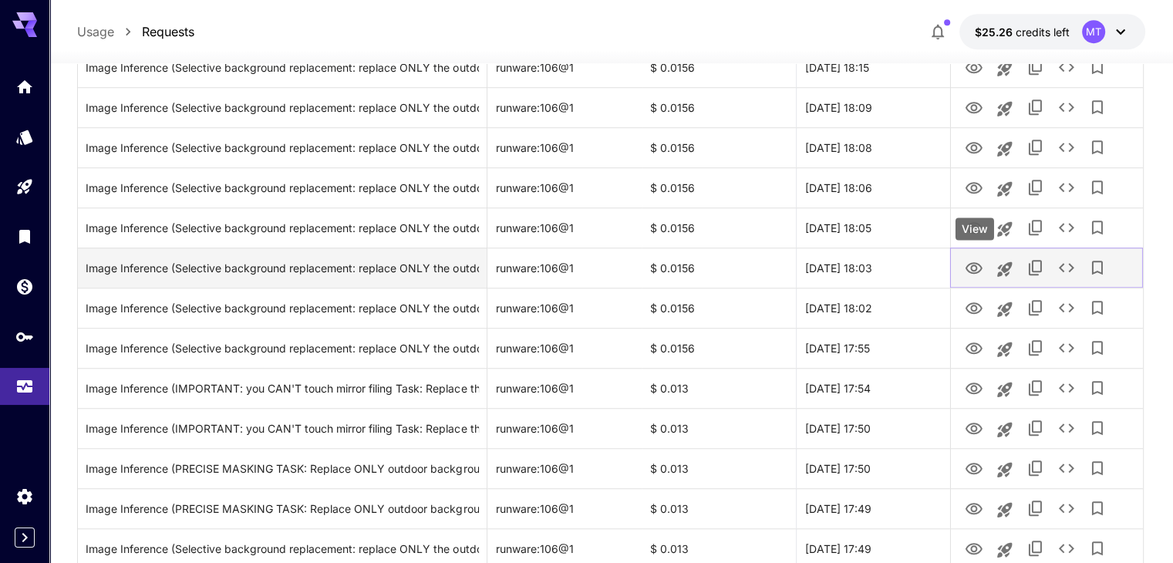
click at [972, 273] on icon "View" at bounding box center [974, 268] width 19 height 19
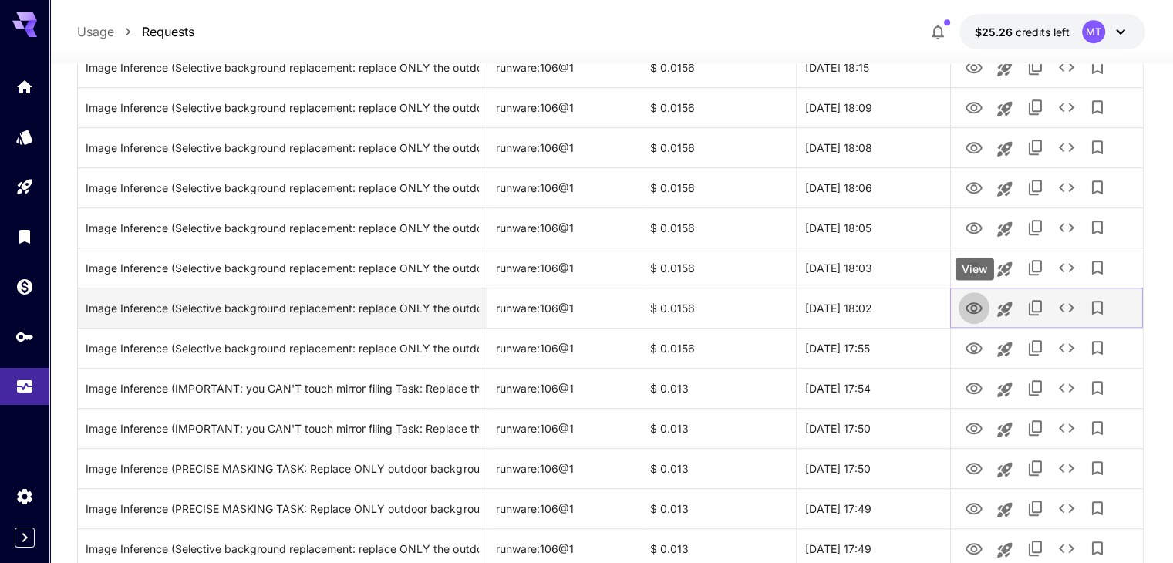
click at [979, 312] on icon "View" at bounding box center [974, 308] width 19 height 19
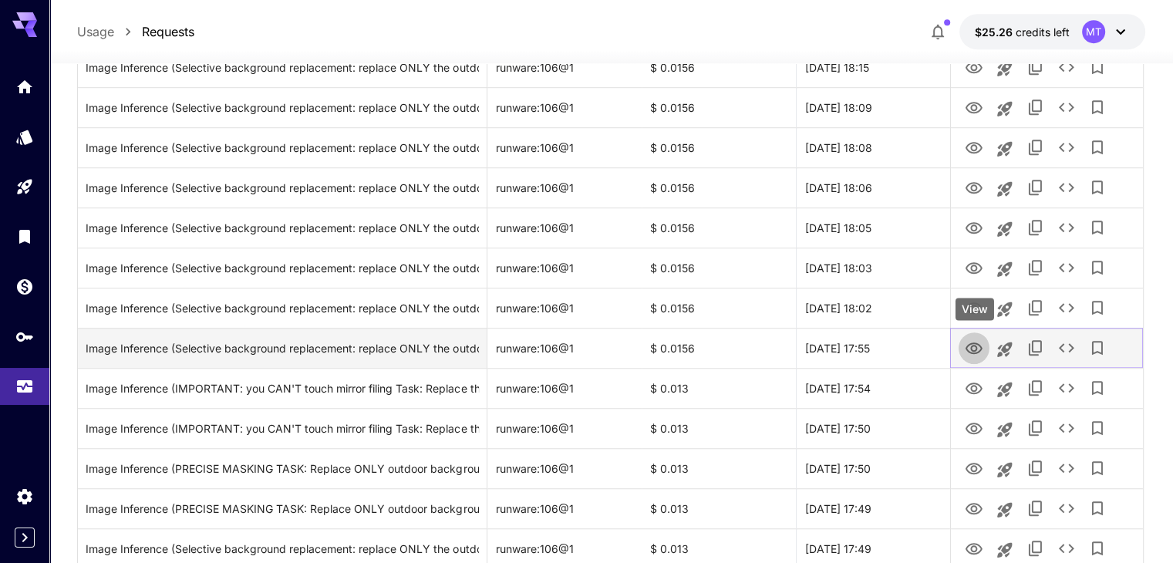
click at [980, 352] on icon "View" at bounding box center [974, 348] width 19 height 19
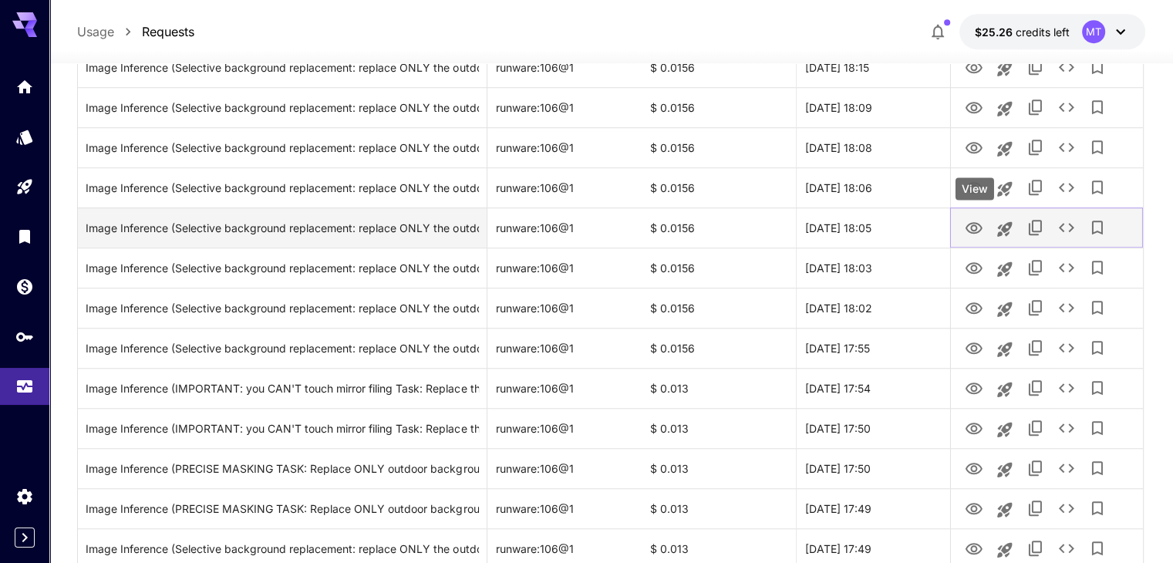
click at [980, 228] on icon "View" at bounding box center [973, 228] width 17 height 12
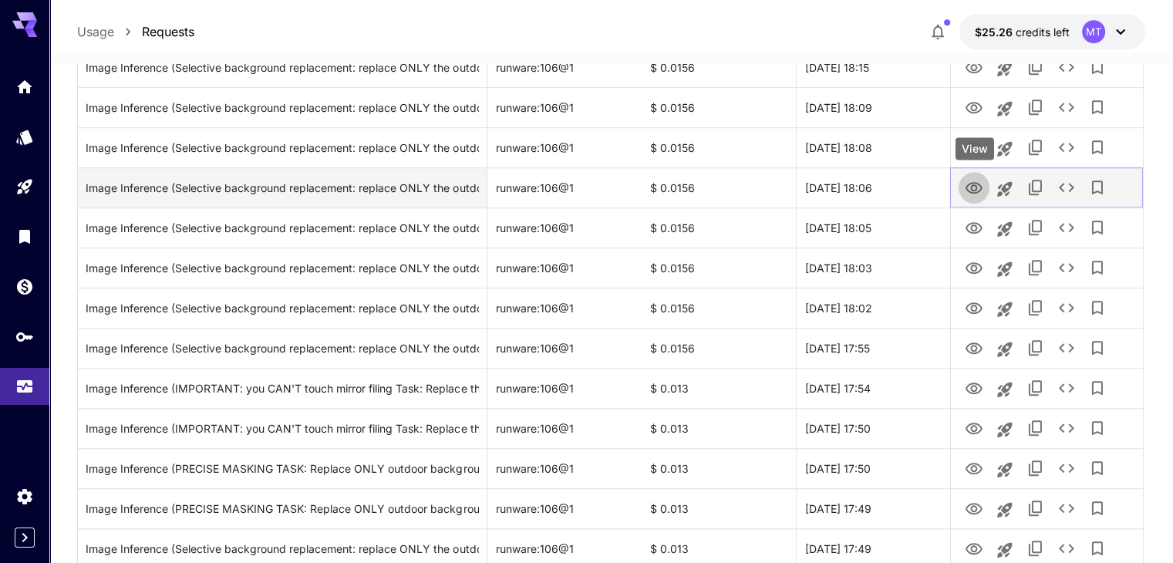
click at [972, 185] on icon "View" at bounding box center [973, 188] width 17 height 12
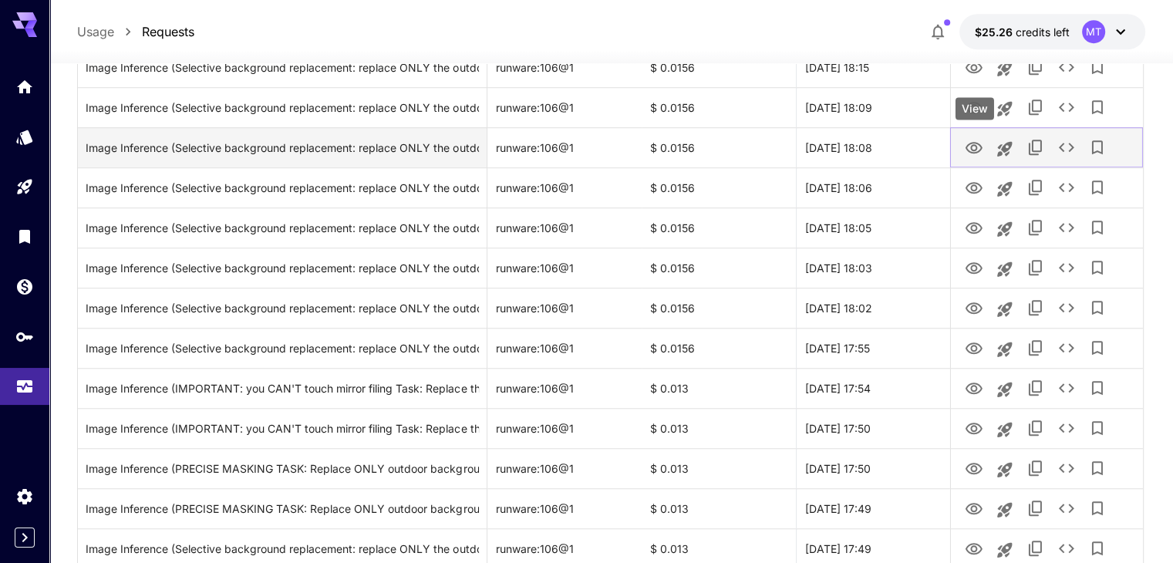
click at [968, 148] on icon "View" at bounding box center [974, 148] width 19 height 19
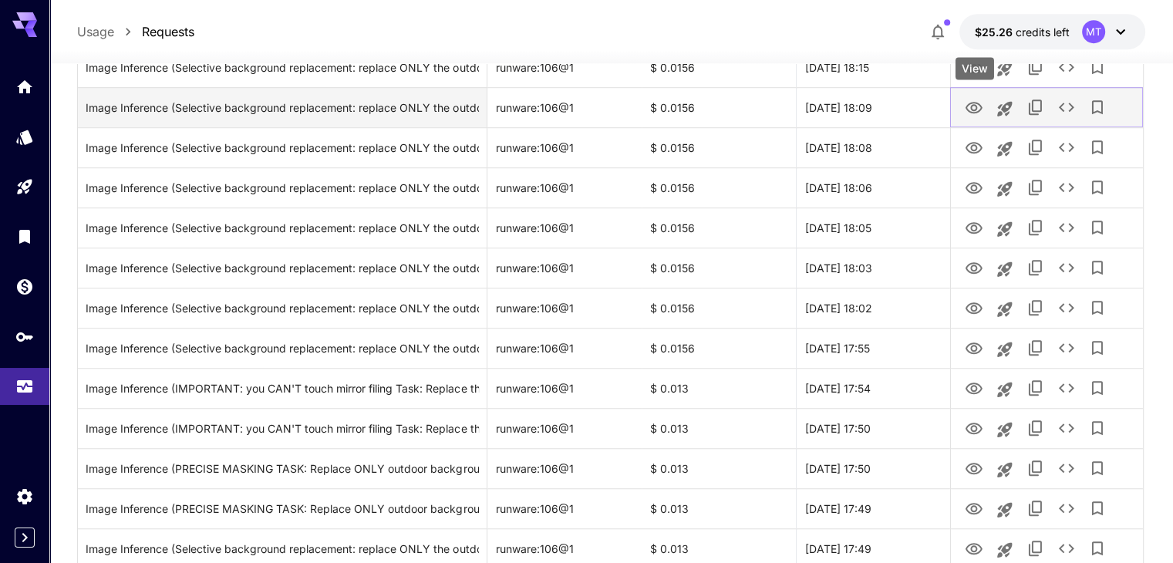
click at [982, 101] on icon "View" at bounding box center [974, 108] width 19 height 19
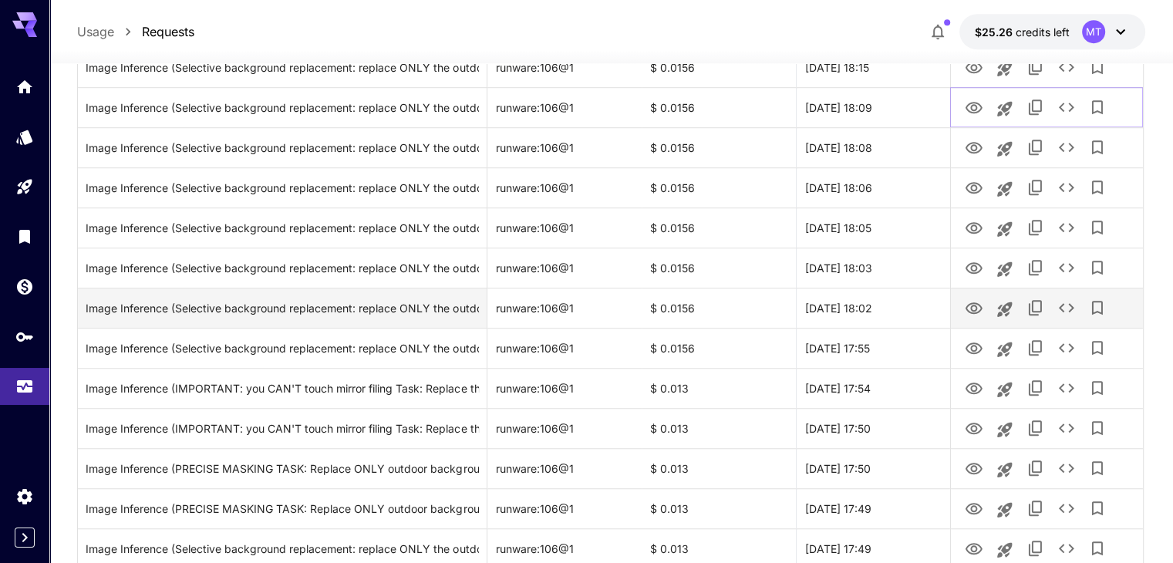
scroll to position [1061, 0]
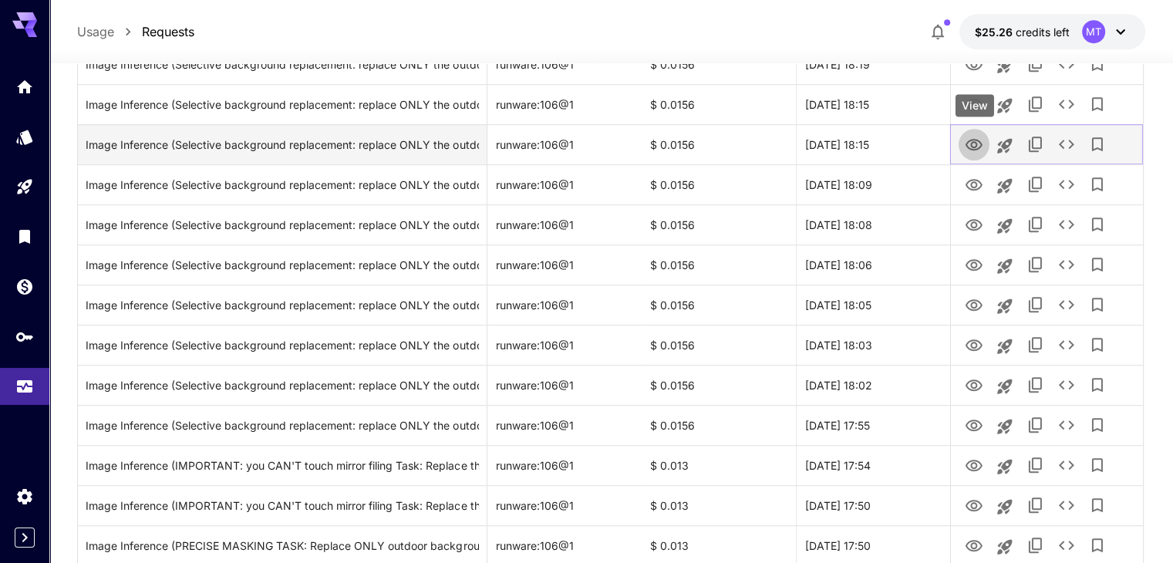
click at [975, 150] on icon "View" at bounding box center [974, 145] width 19 height 19
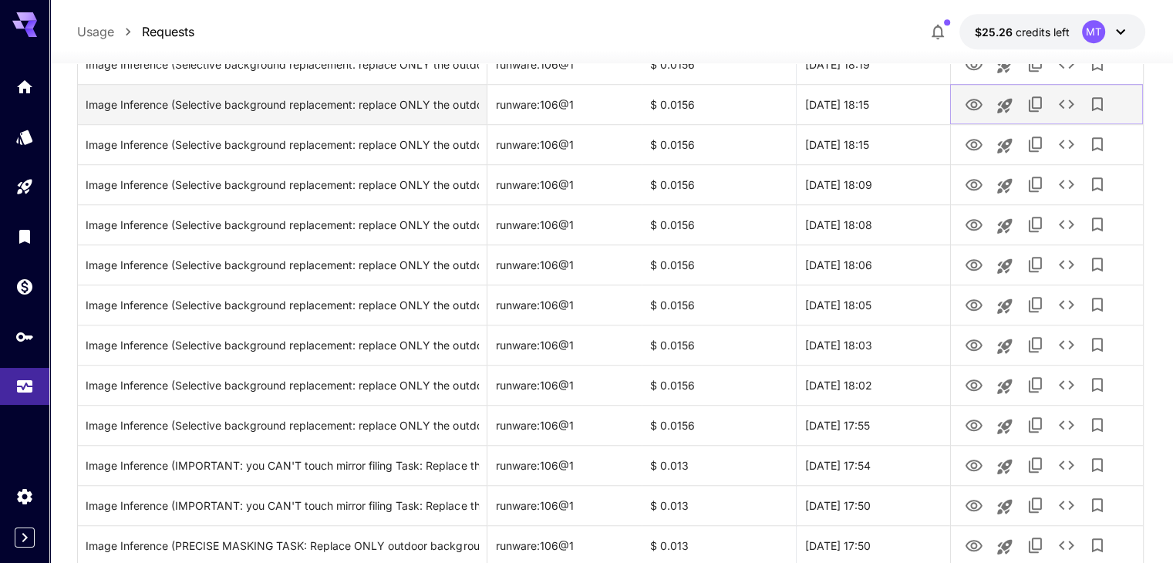
click at [972, 109] on icon "View" at bounding box center [973, 105] width 17 height 12
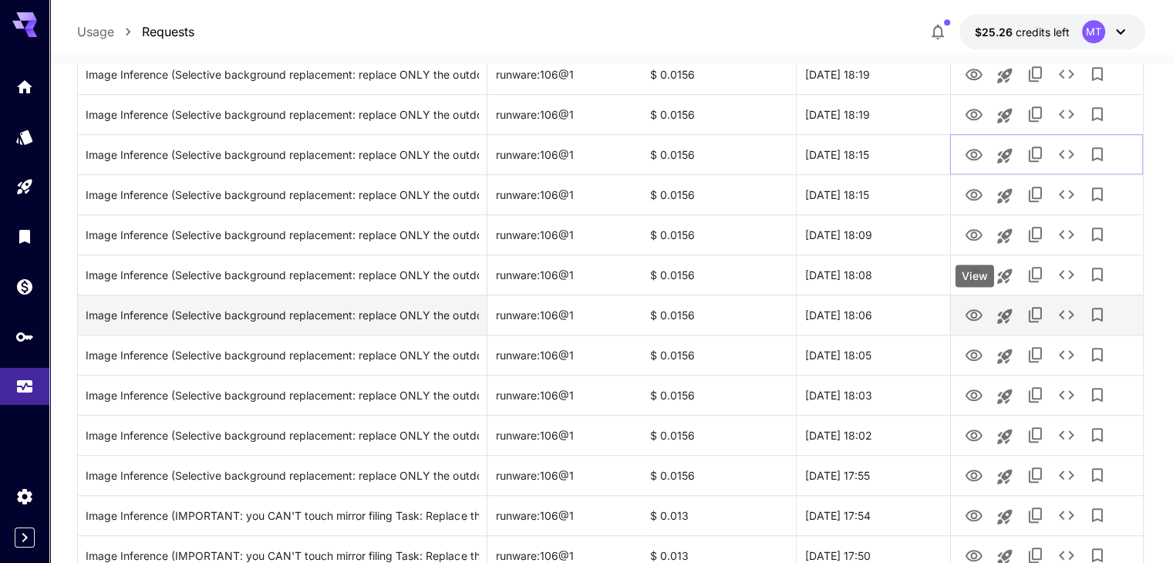
scroll to position [984, 0]
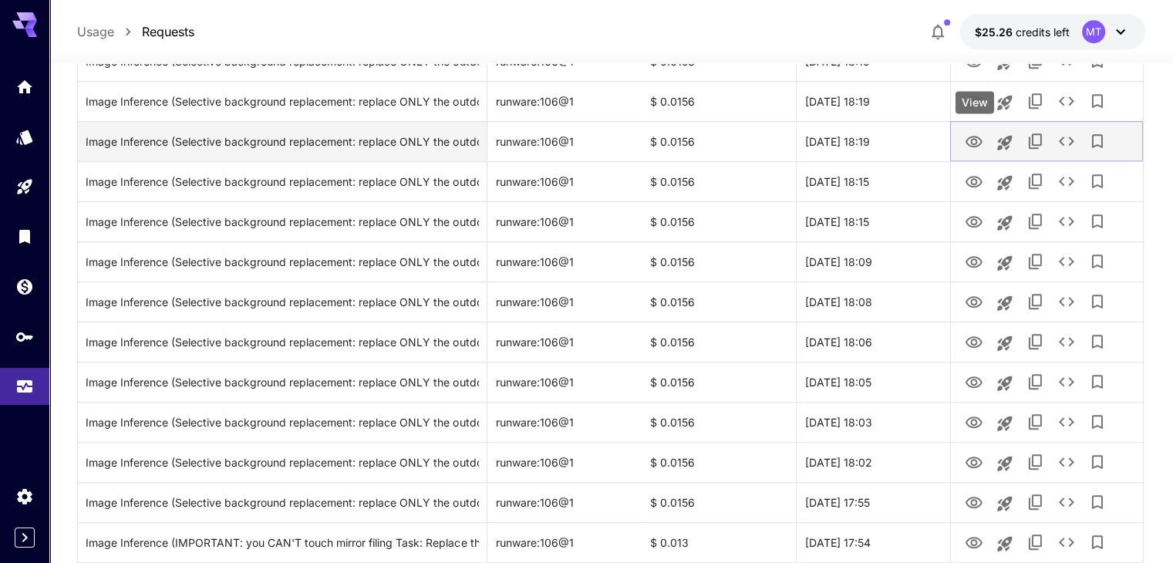
click at [978, 148] on icon "View" at bounding box center [974, 142] width 19 height 19
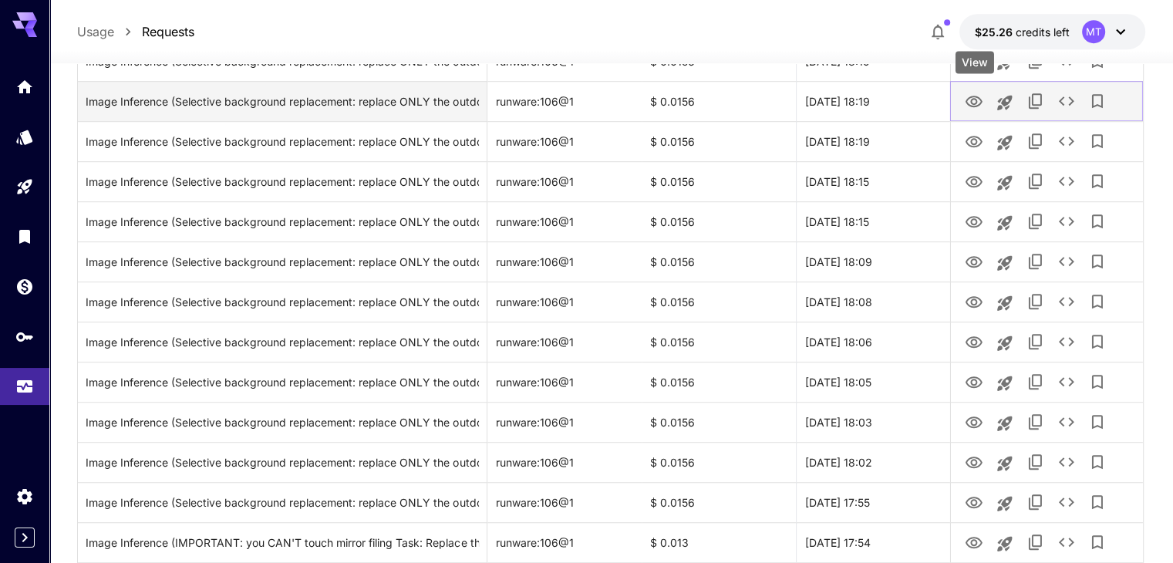
click at [978, 107] on icon "View" at bounding box center [974, 102] width 19 height 19
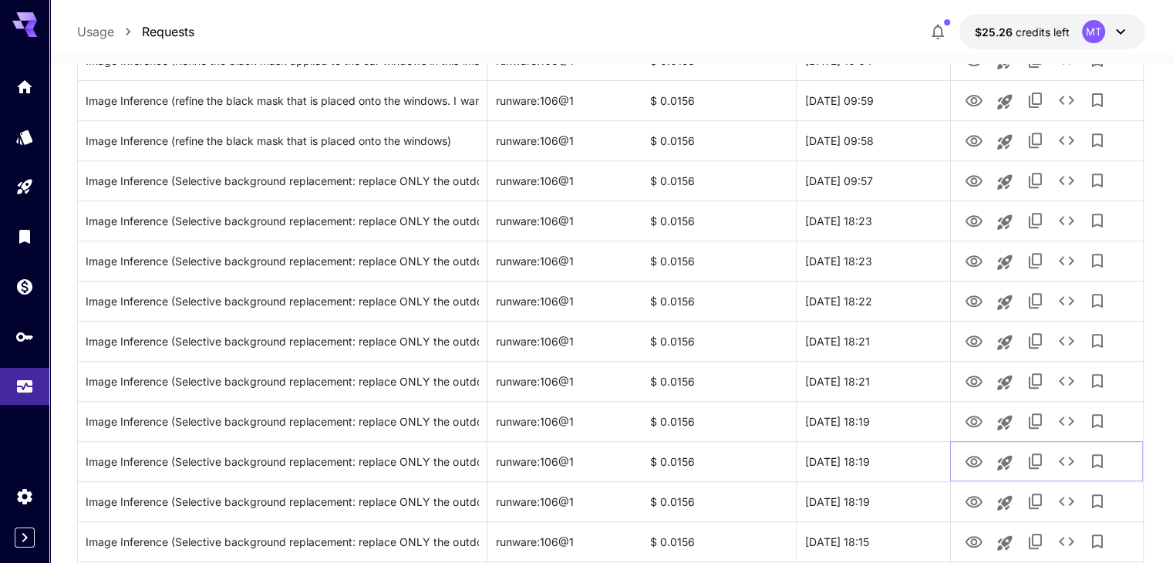
scroll to position [598, 0]
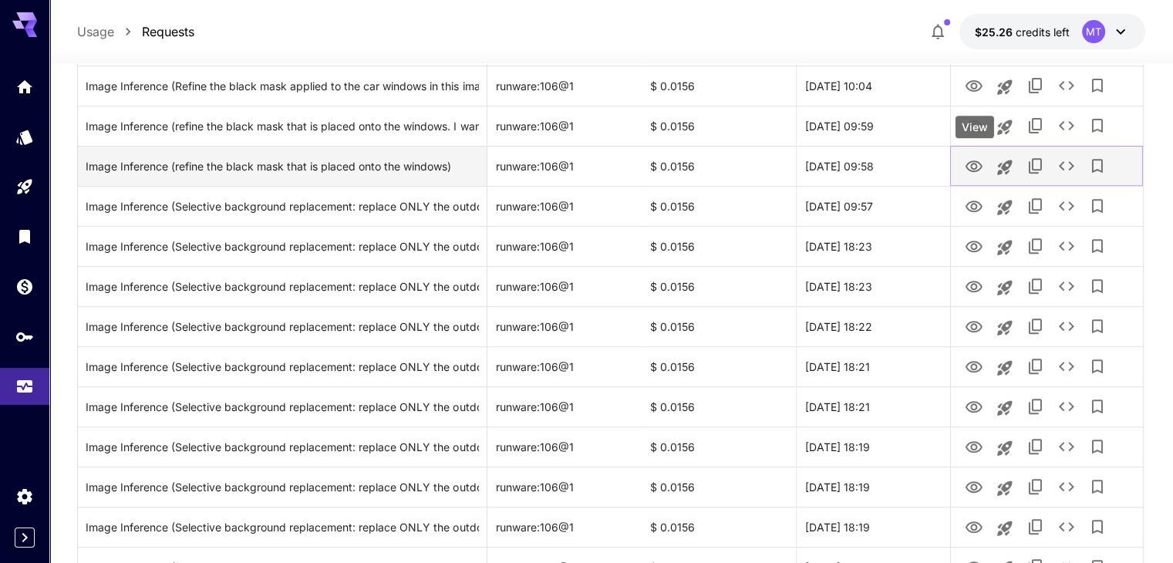
click at [978, 168] on icon "View" at bounding box center [974, 166] width 19 height 19
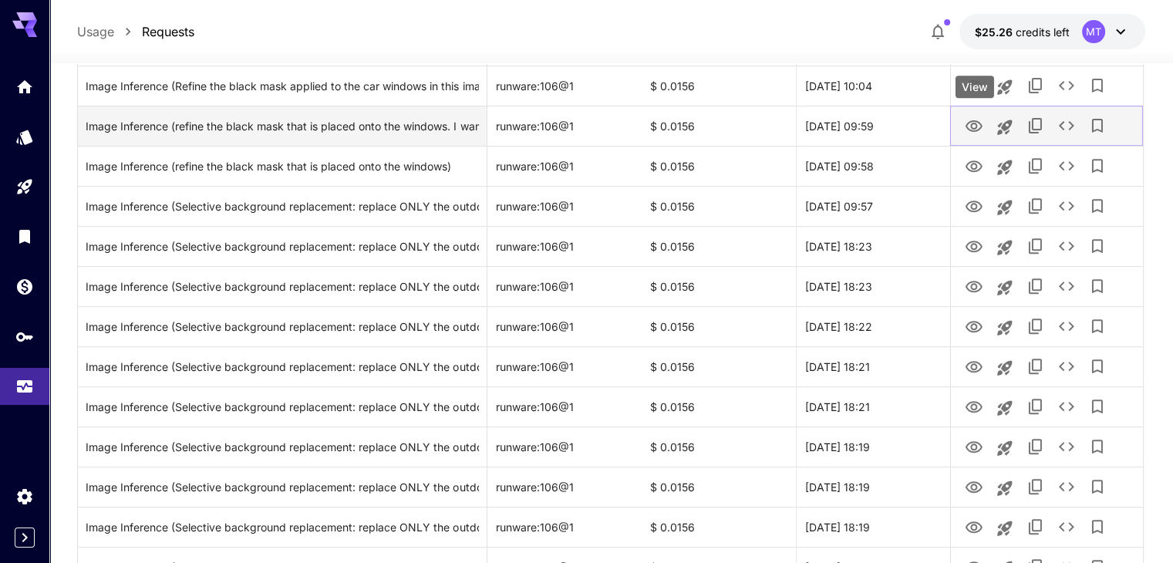
click at [979, 125] on icon "View" at bounding box center [974, 126] width 19 height 19
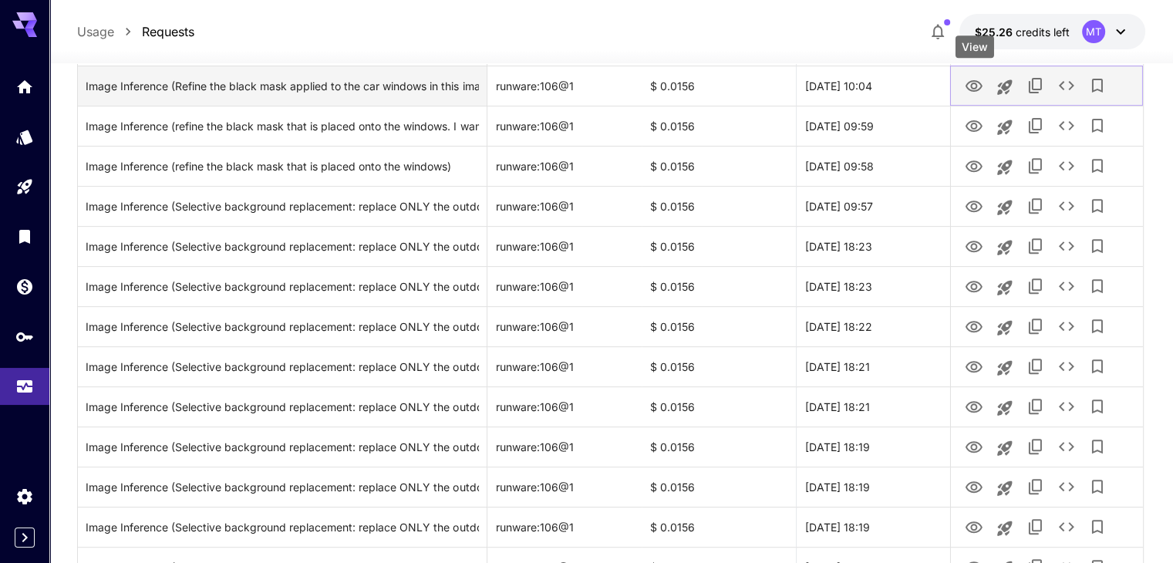
click at [967, 90] on icon "View" at bounding box center [974, 86] width 19 height 19
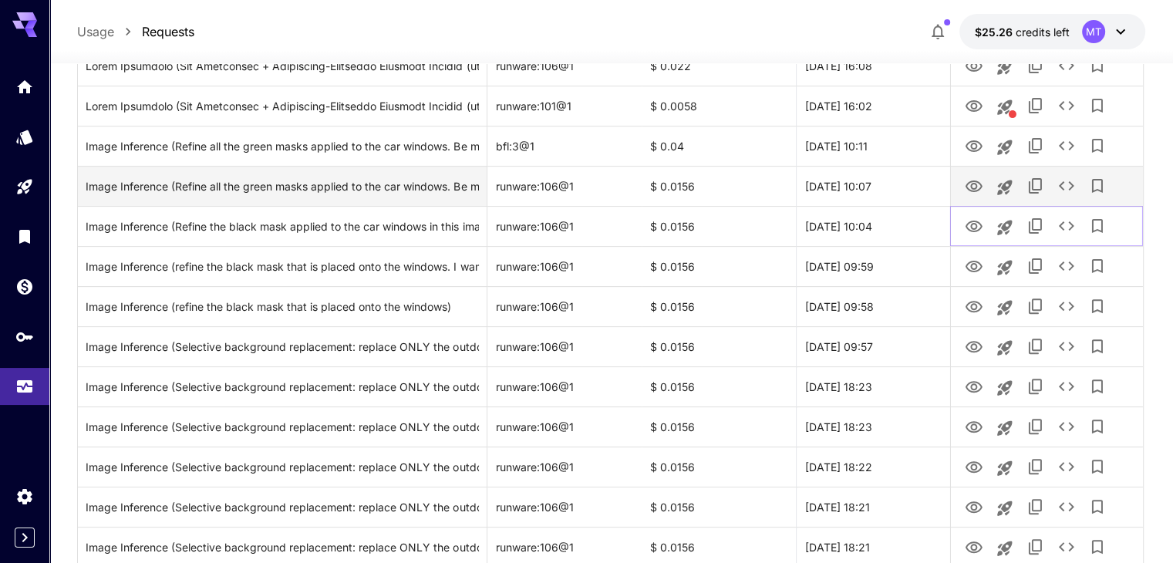
scroll to position [444, 0]
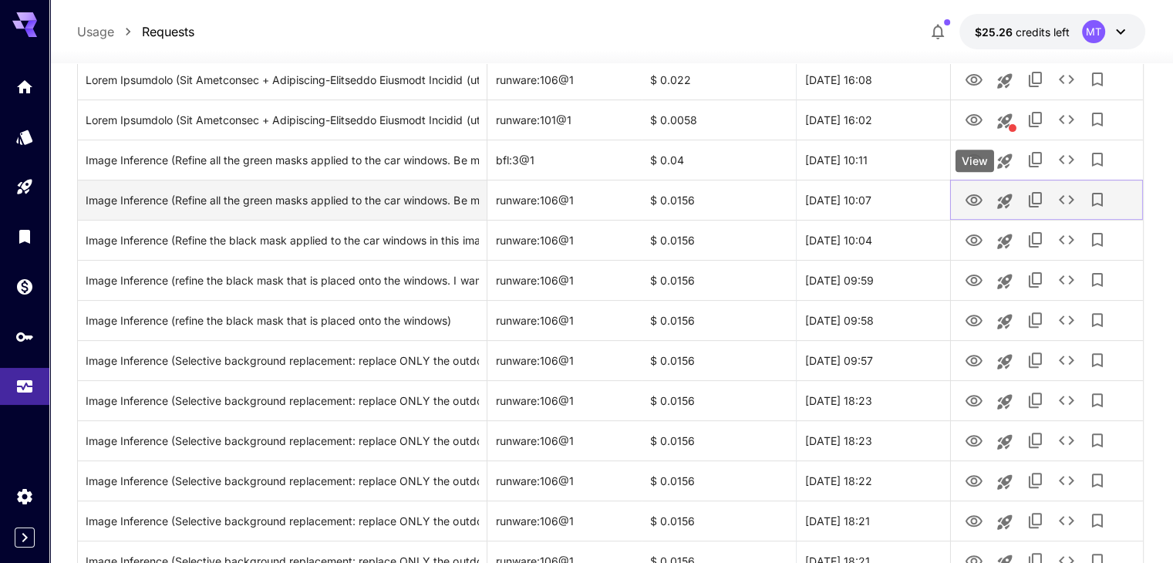
click at [968, 194] on icon "View" at bounding box center [974, 200] width 19 height 19
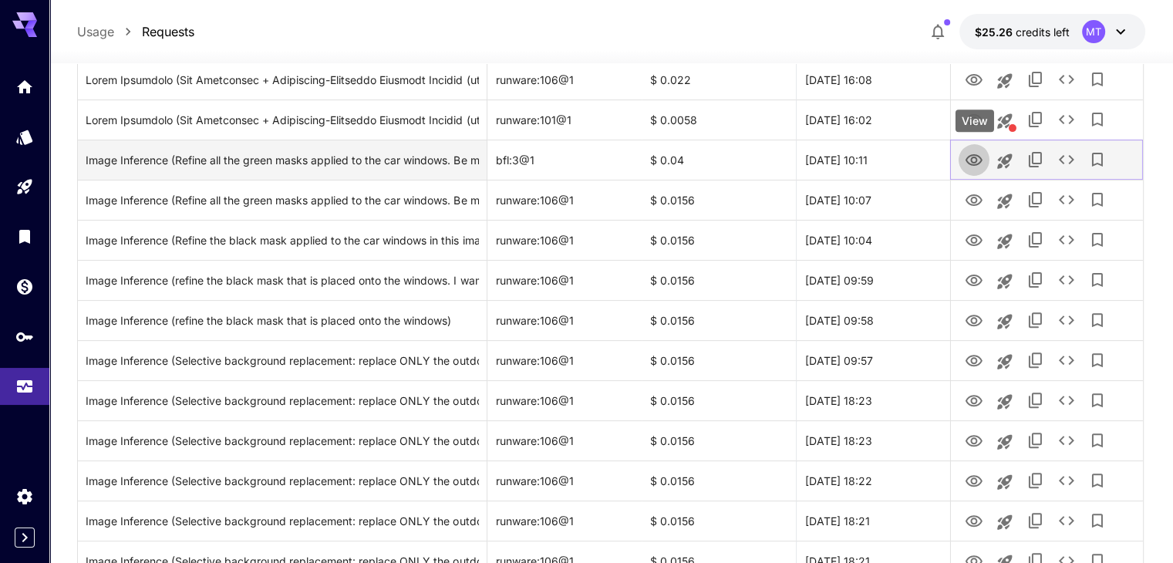
click at [979, 160] on icon "View" at bounding box center [974, 160] width 19 height 19
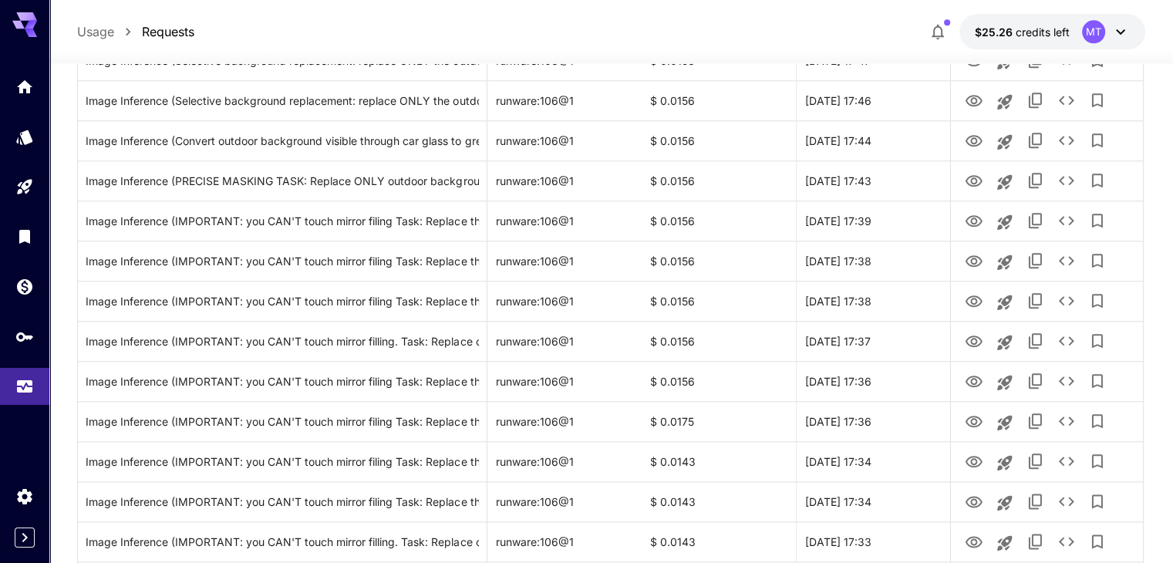
scroll to position [1832, 0]
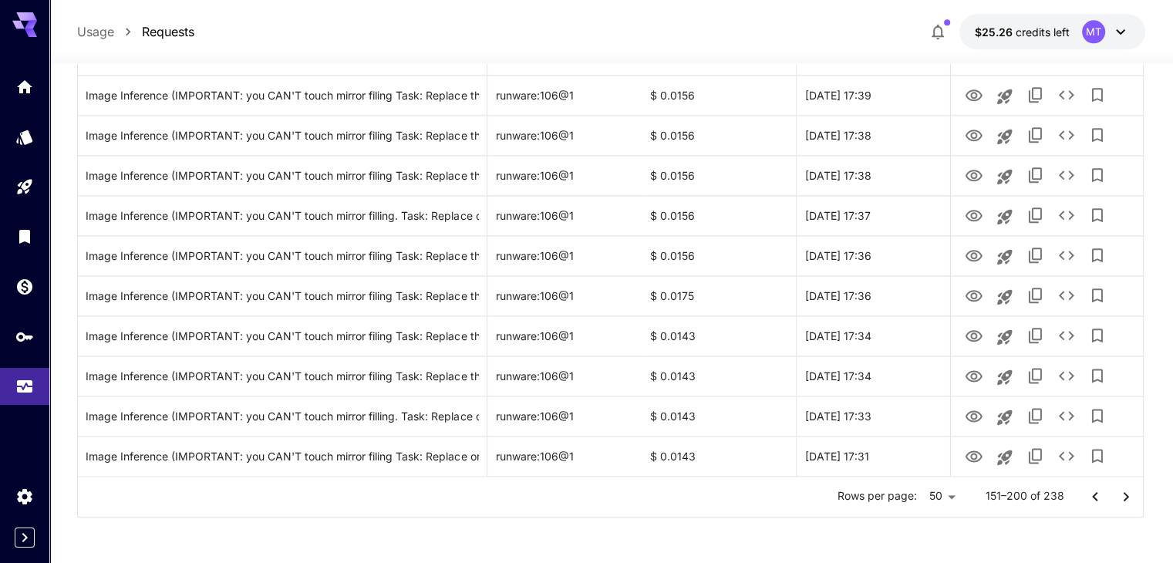
click at [1127, 494] on icon "Go to next page" at bounding box center [1125, 495] width 5 height 9
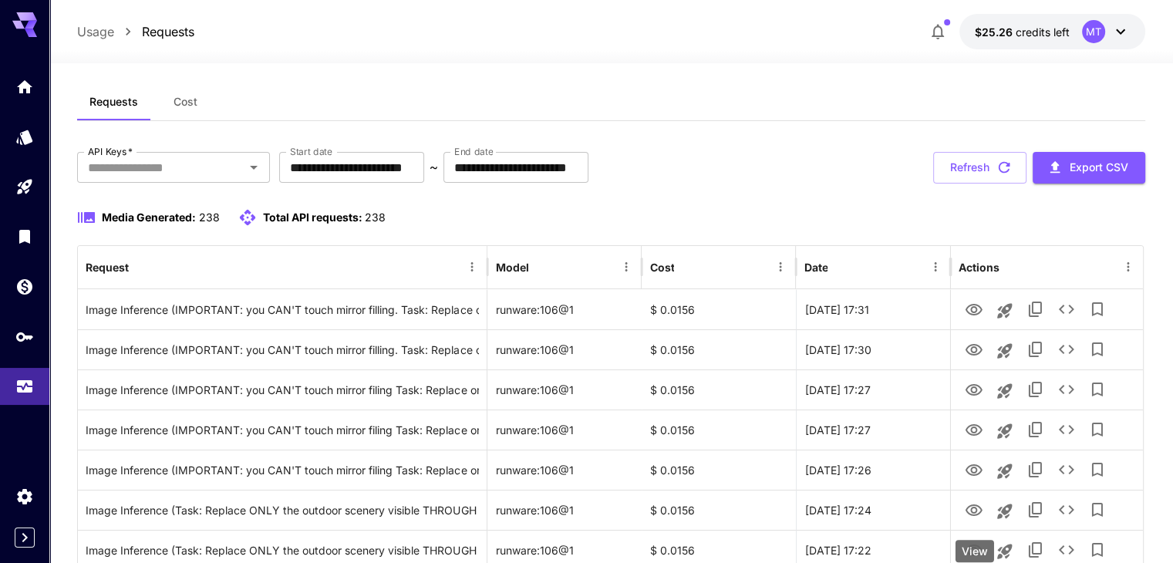
scroll to position [0, 0]
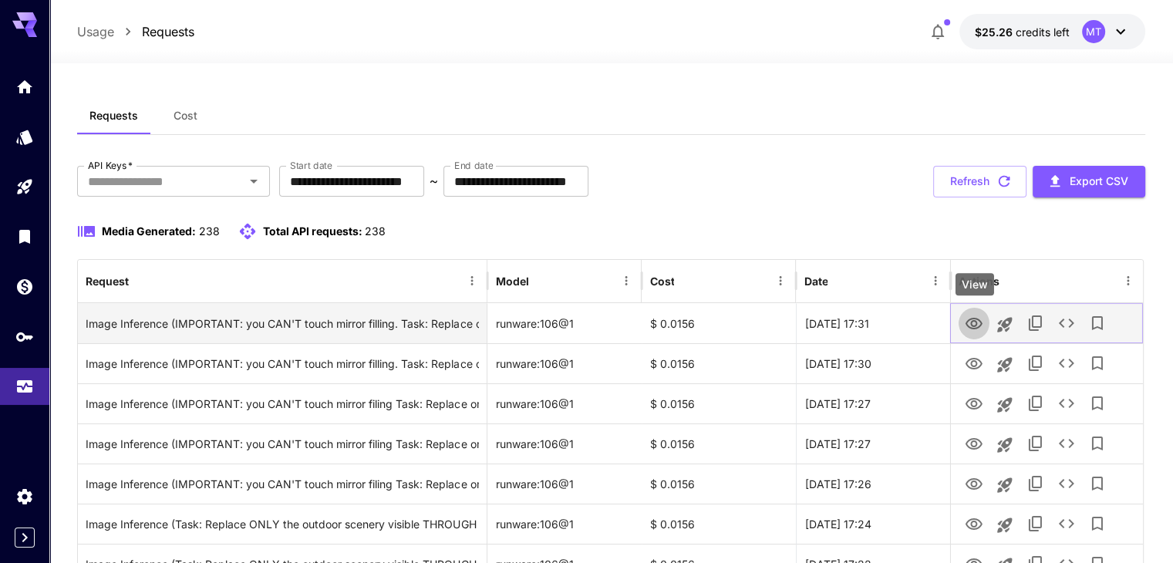
click at [978, 321] on icon "View" at bounding box center [974, 324] width 19 height 19
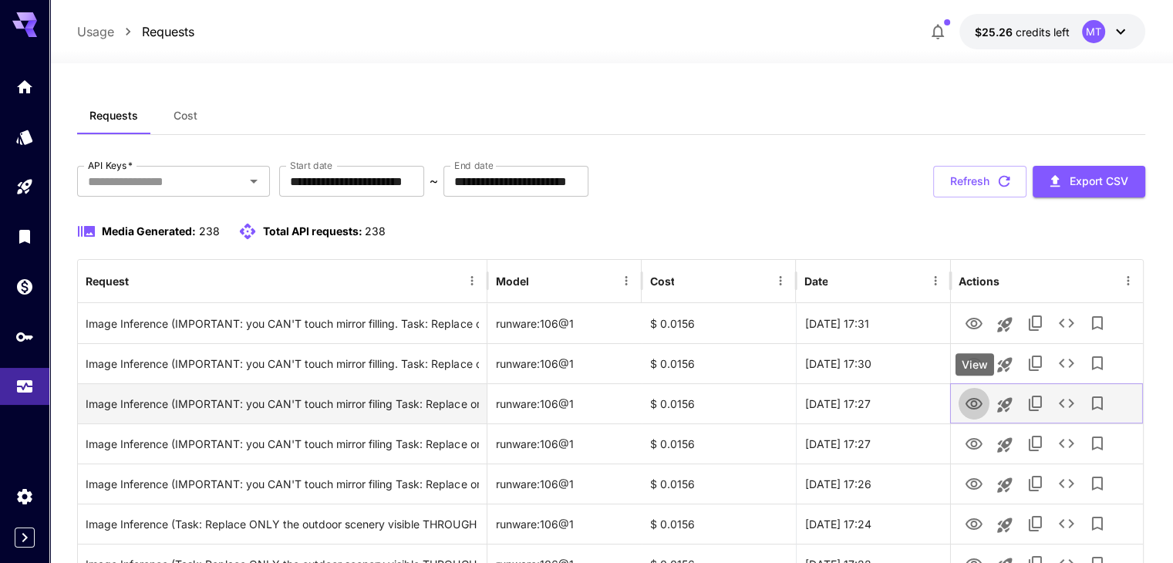
click at [967, 402] on icon "View" at bounding box center [974, 404] width 19 height 19
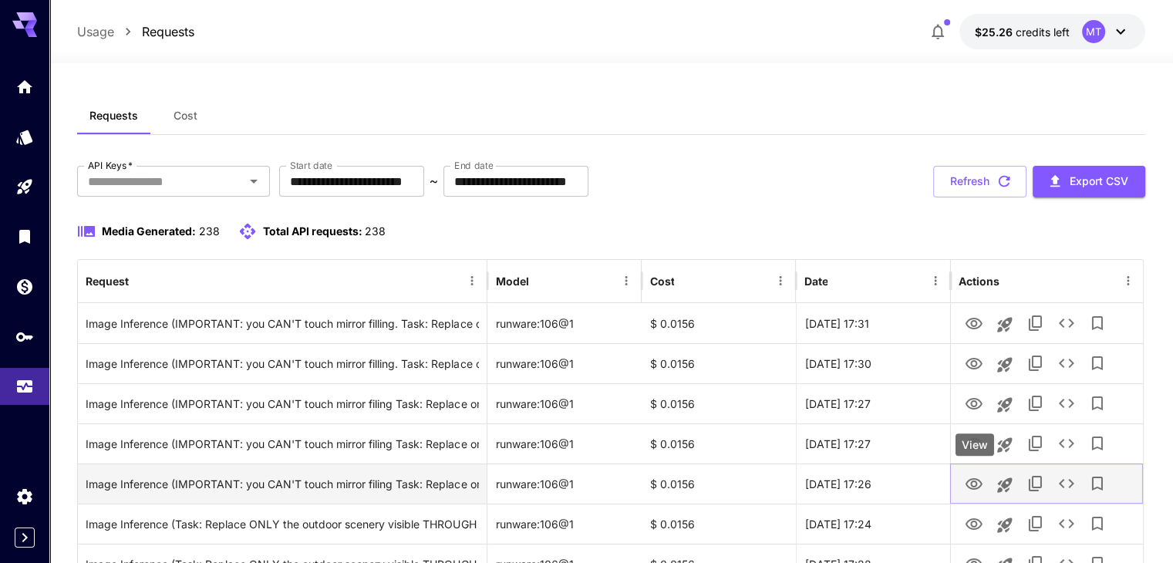
click at [979, 487] on icon "View" at bounding box center [974, 484] width 19 height 19
click at [967, 484] on icon "View" at bounding box center [973, 484] width 17 height 12
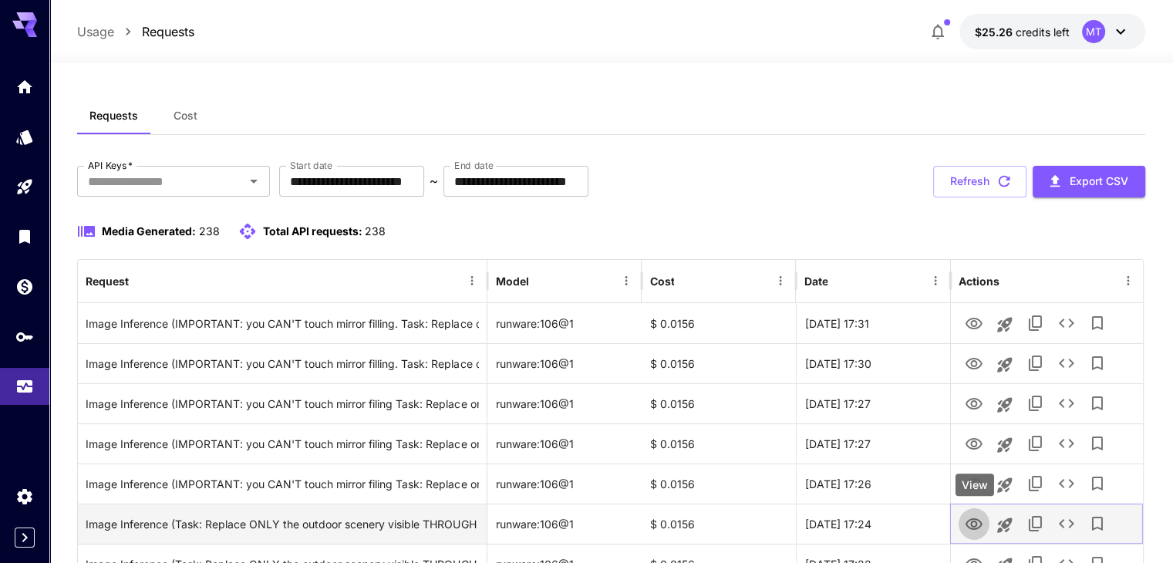
click at [978, 510] on button "View" at bounding box center [973, 523] width 31 height 32
click at [978, 521] on icon "View" at bounding box center [974, 524] width 19 height 19
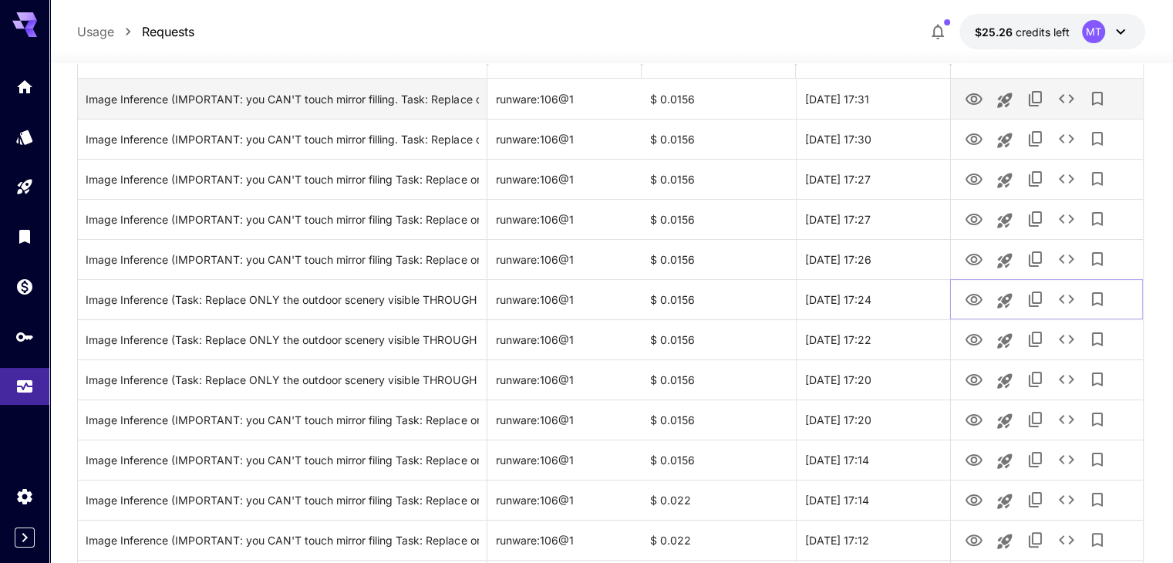
scroll to position [231, 0]
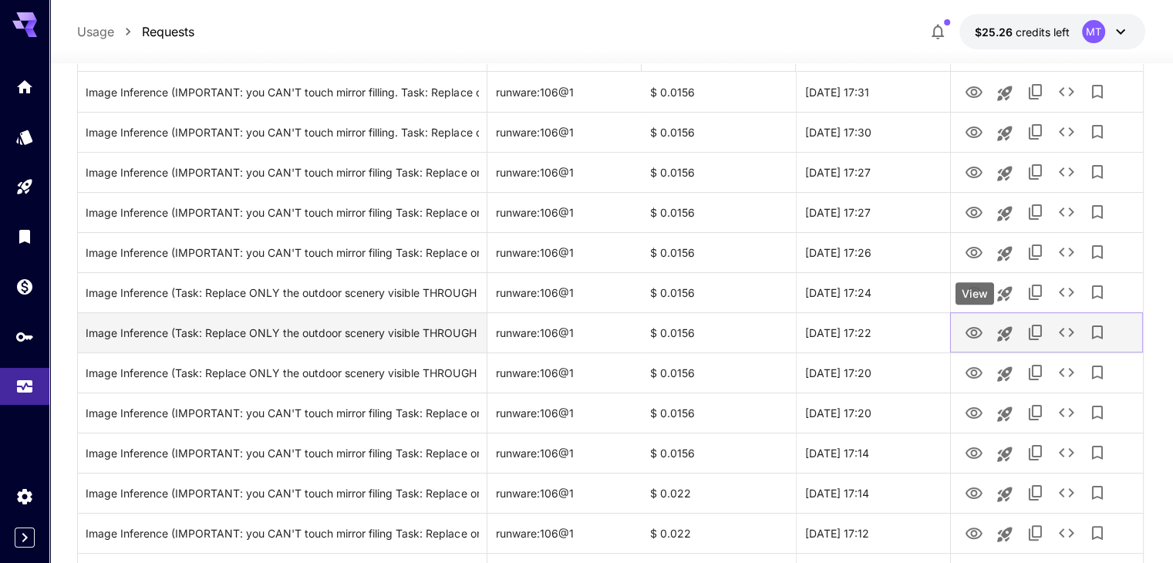
click at [967, 330] on icon "View" at bounding box center [973, 333] width 17 height 12
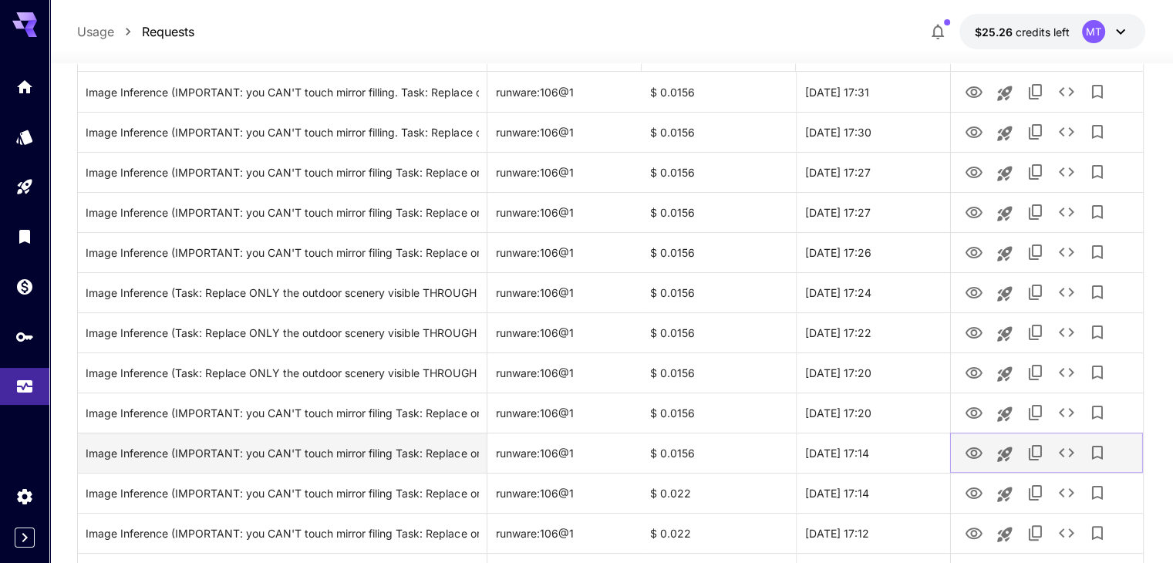
click at [973, 457] on icon "View" at bounding box center [973, 453] width 17 height 12
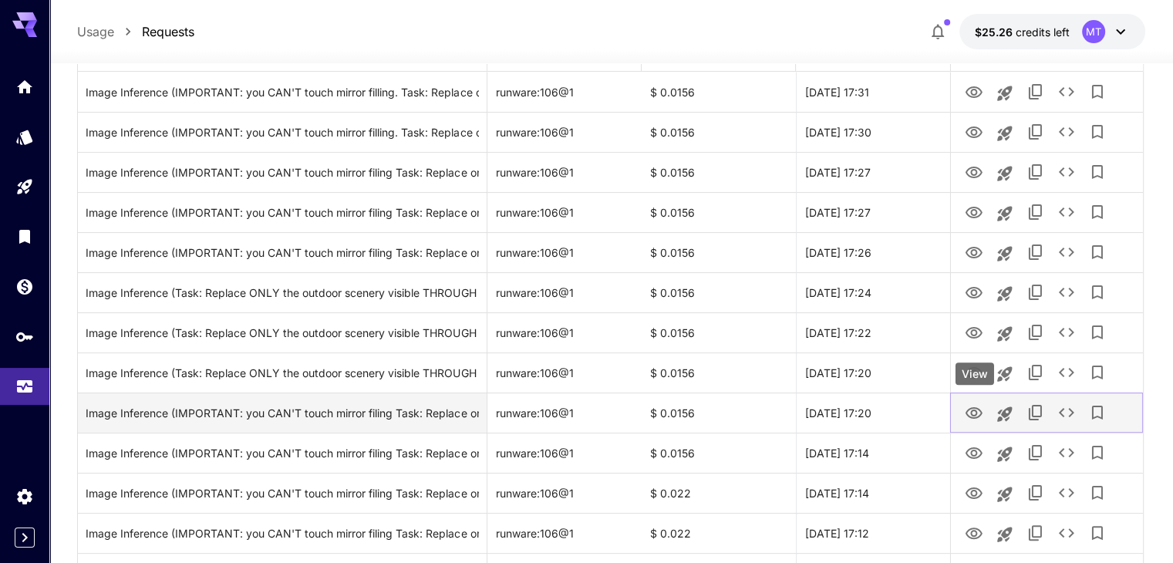
click at [975, 413] on icon "View" at bounding box center [974, 413] width 19 height 19
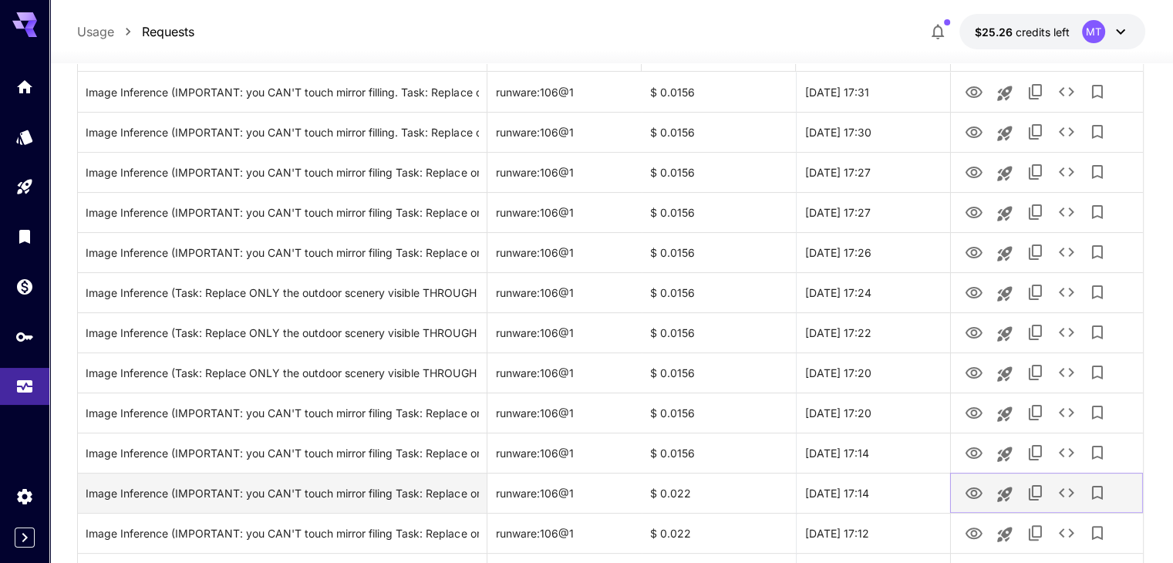
click at [972, 491] on icon "View" at bounding box center [973, 493] width 17 height 12
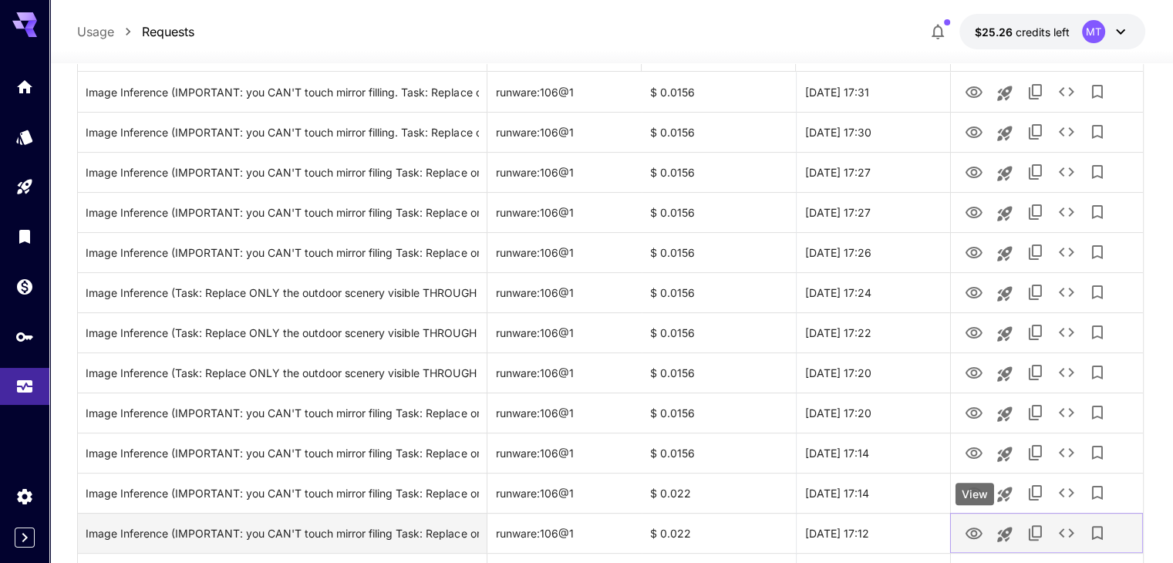
click at [970, 536] on icon "View" at bounding box center [973, 533] width 17 height 12
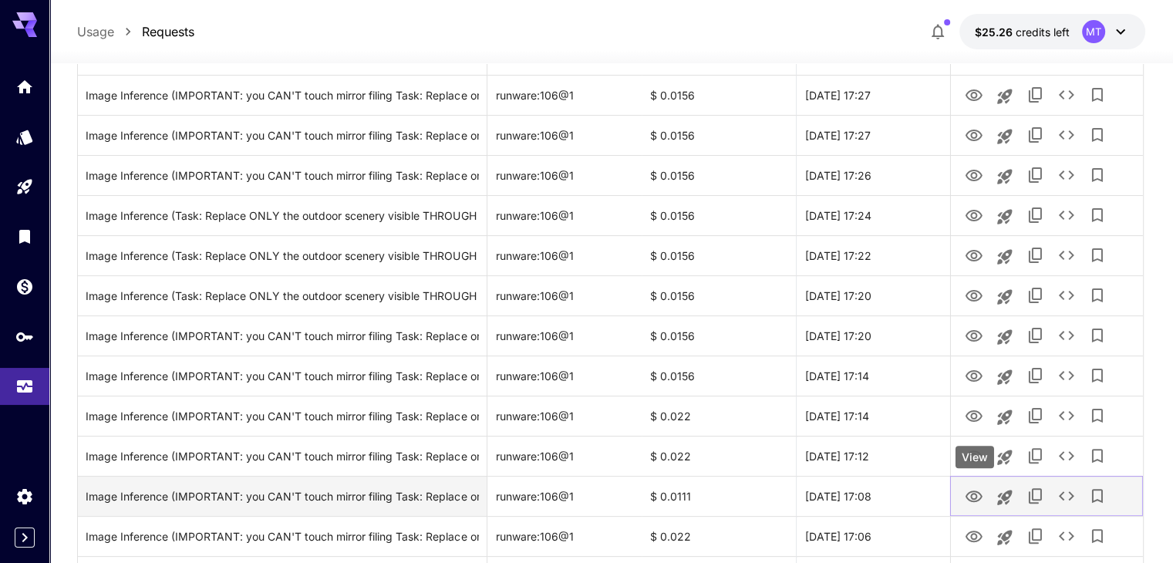
click at [962, 500] on button "View" at bounding box center [973, 496] width 31 height 32
click at [968, 496] on icon "View" at bounding box center [974, 496] width 19 height 19
click at [1052, 497] on button "See details" at bounding box center [1066, 495] width 31 height 31
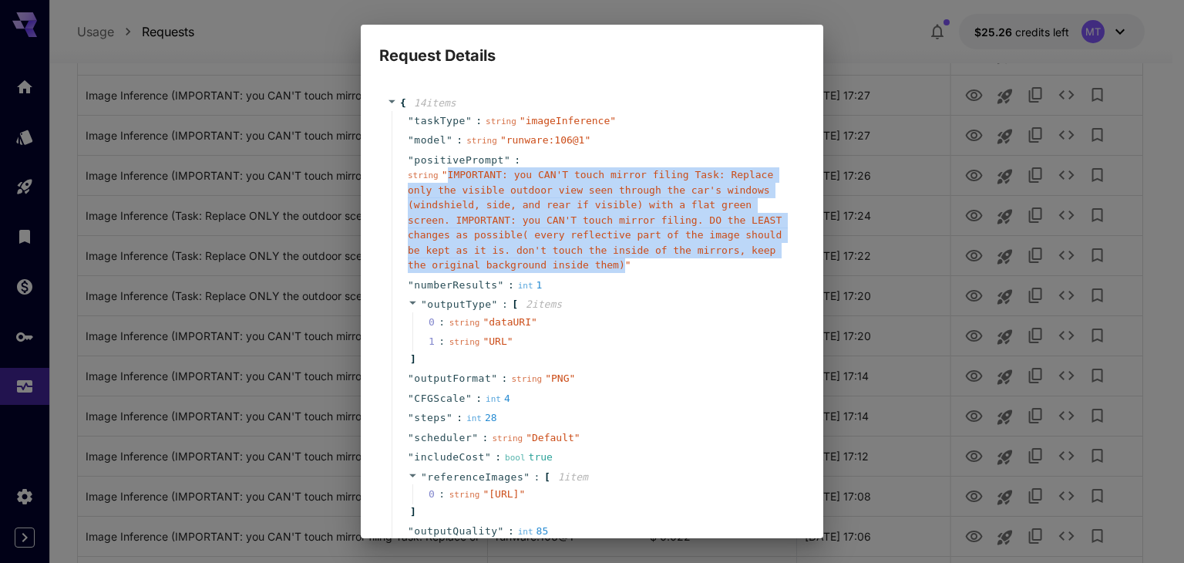
drag, startPoint x: 534, startPoint y: 267, endPoint x: 442, endPoint y: 175, distance: 129.8
click at [442, 175] on span "" IMPORTANT: you CAN'T touch mirror filing Task: Replace only the visible outdo…" at bounding box center [595, 220] width 374 height 102
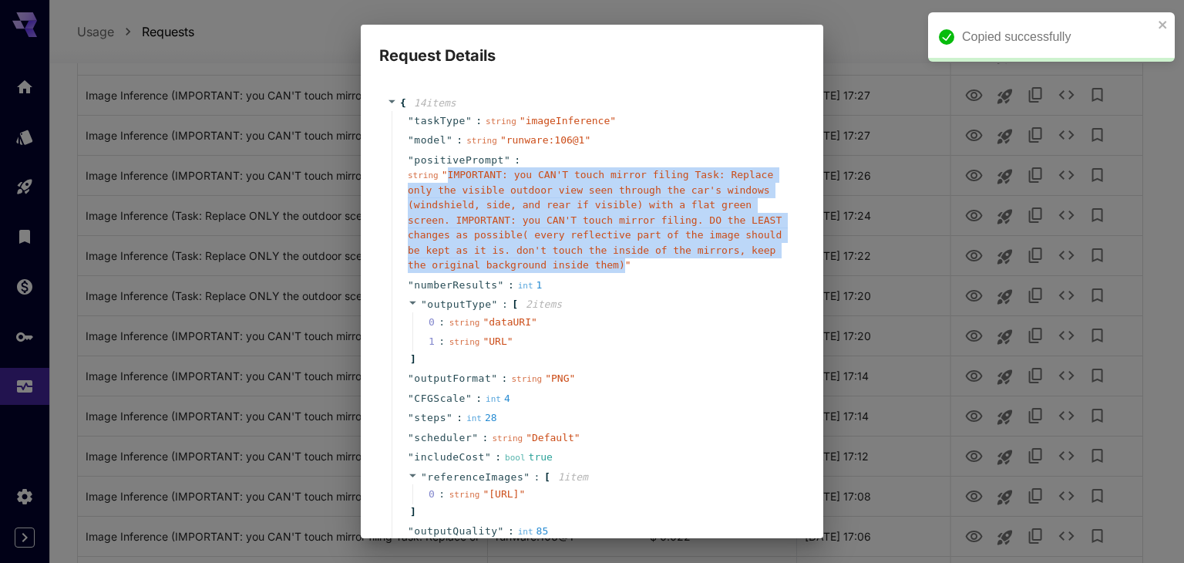
copy span "IMPORTANT: you CAN'T touch mirror filing Task: Replace only the visible outdoor…"
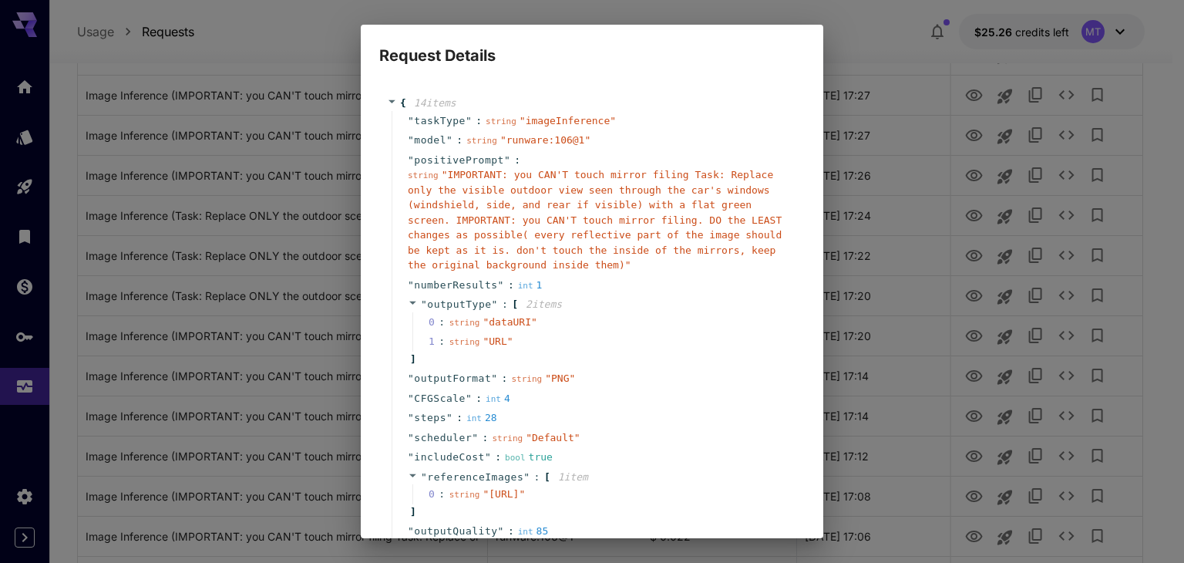
click at [935, 204] on div "Request Details { 14 item s " taskType " : string " imageInference " " model " …" at bounding box center [592, 281] width 1184 height 563
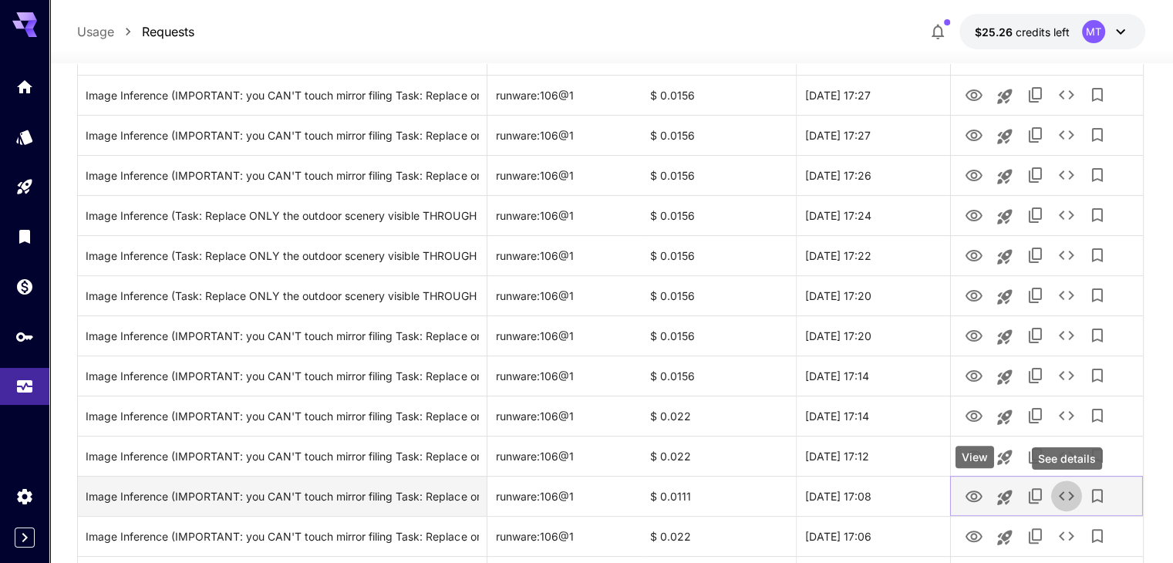
click at [972, 496] on icon "View" at bounding box center [974, 496] width 19 height 19
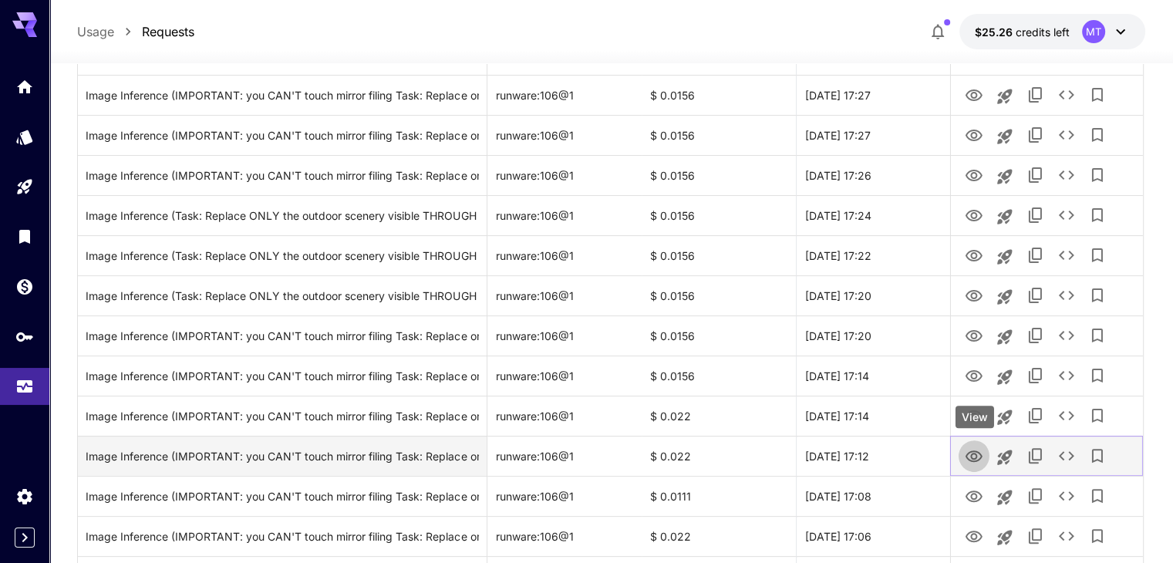
click at [977, 450] on icon "View" at bounding box center [974, 456] width 19 height 19
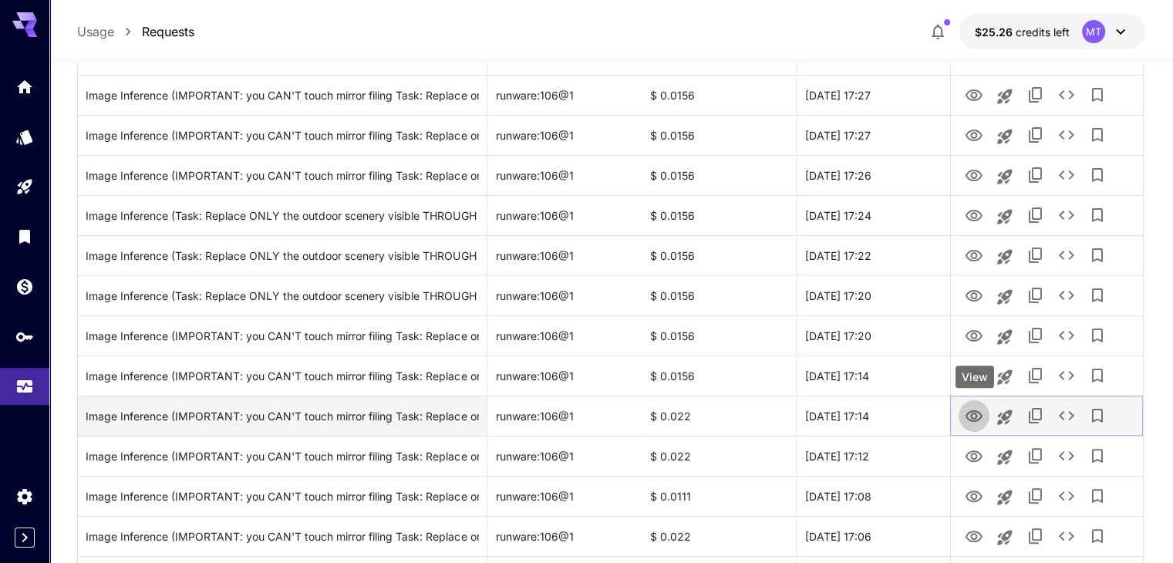
click at [978, 415] on icon "View" at bounding box center [974, 416] width 19 height 19
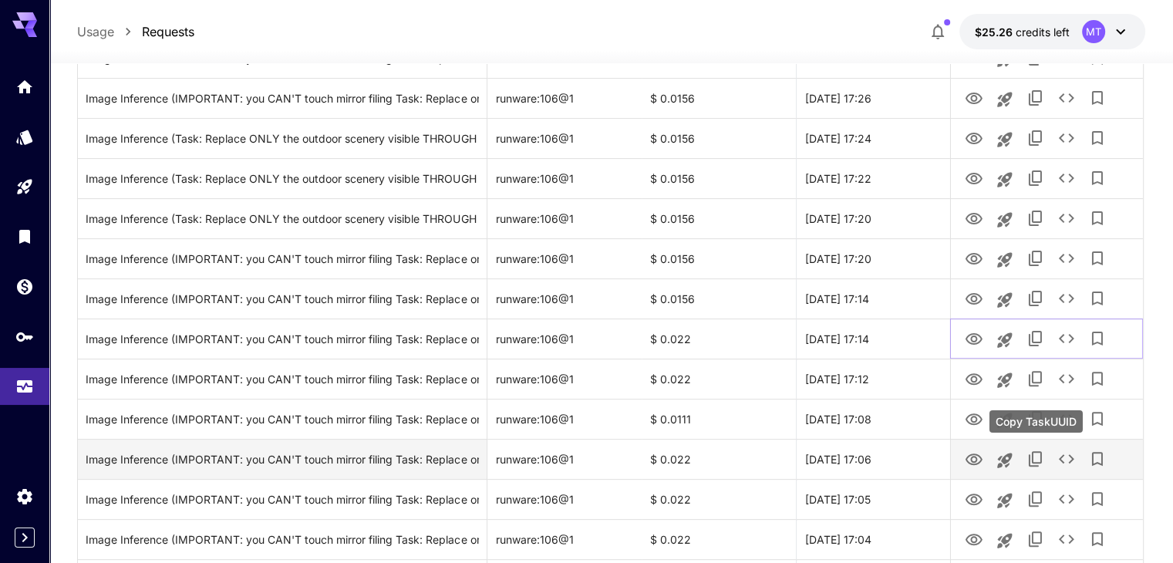
scroll to position [463, 0]
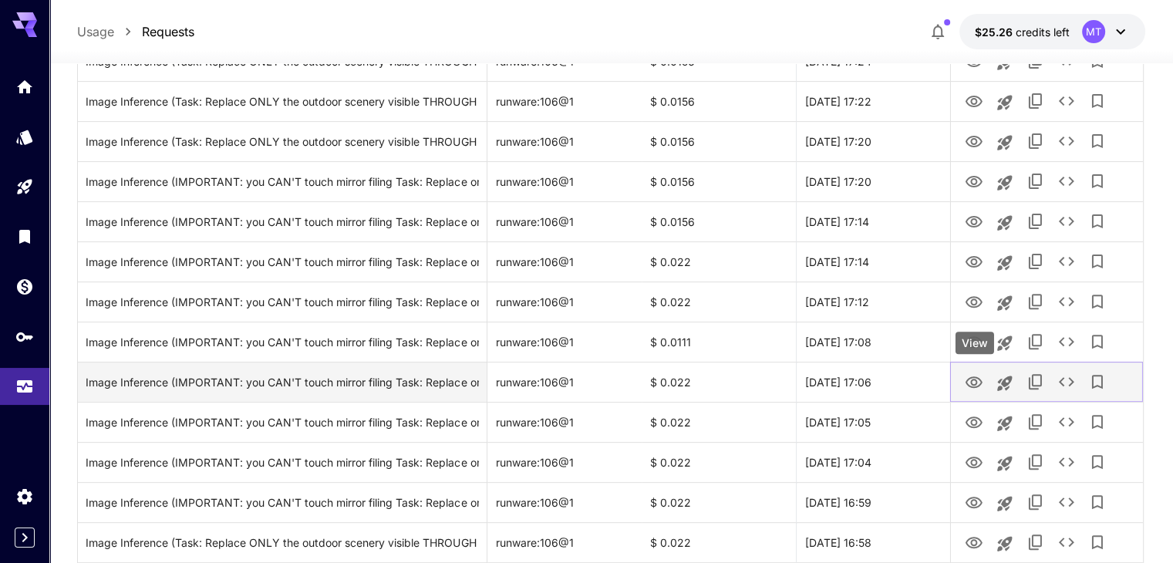
click at [982, 384] on icon "View" at bounding box center [974, 382] width 19 height 19
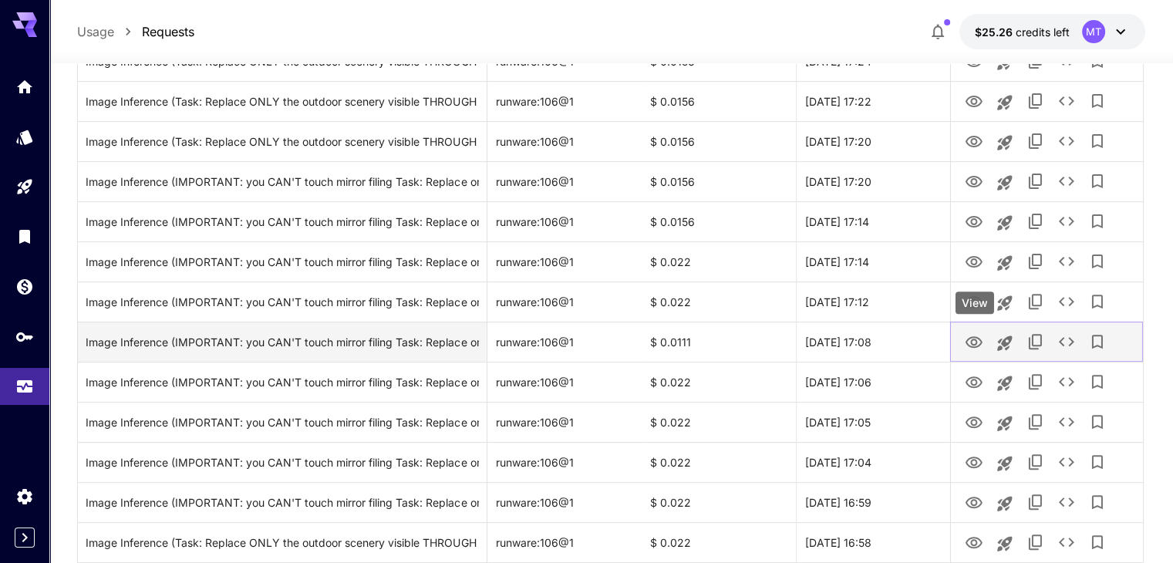
click at [975, 346] on icon "View" at bounding box center [973, 342] width 17 height 12
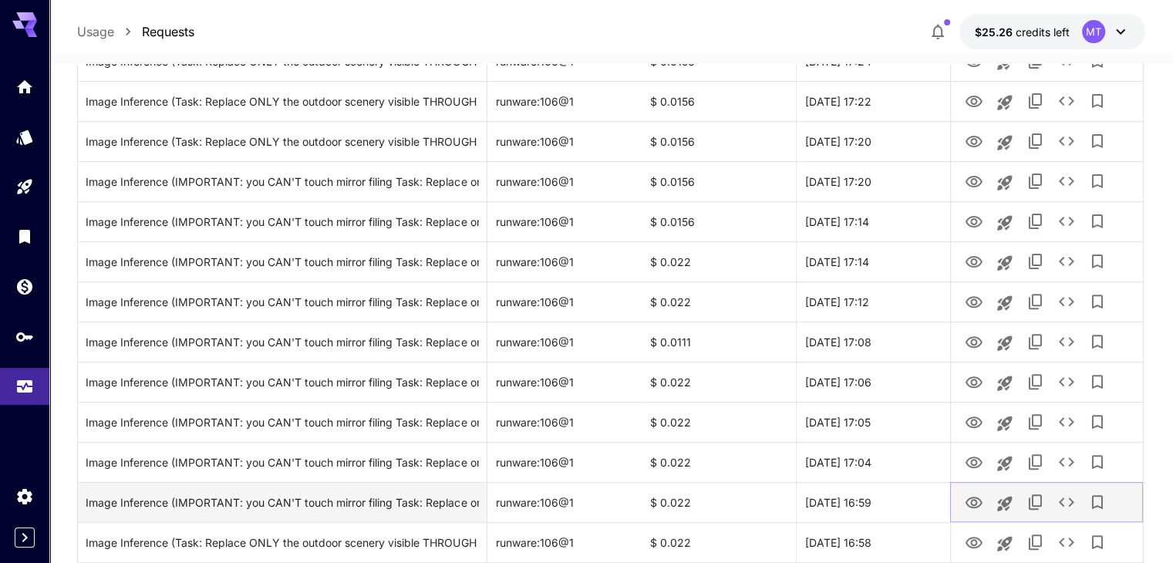
click at [975, 498] on icon "View" at bounding box center [974, 502] width 19 height 19
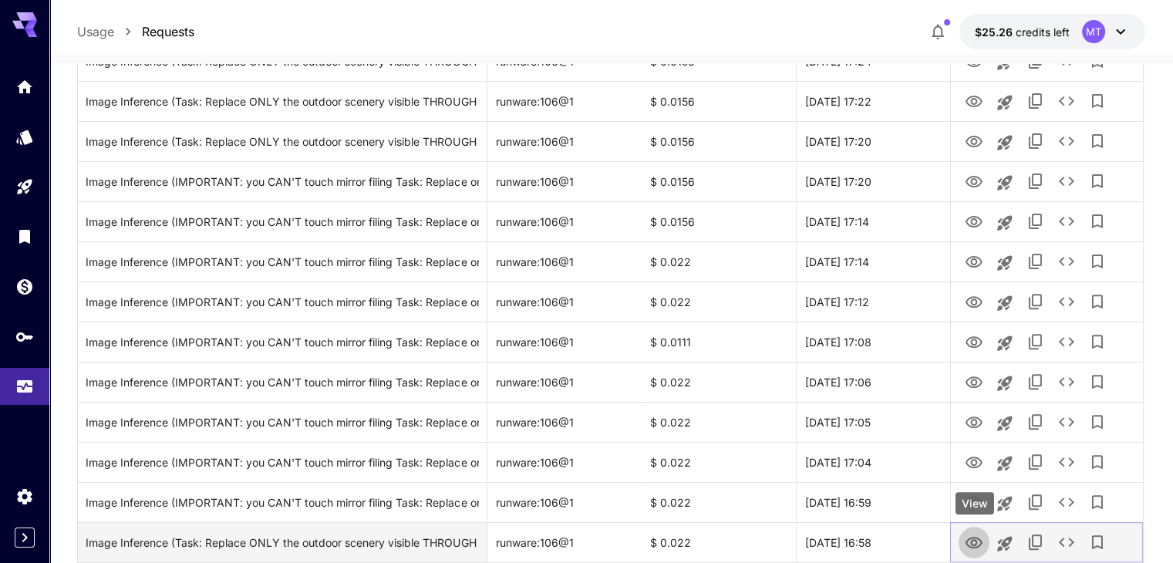
click at [978, 537] on icon "View" at bounding box center [974, 543] width 19 height 19
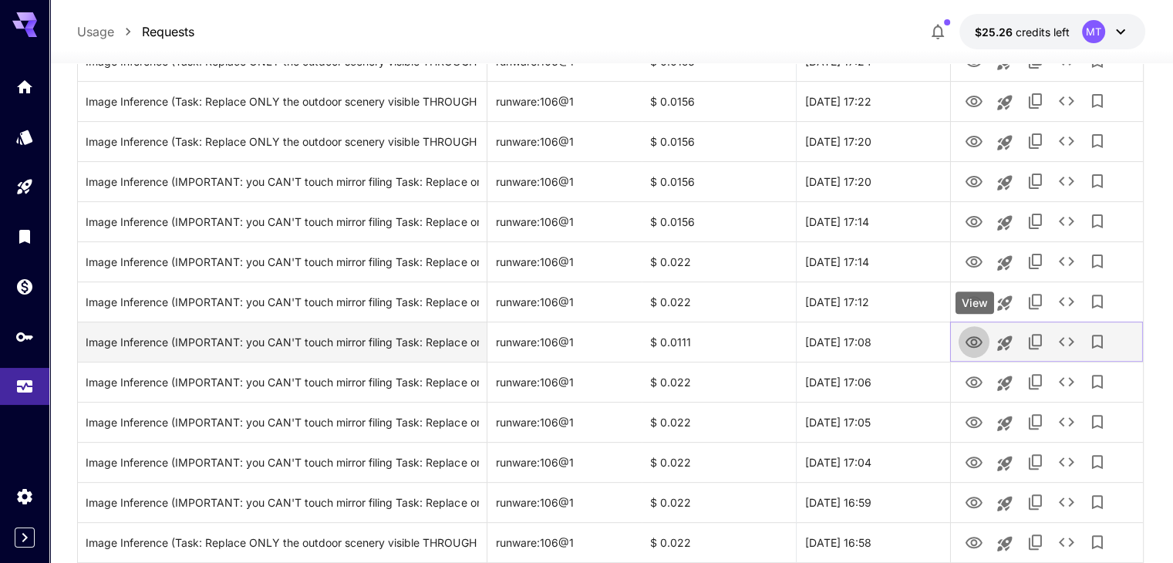
click at [968, 342] on icon "View" at bounding box center [974, 342] width 19 height 19
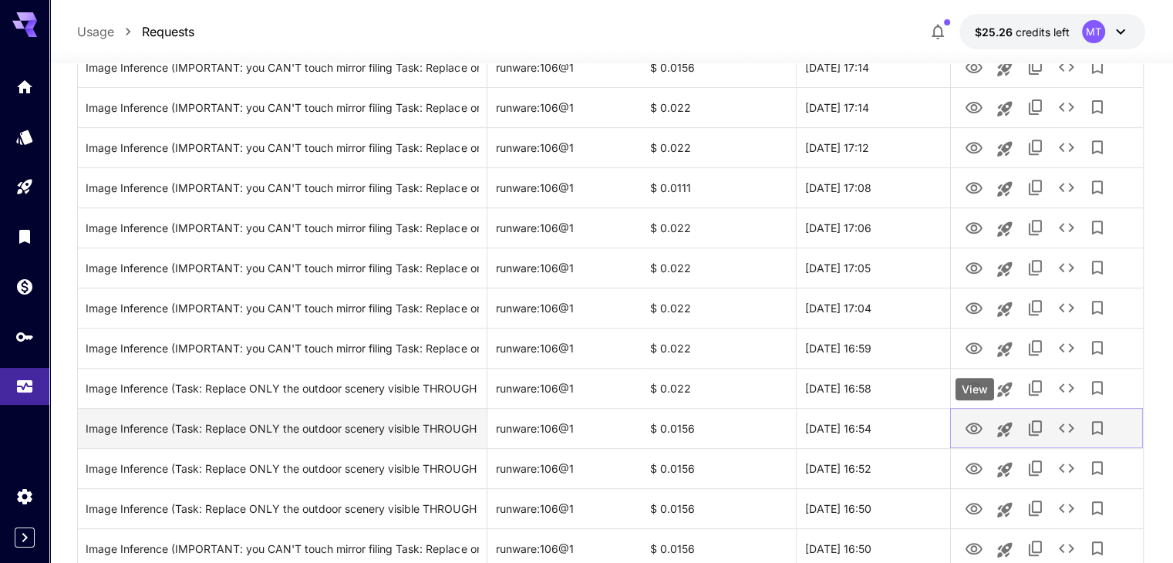
click at [979, 423] on icon "View" at bounding box center [974, 428] width 19 height 19
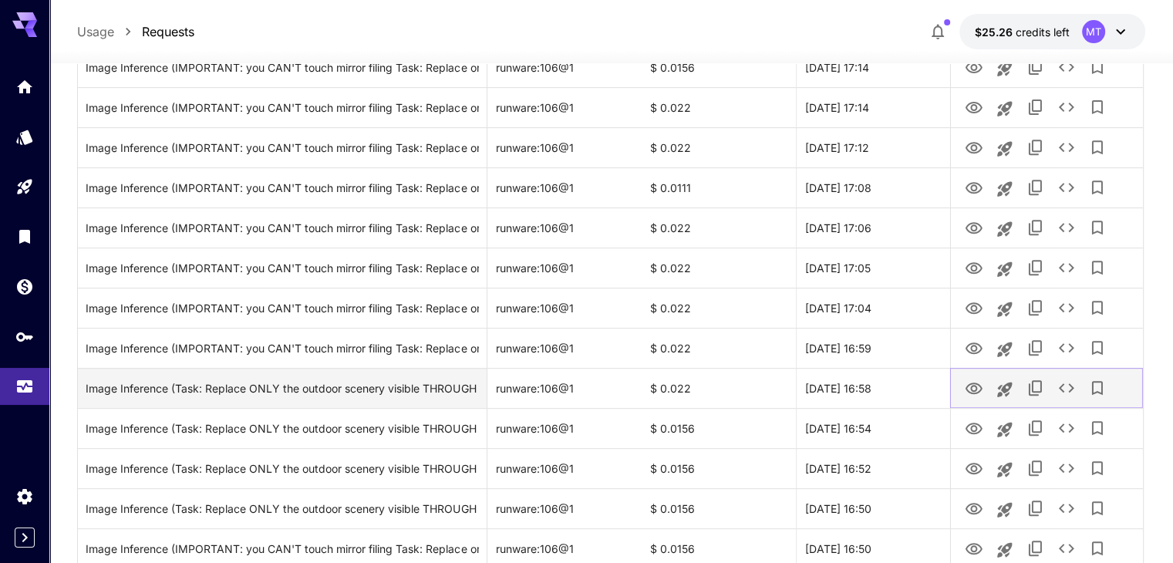
click at [967, 380] on icon "View" at bounding box center [974, 388] width 19 height 19
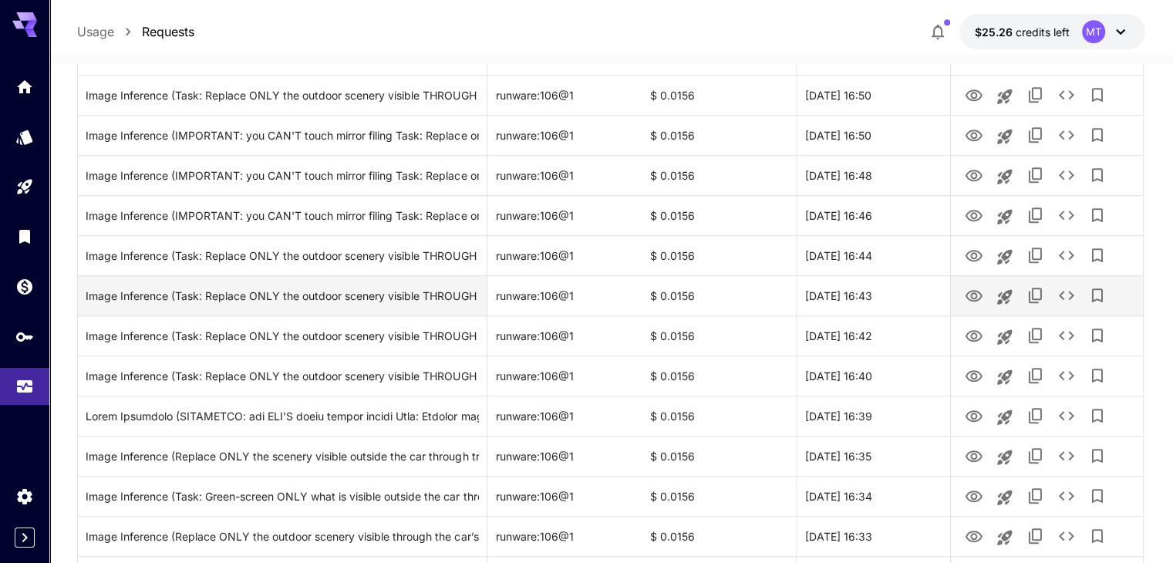
scroll to position [1157, 0]
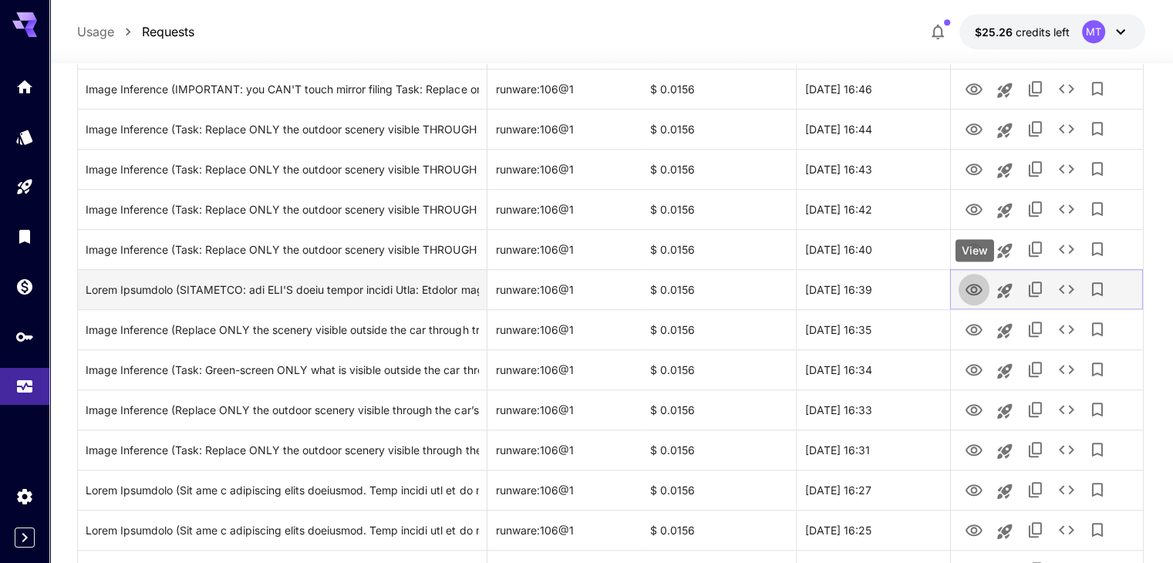
click at [968, 294] on icon "View" at bounding box center [974, 290] width 19 height 19
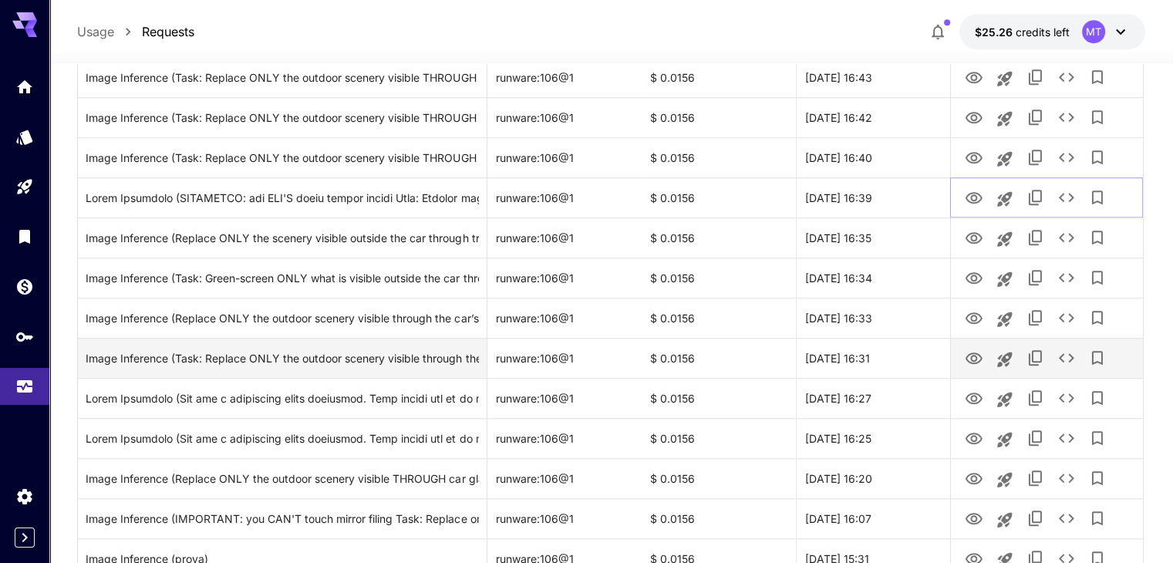
scroll to position [1351, 0]
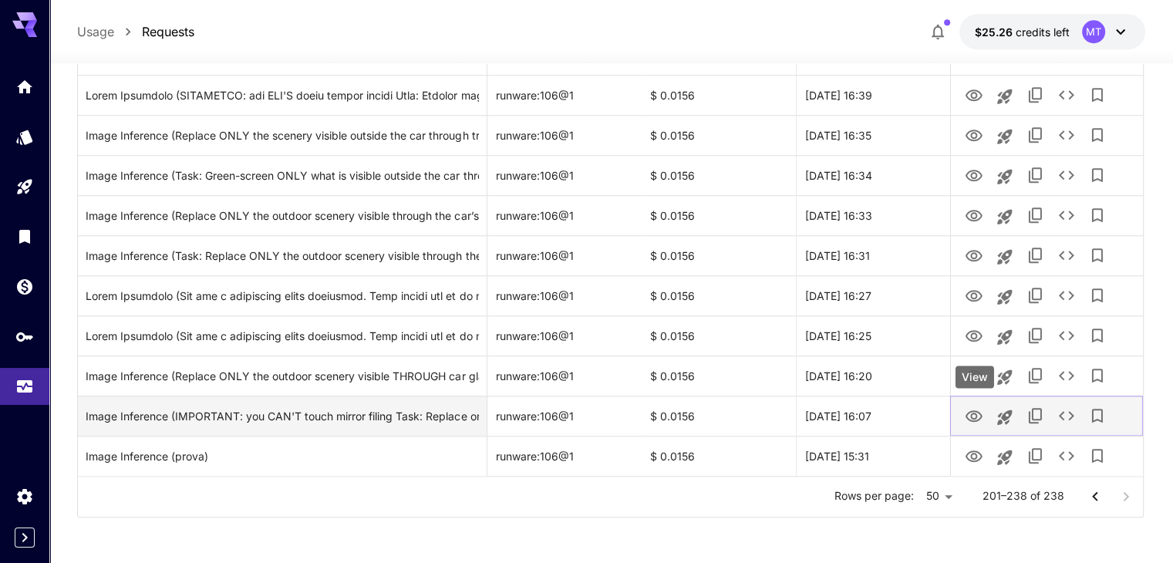
click at [984, 414] on button "View" at bounding box center [973, 415] width 31 height 32
click at [973, 414] on icon "View" at bounding box center [974, 416] width 19 height 19
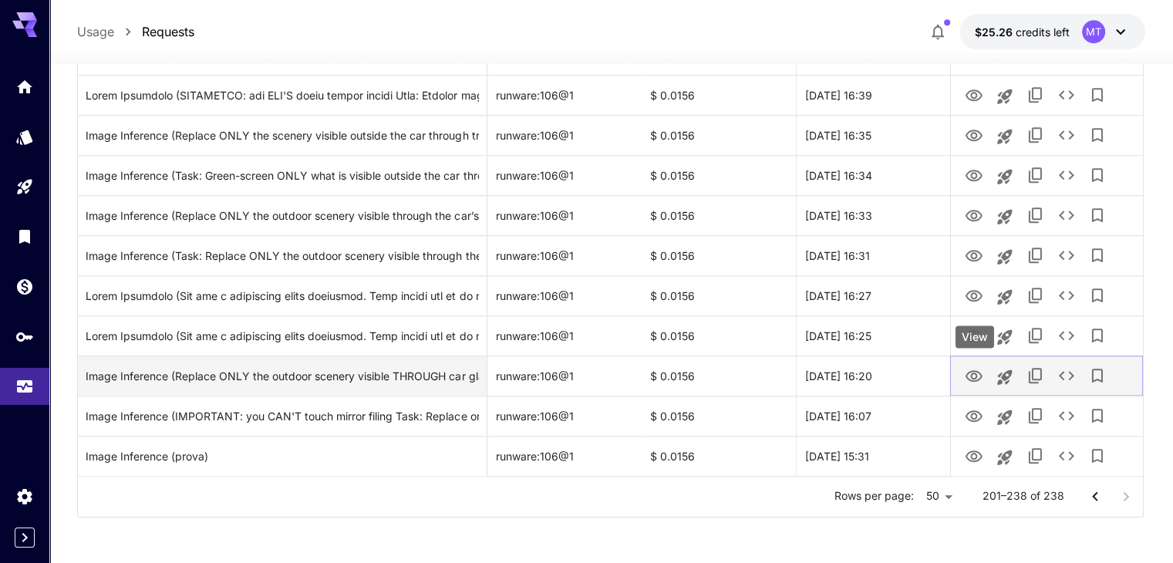
click at [975, 377] on icon "View" at bounding box center [973, 376] width 17 height 12
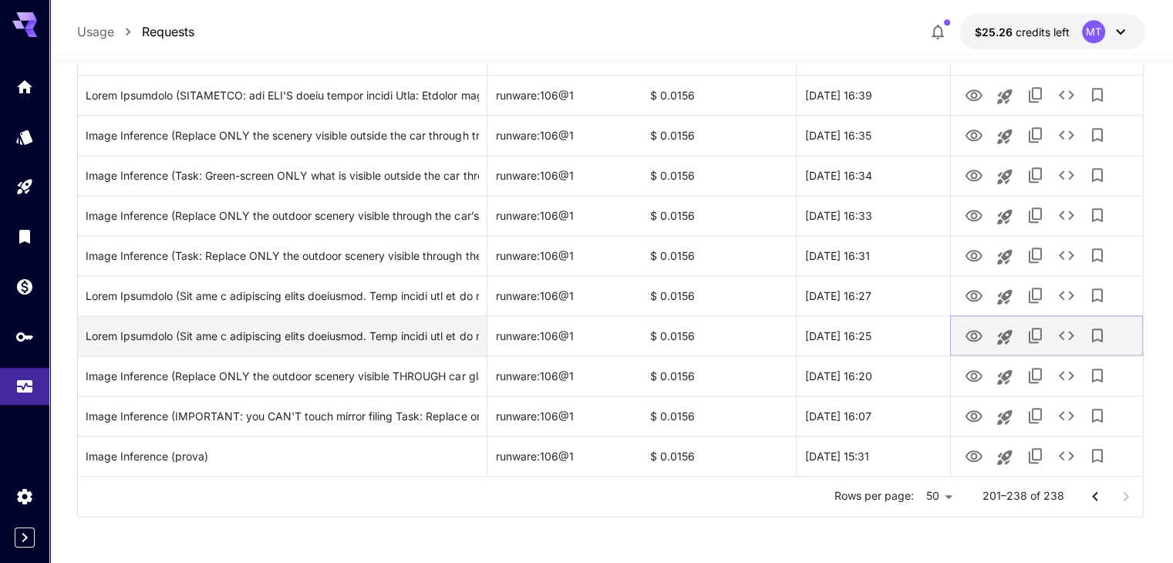
click at [967, 334] on icon "View" at bounding box center [973, 336] width 17 height 12
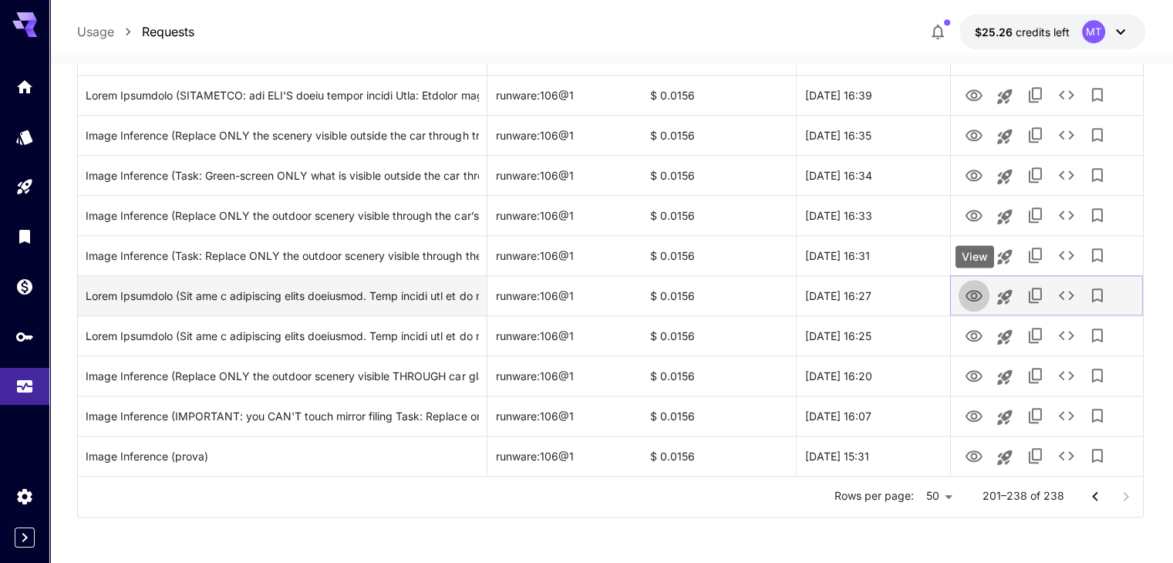
click at [965, 294] on icon "View" at bounding box center [974, 296] width 19 height 19
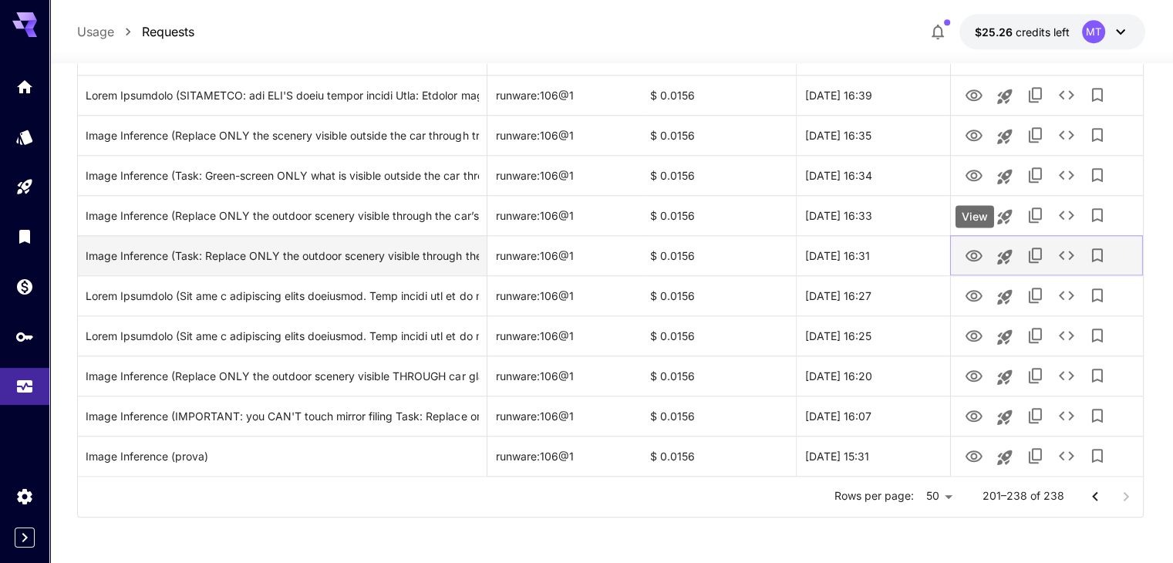
click at [978, 257] on icon "View" at bounding box center [974, 256] width 19 height 19
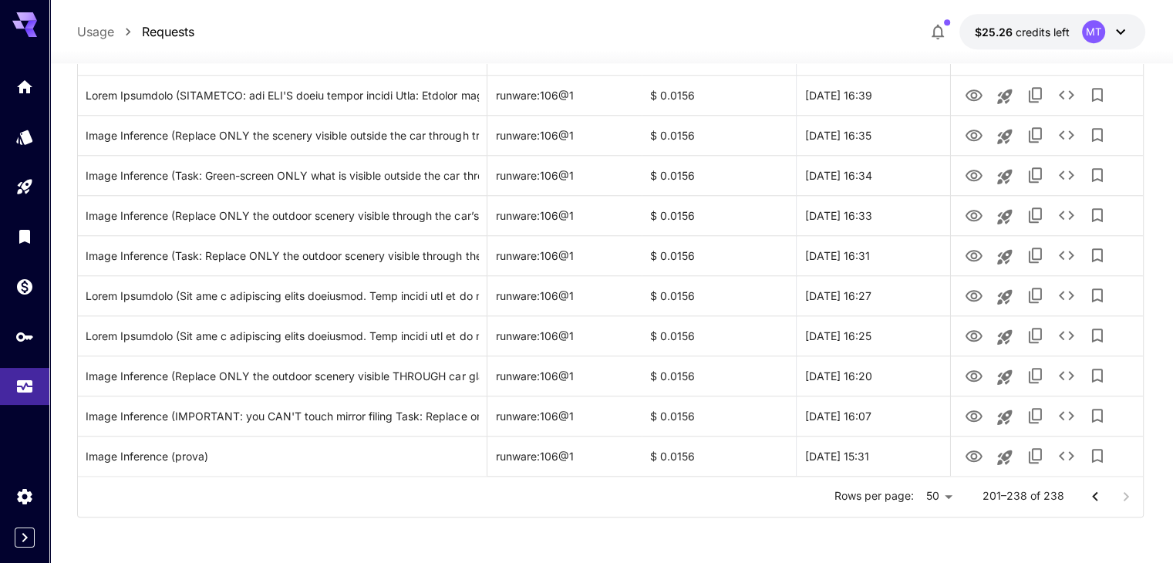
click at [1131, 493] on div at bounding box center [1110, 496] width 62 height 31
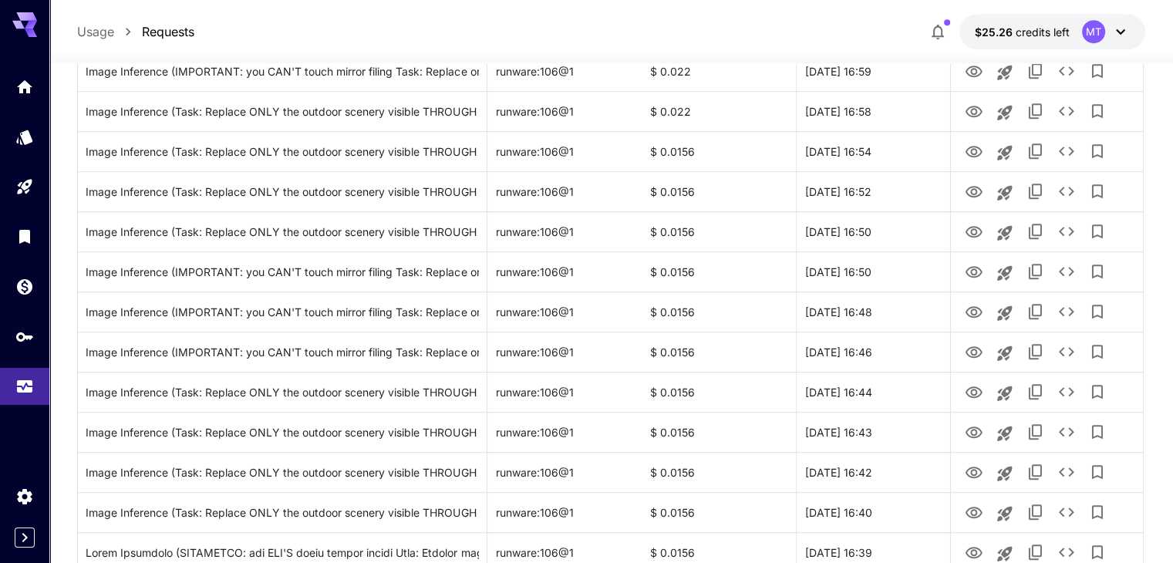
scroll to position [888, 0]
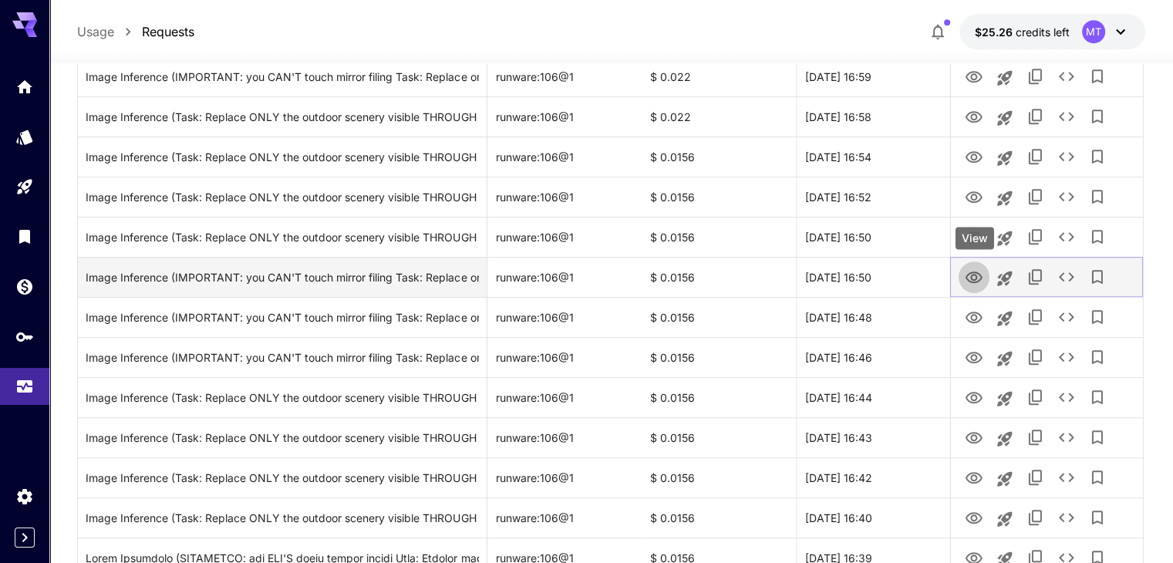
click at [984, 272] on button "View" at bounding box center [973, 277] width 31 height 32
click at [968, 277] on icon "View" at bounding box center [974, 277] width 19 height 19
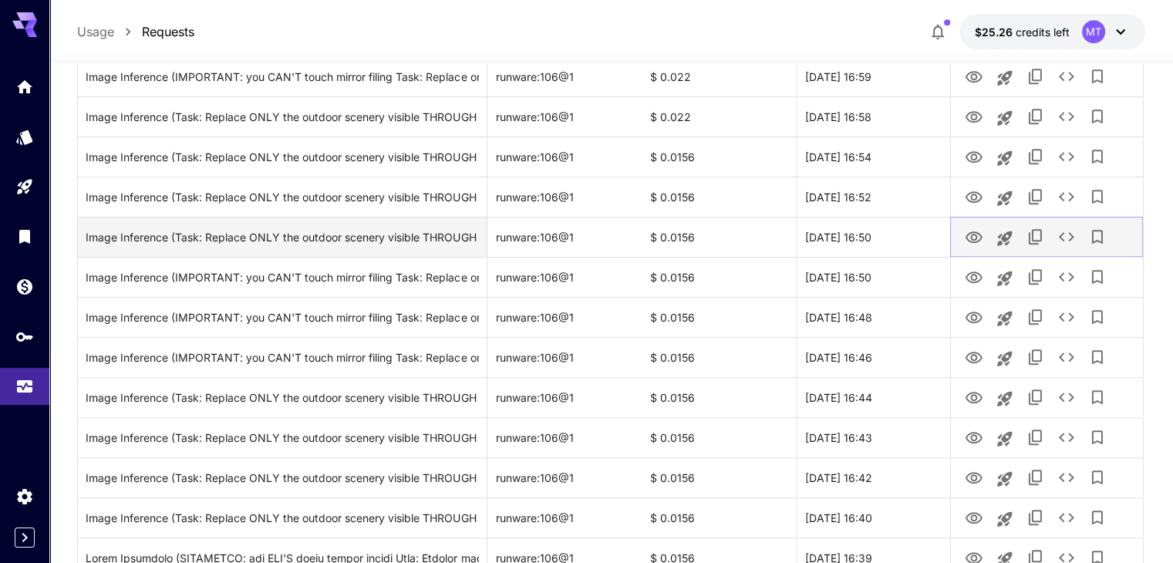
click at [975, 241] on icon "View" at bounding box center [974, 237] width 19 height 19
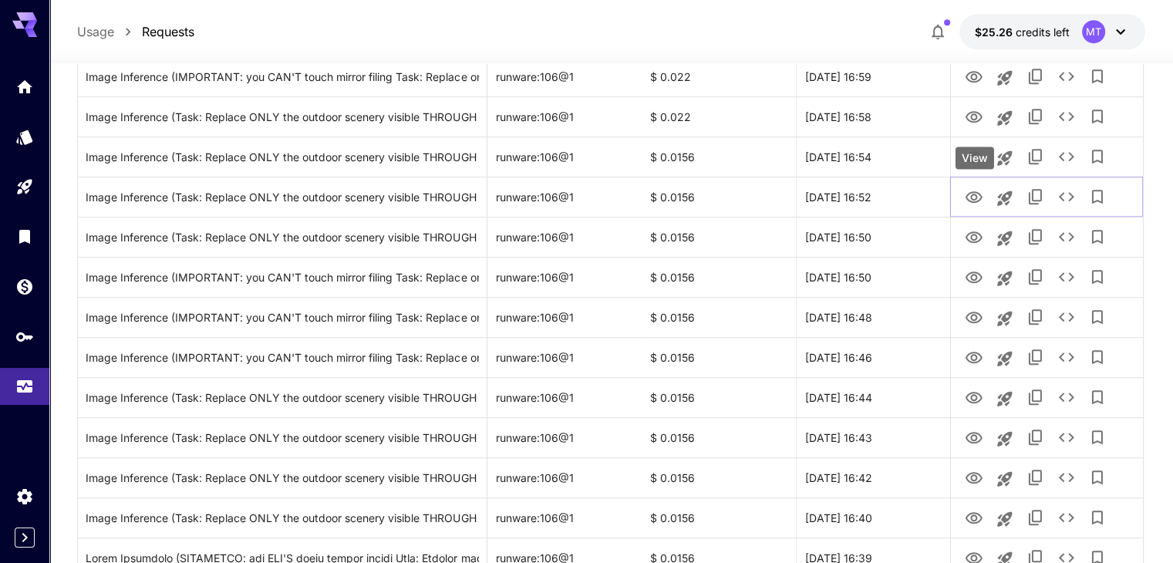
click at [975, 151] on div "View" at bounding box center [974, 158] width 39 height 22
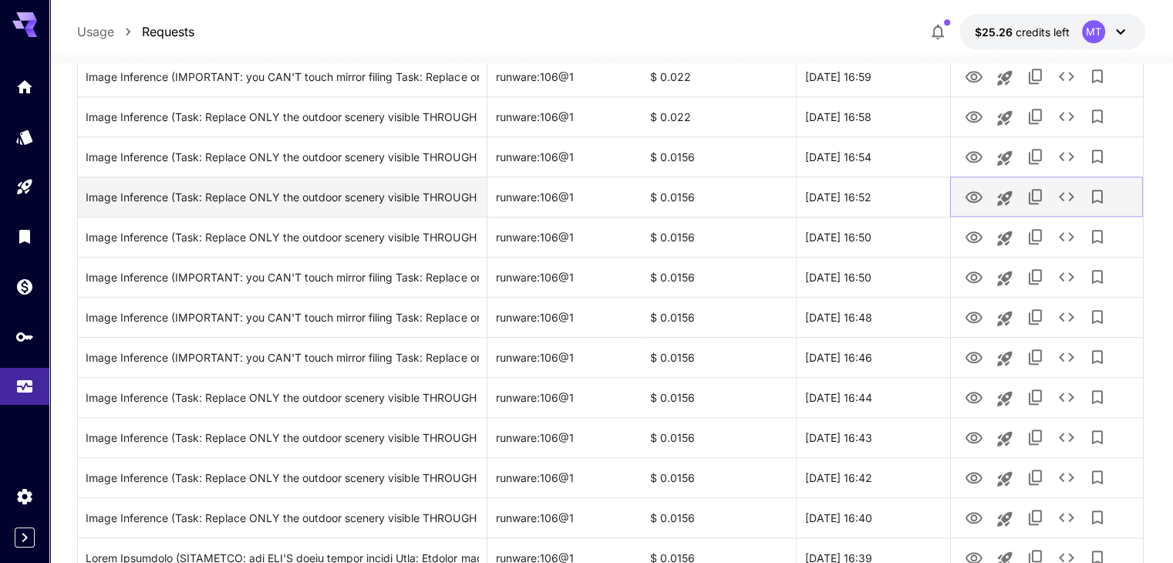
click at [978, 197] on icon "View" at bounding box center [974, 197] width 19 height 19
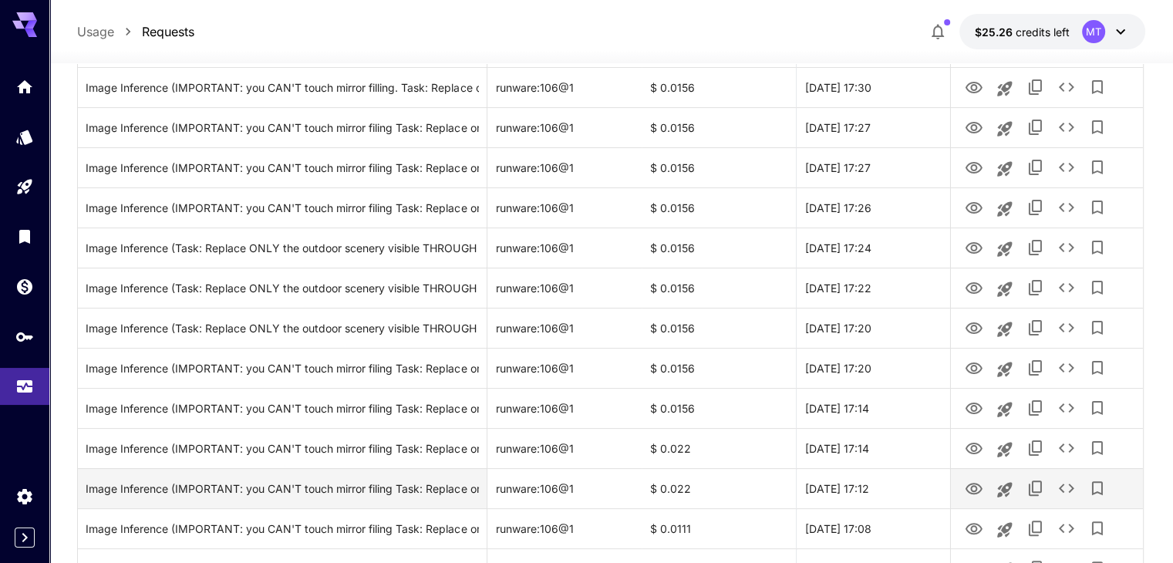
scroll to position [271, 0]
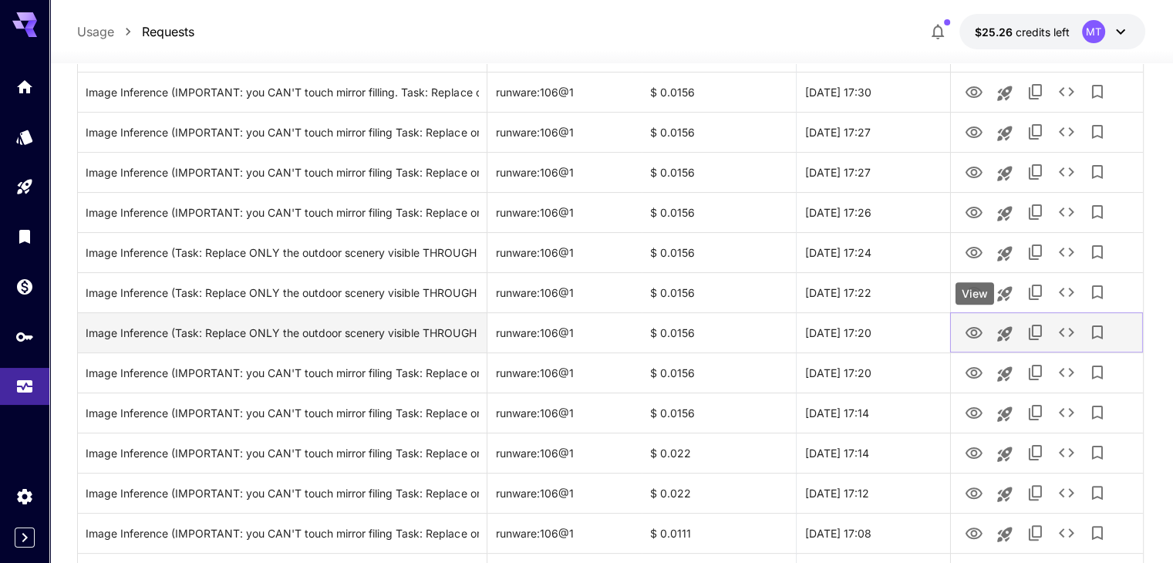
click at [987, 331] on button "View" at bounding box center [973, 332] width 31 height 32
click at [981, 331] on icon "View" at bounding box center [973, 333] width 17 height 12
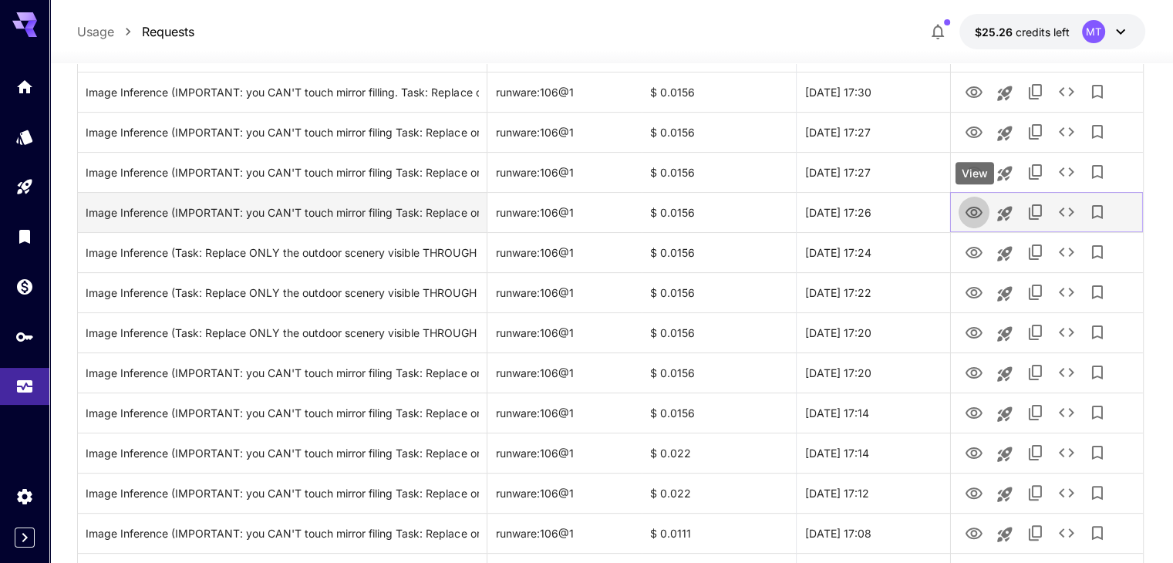
click at [967, 214] on icon "View" at bounding box center [973, 213] width 17 height 12
